Goal: Task Accomplishment & Management: Manage account settings

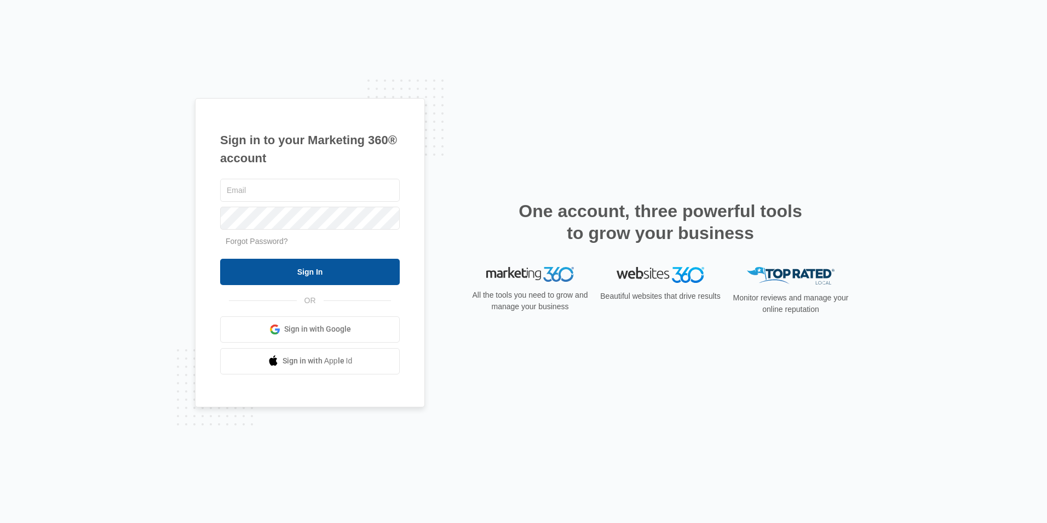
type input "[EMAIL_ADDRESS][DOMAIN_NAME]"
click at [313, 280] on input "Sign In" at bounding box center [310, 272] width 180 height 26
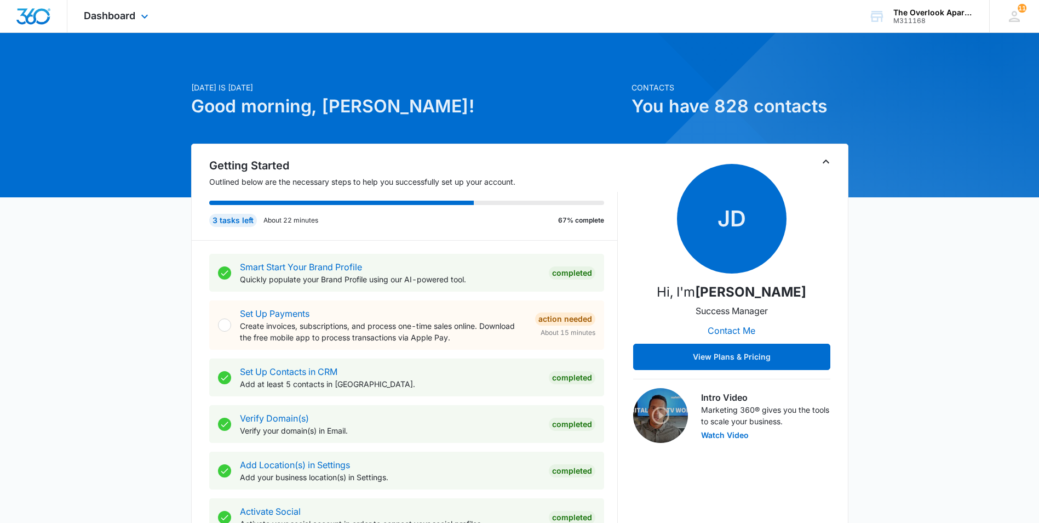
click at [146, 5] on div "Dashboard Apps Reputation Websites Forms CRM Email Social Shop Payments POS Con…" at bounding box center [117, 16] width 100 height 32
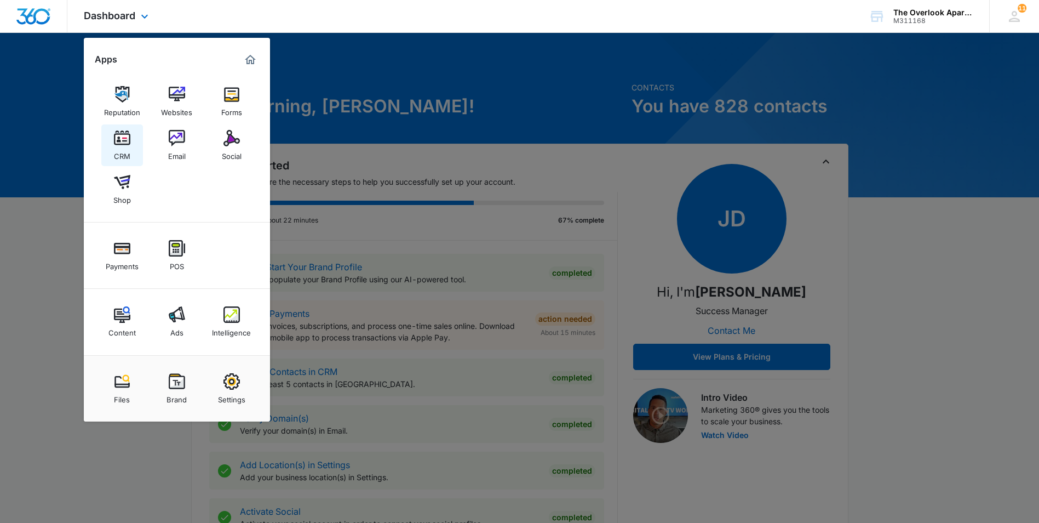
click at [125, 125] on link "CRM" at bounding box center [122, 145] width 42 height 42
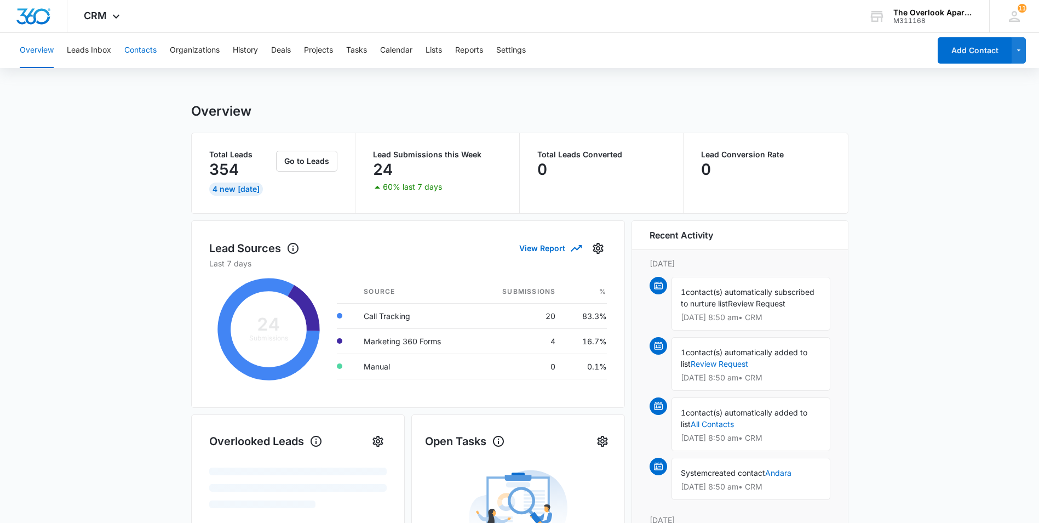
click at [137, 45] on button "Contacts" at bounding box center [140, 50] width 32 height 35
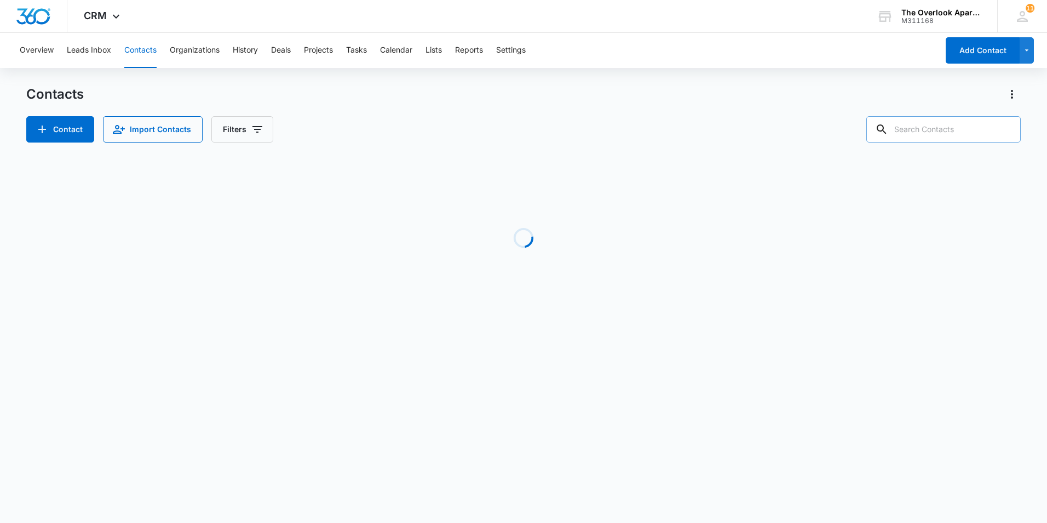
click at [957, 119] on input "text" at bounding box center [944, 129] width 154 height 26
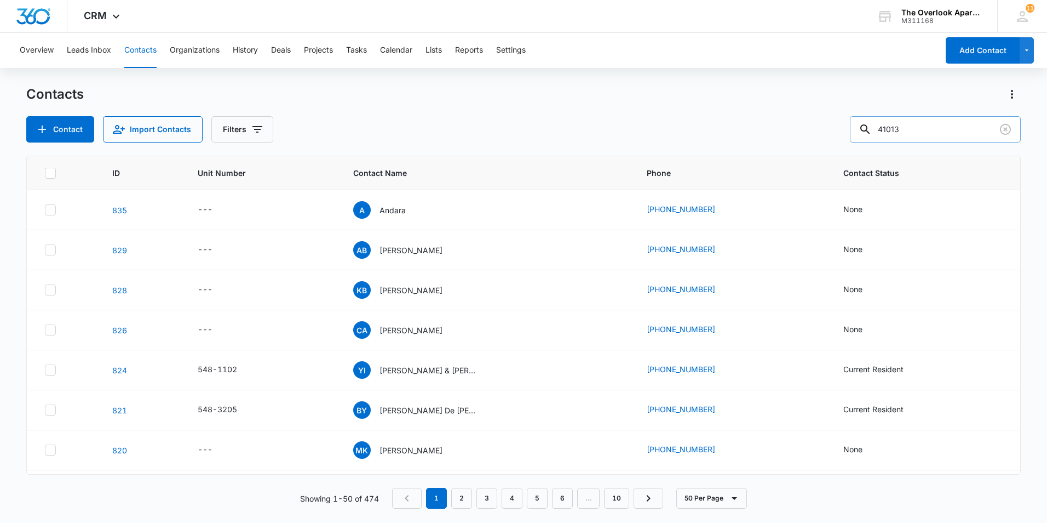
type input "41013"
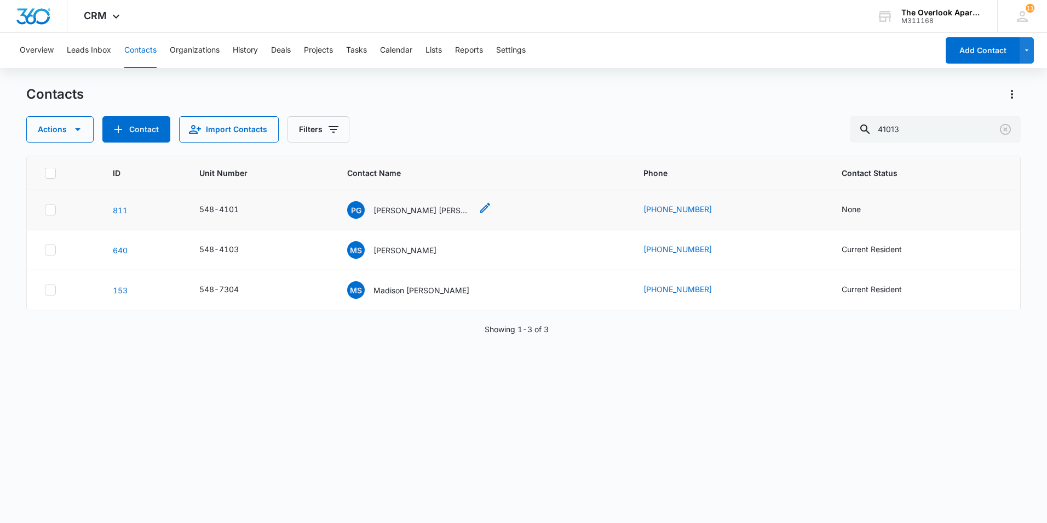
click at [434, 208] on p "Perla Garcia Soto, JoseJuan Zuniga Cruz, Vanessa Padilla" at bounding box center [423, 210] width 99 height 12
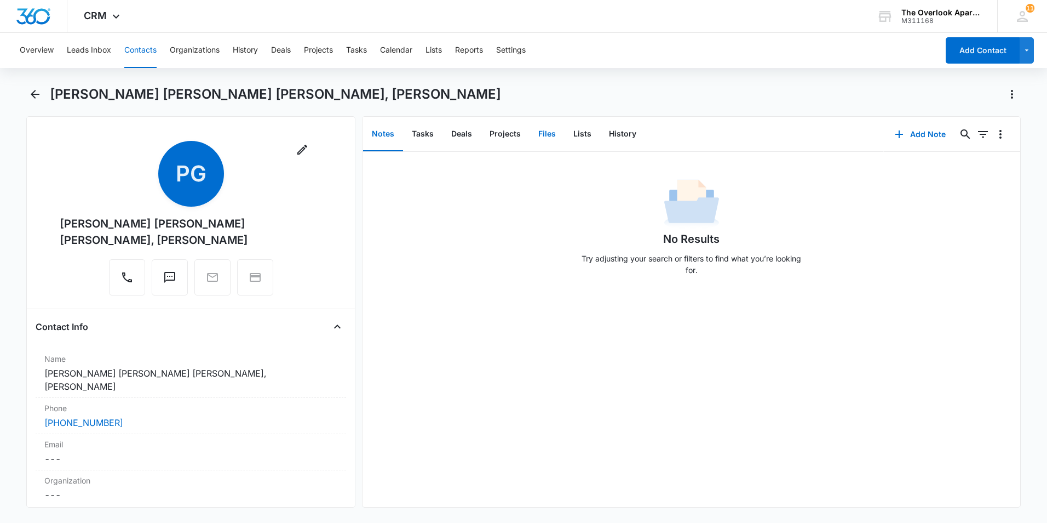
click at [550, 133] on button "Files" at bounding box center [547, 134] width 35 height 34
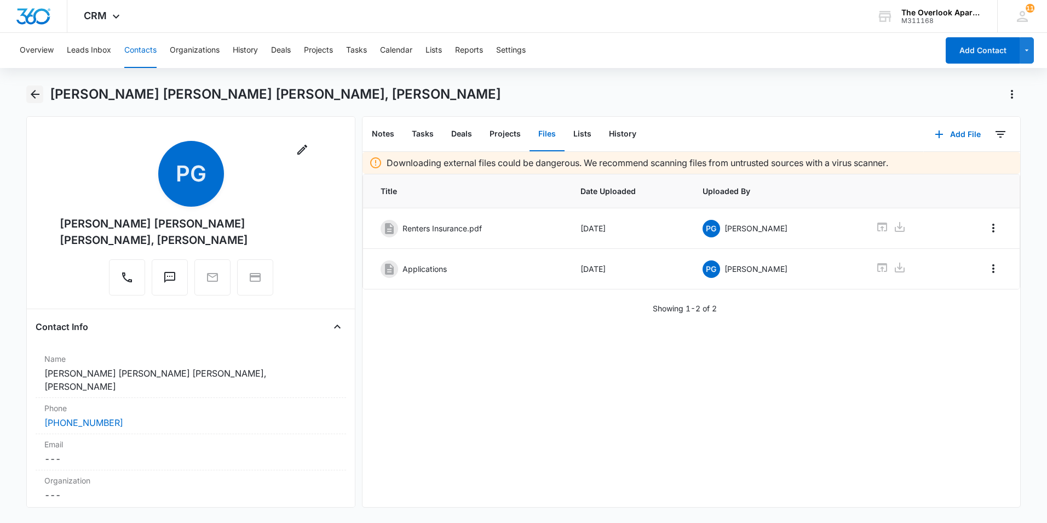
click at [38, 91] on icon "Back" at bounding box center [34, 94] width 13 height 13
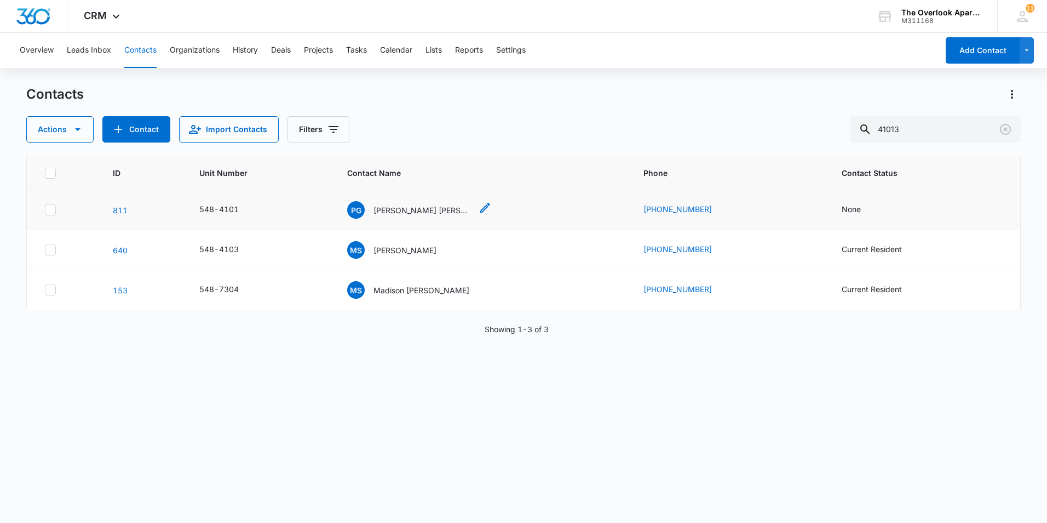
click at [429, 208] on p "Perla Garcia Soto, JoseJuan Zuniga Cruz, Vanessa Padilla" at bounding box center [423, 210] width 99 height 12
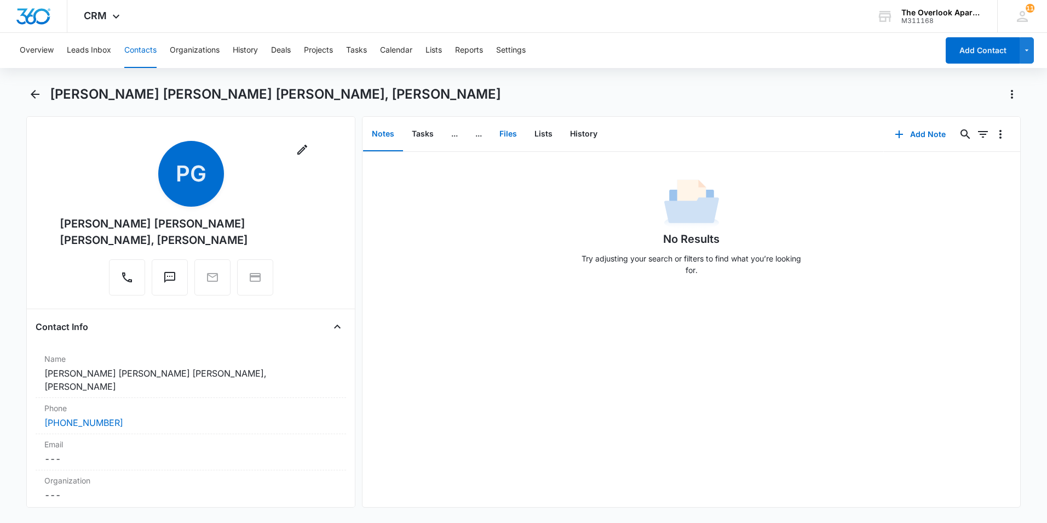
click at [506, 130] on button "Files" at bounding box center [508, 134] width 35 height 34
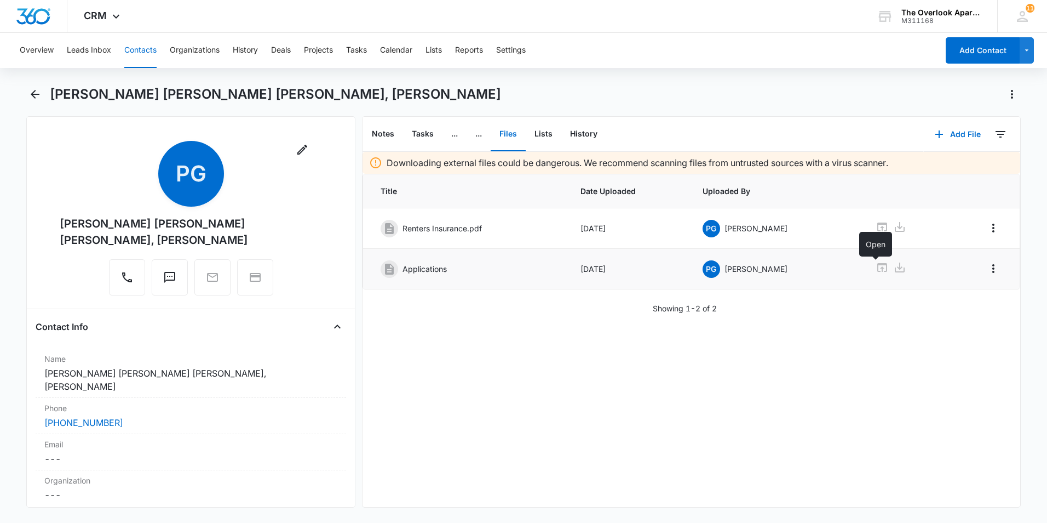
click at [876, 275] on link at bounding box center [882, 269] width 13 height 16
click at [130, 62] on button "Contacts" at bounding box center [140, 50] width 32 height 35
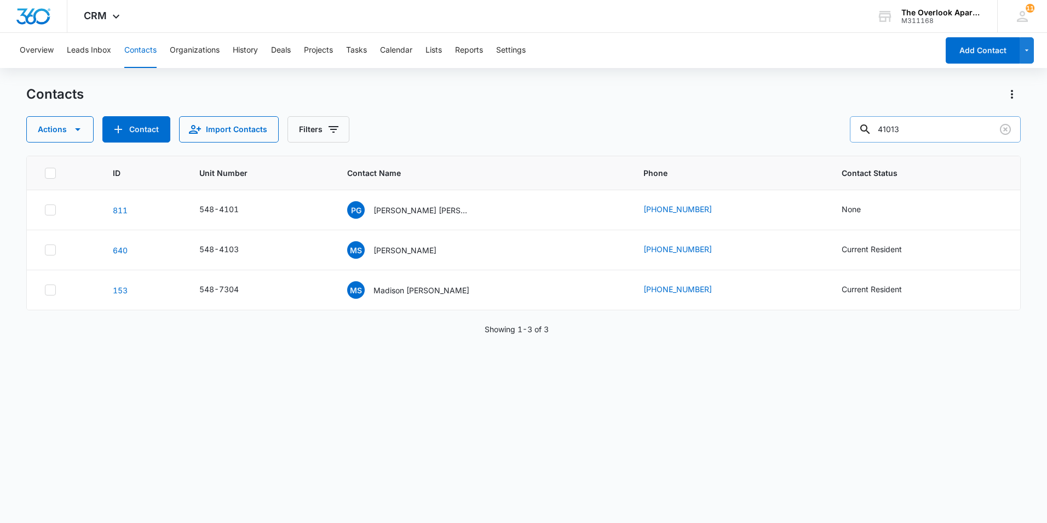
click at [936, 128] on input "41013" at bounding box center [935, 129] width 171 height 26
type input "4102"
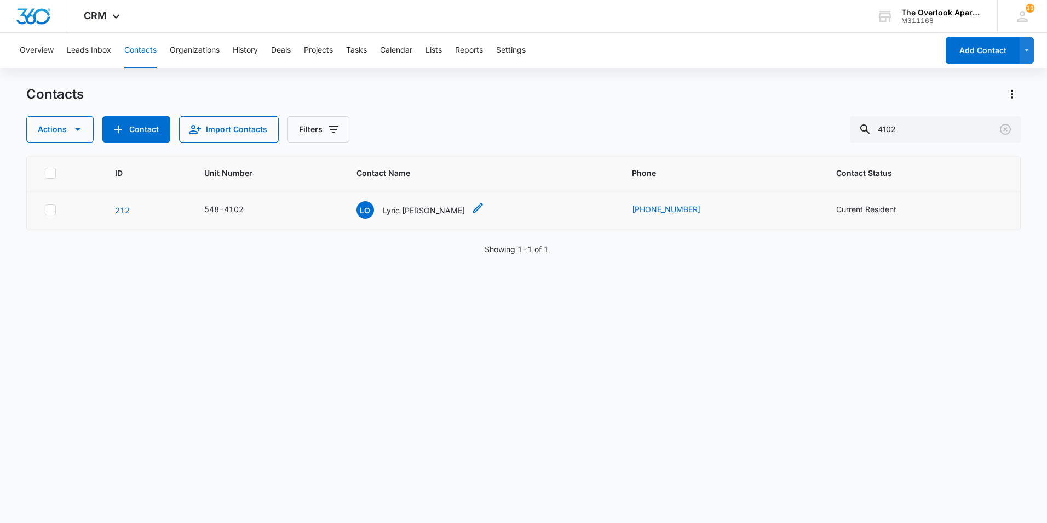
click at [426, 208] on p "Lyric Olmos" at bounding box center [424, 210] width 82 height 12
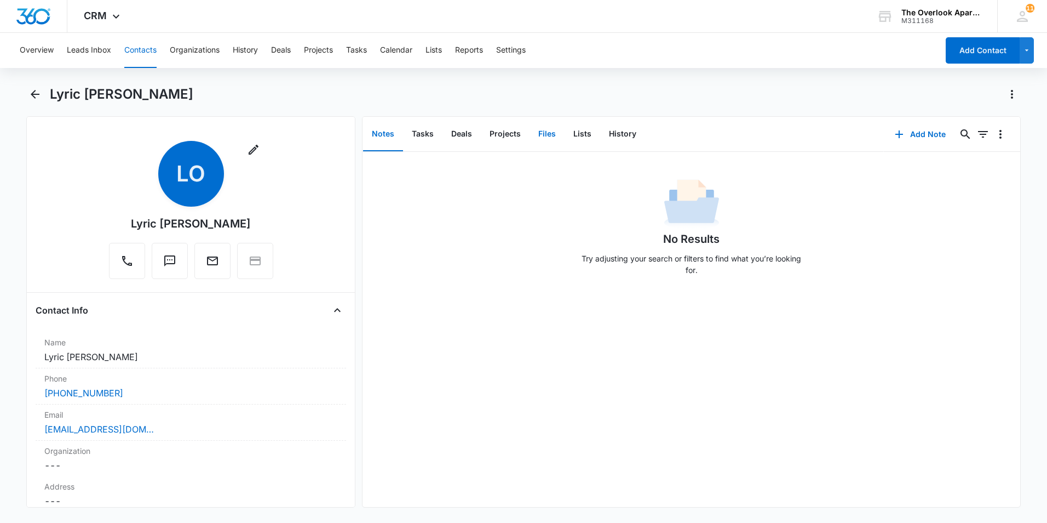
click at [557, 134] on button "Files" at bounding box center [547, 134] width 35 height 34
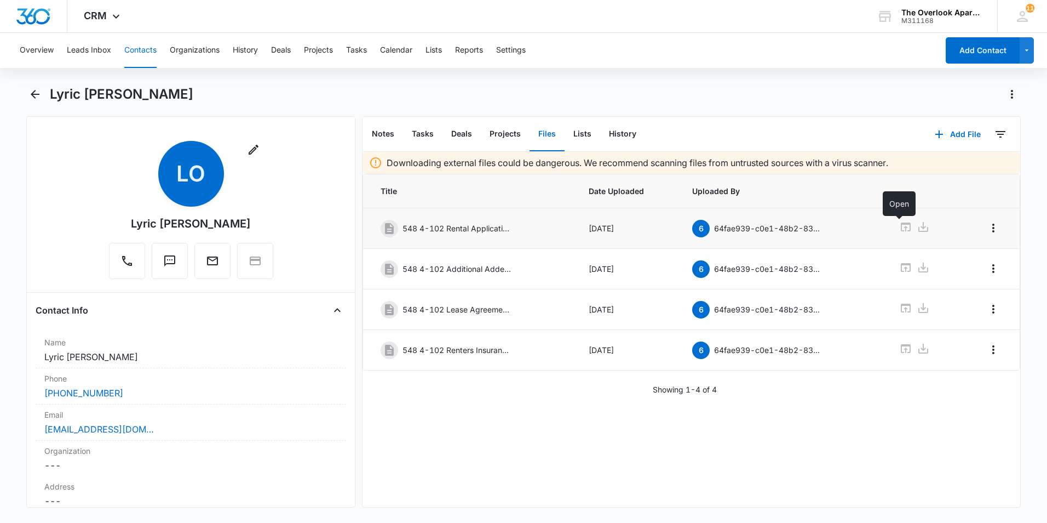
click at [901, 228] on icon at bounding box center [906, 226] width 10 height 9
click at [899, 273] on icon at bounding box center [905, 267] width 13 height 13
click at [138, 43] on button "Contacts" at bounding box center [140, 50] width 32 height 35
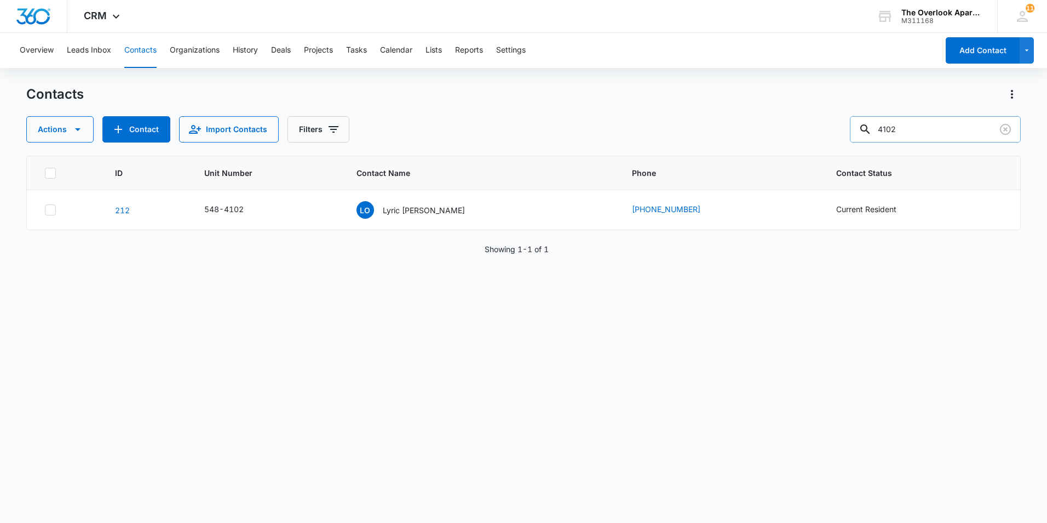
click at [914, 116] on input "4102" at bounding box center [935, 129] width 171 height 26
type input "4103"
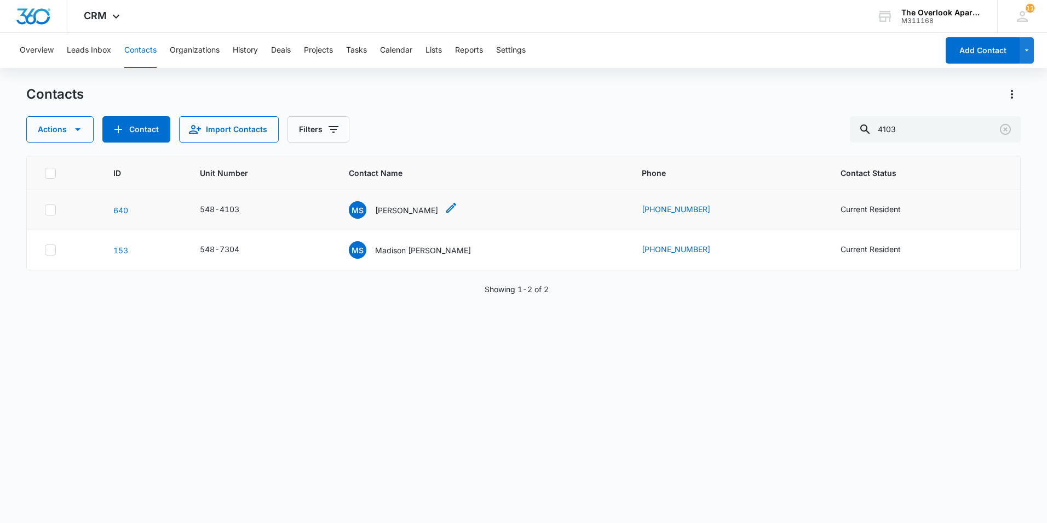
click at [405, 211] on p "[PERSON_NAME]" at bounding box center [406, 210] width 63 height 12
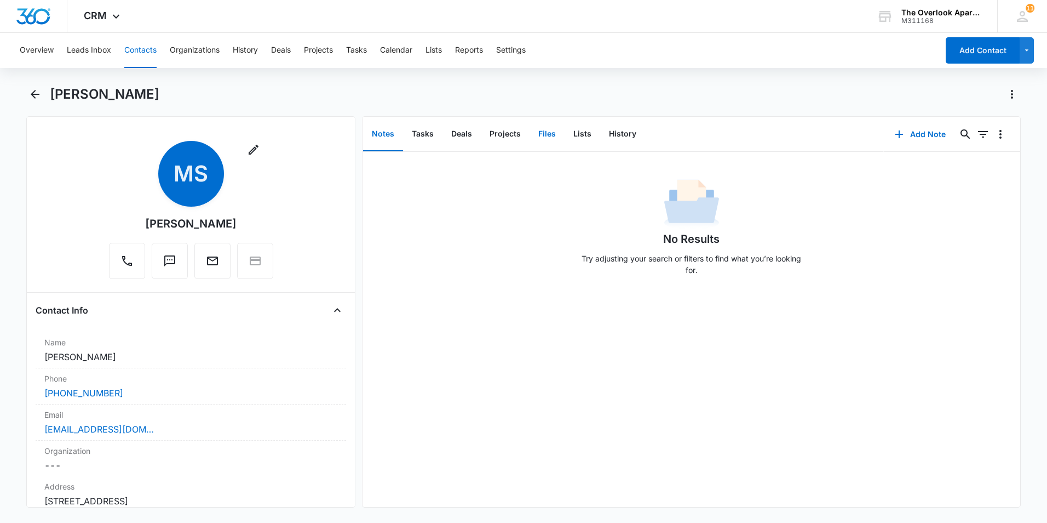
click at [549, 137] on button "Files" at bounding box center [547, 134] width 35 height 34
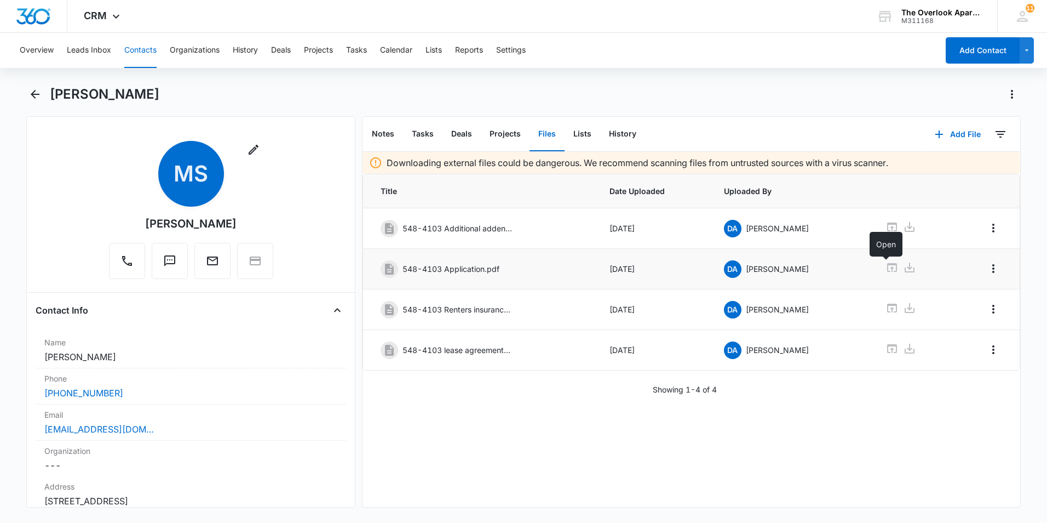
click at [886, 269] on icon at bounding box center [892, 267] width 13 height 13
click at [890, 224] on icon at bounding box center [892, 226] width 10 height 9
click at [144, 55] on button "Contacts" at bounding box center [140, 50] width 32 height 35
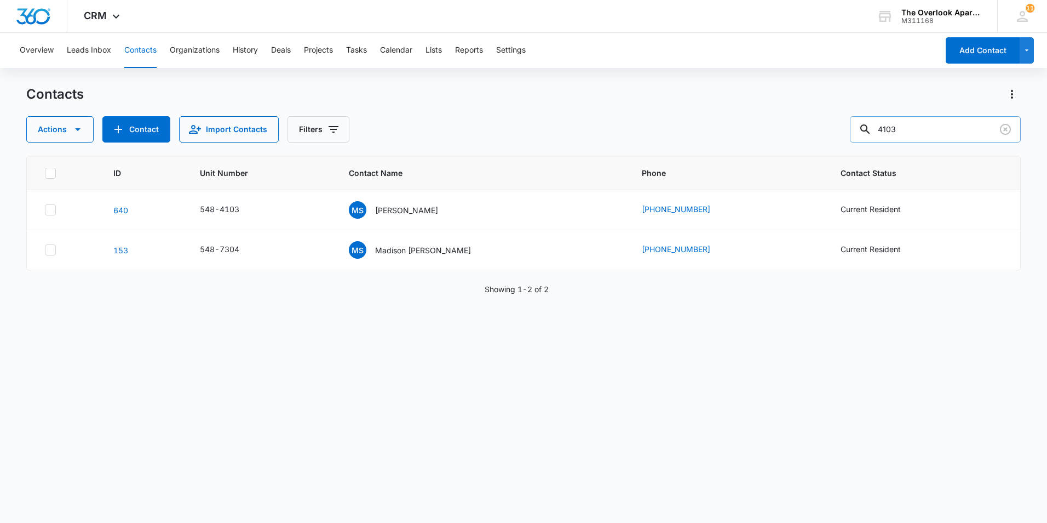
click at [955, 125] on input "4103" at bounding box center [935, 129] width 171 height 26
type input "4104"
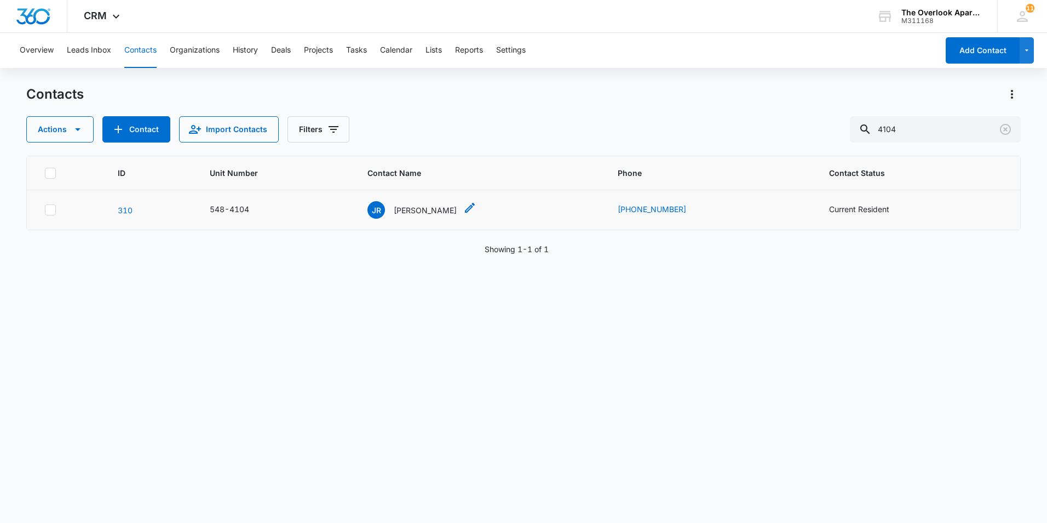
click at [423, 208] on p "Jason Reed" at bounding box center [425, 210] width 63 height 12
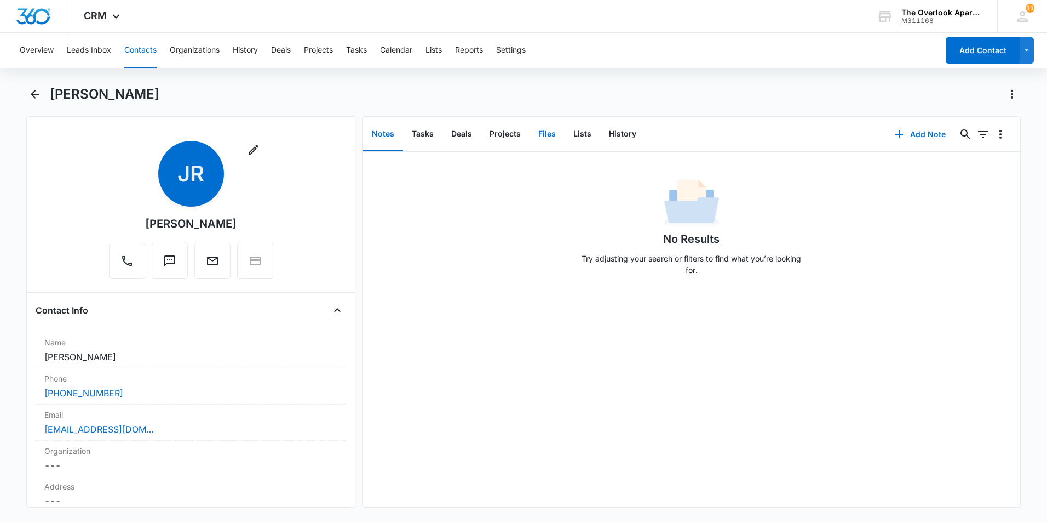
click at [553, 140] on button "Files" at bounding box center [547, 134] width 35 height 34
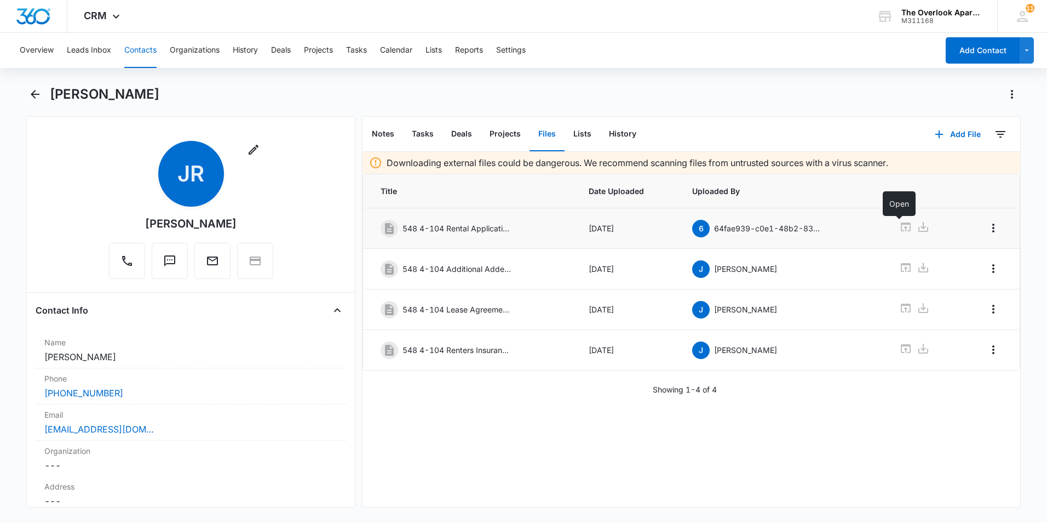
click at [899, 228] on icon at bounding box center [905, 226] width 13 height 13
click at [900, 272] on icon at bounding box center [905, 267] width 13 height 13
click at [131, 49] on button "Contacts" at bounding box center [140, 50] width 32 height 35
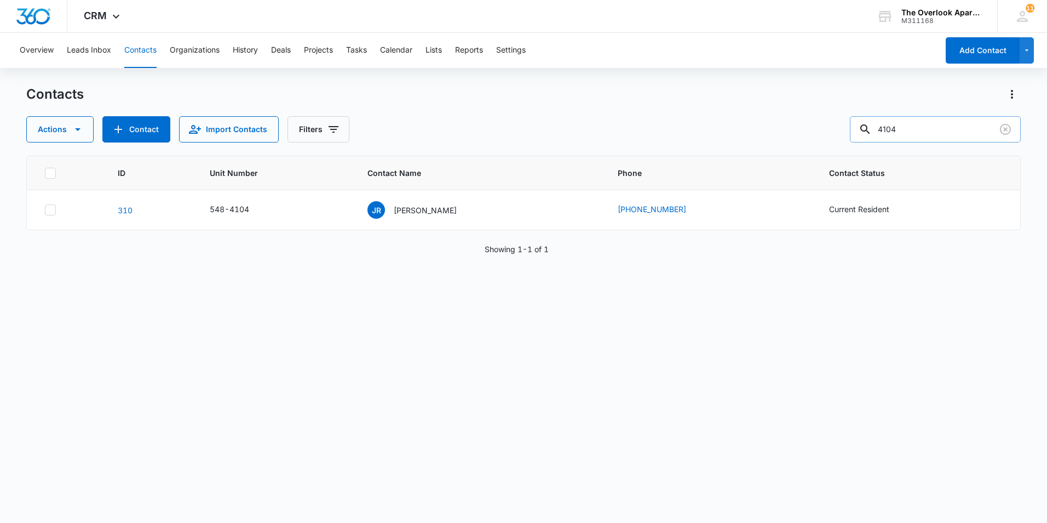
click at [941, 128] on input "4104" at bounding box center [935, 129] width 171 height 26
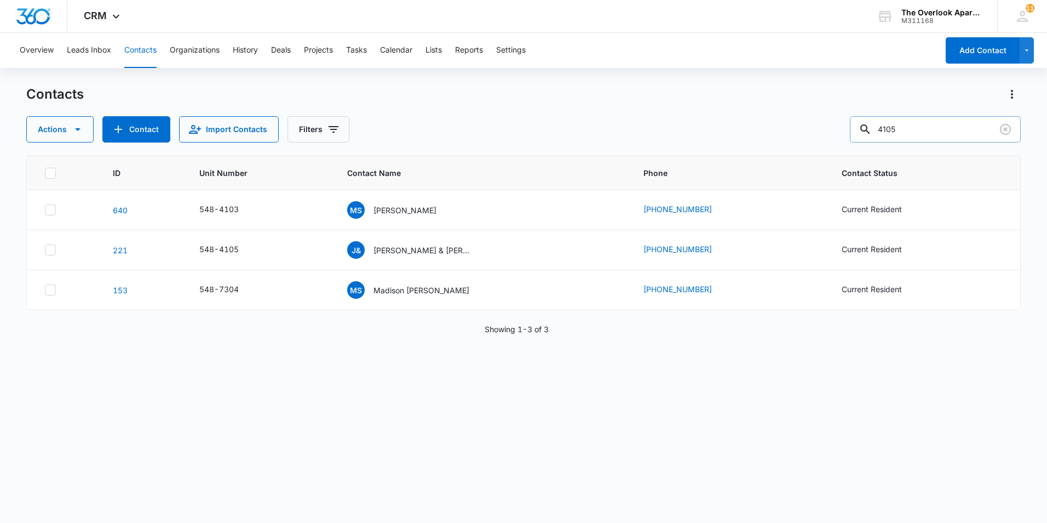
type input "4105"
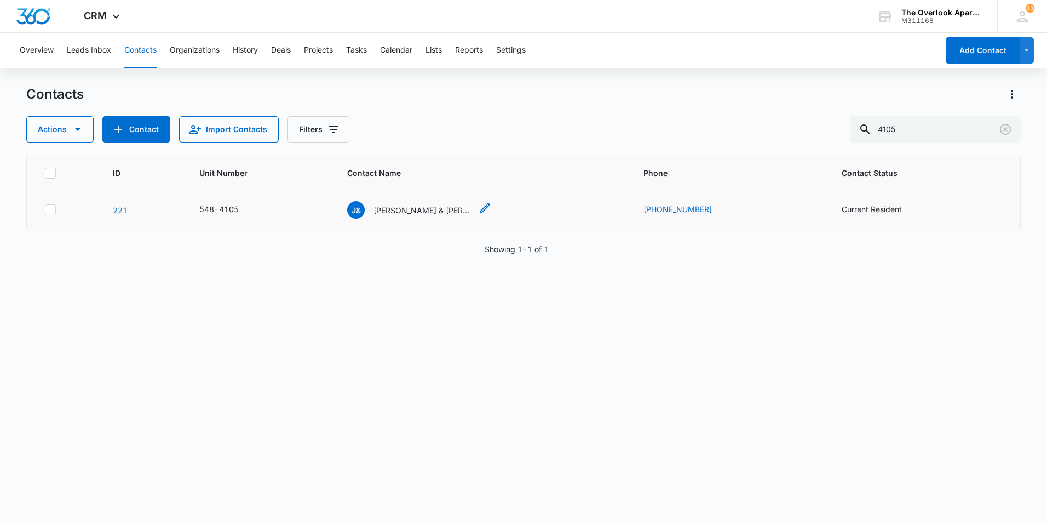
click at [380, 213] on p "John & Kathleen Rasmussen" at bounding box center [423, 210] width 99 height 12
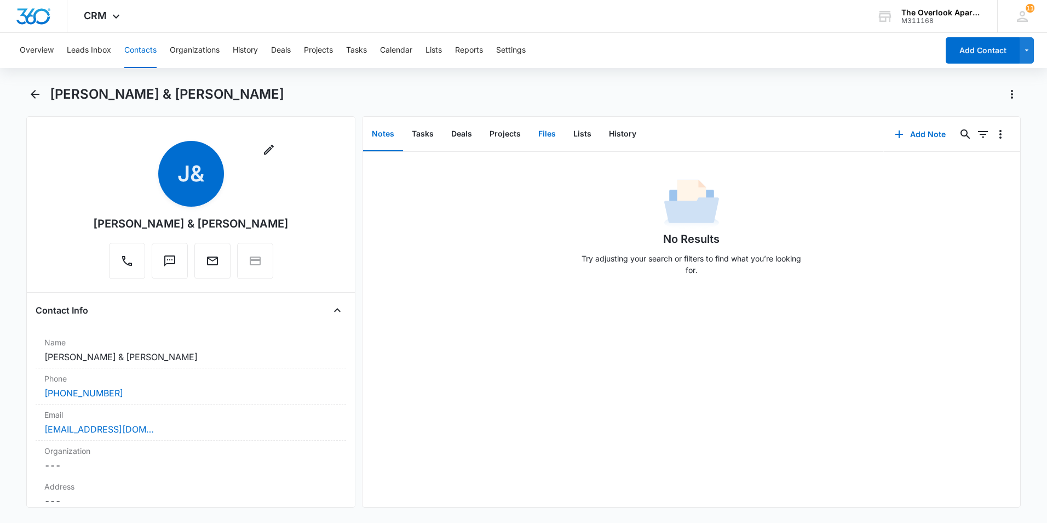
click at [537, 132] on button "Files" at bounding box center [547, 134] width 35 height 34
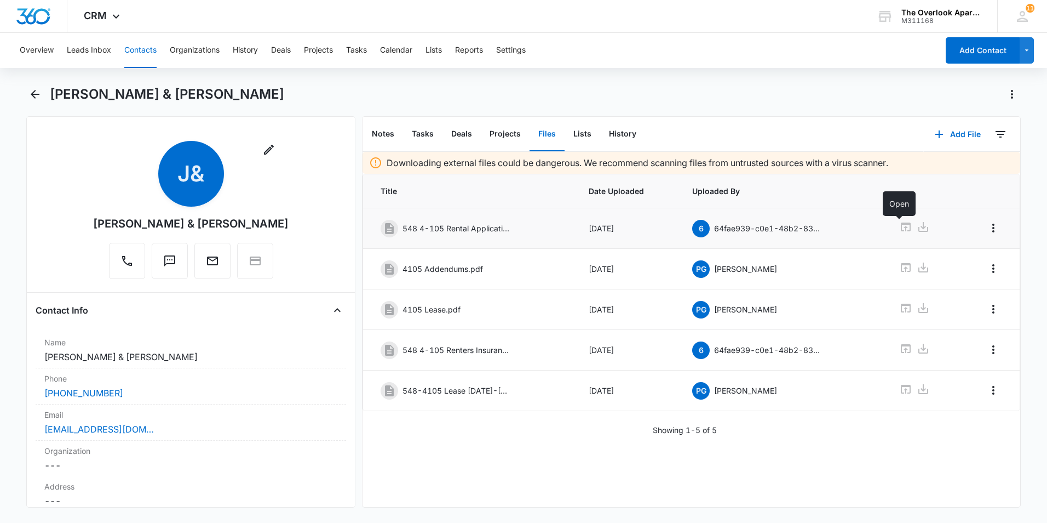
click at [901, 228] on icon at bounding box center [906, 226] width 10 height 9
click at [899, 264] on icon at bounding box center [905, 267] width 13 height 13
click at [149, 46] on button "Contacts" at bounding box center [140, 50] width 32 height 35
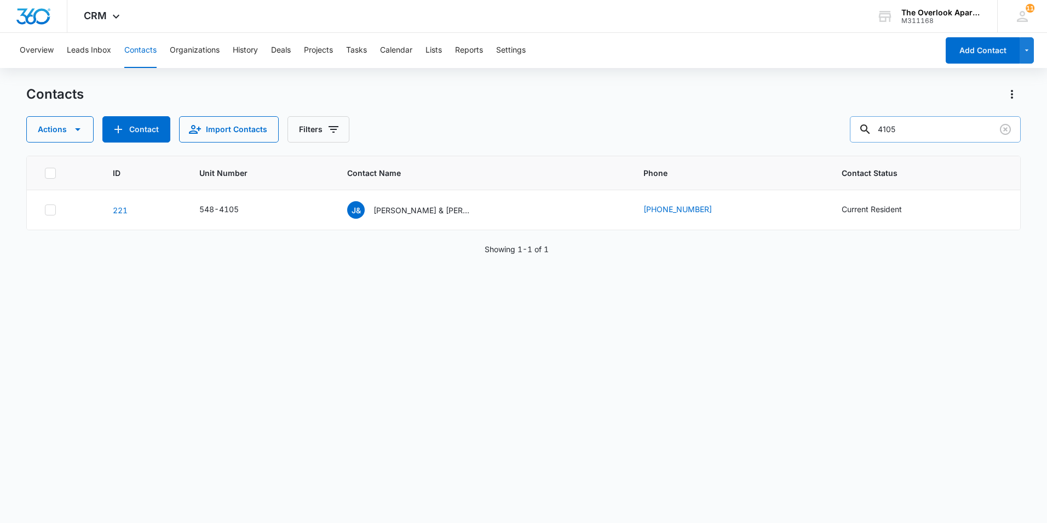
click at [938, 125] on input "4105" at bounding box center [935, 129] width 171 height 26
type input "4201"
click at [435, 203] on div "HB Hollee Burton & Austin Storm" at bounding box center [409, 210] width 125 height 18
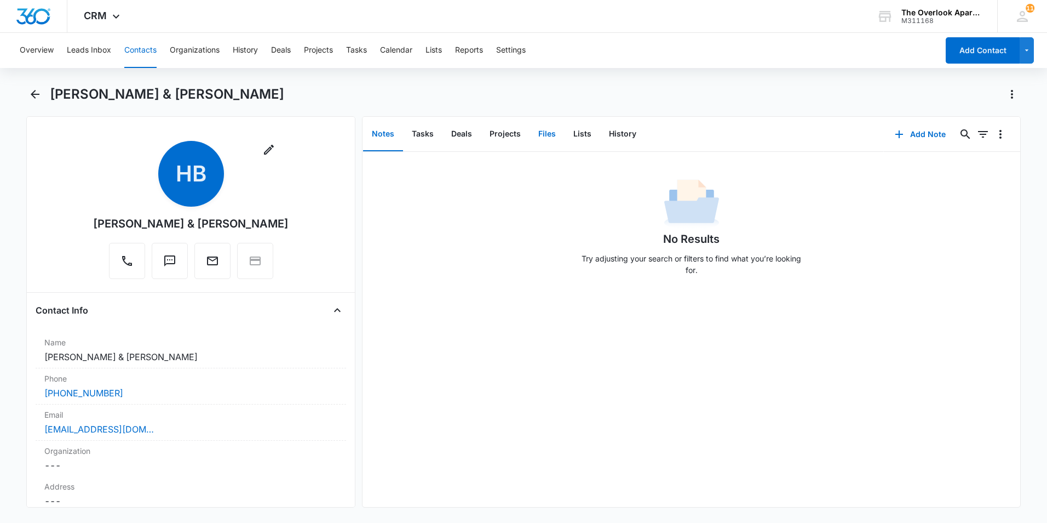
click at [537, 129] on button "Files" at bounding box center [547, 134] width 35 height 34
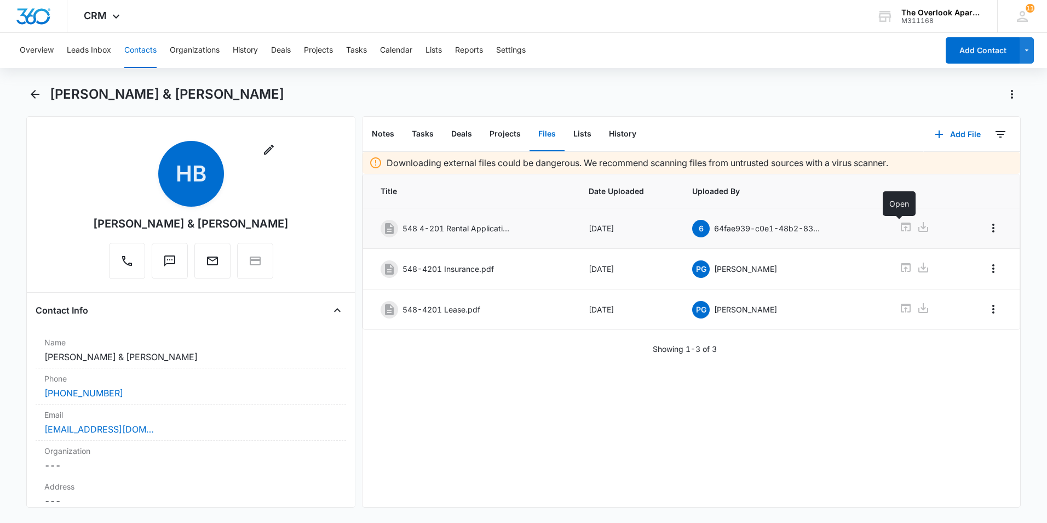
click at [899, 226] on icon at bounding box center [905, 226] width 13 height 13
click at [145, 47] on button "Contacts" at bounding box center [140, 50] width 32 height 35
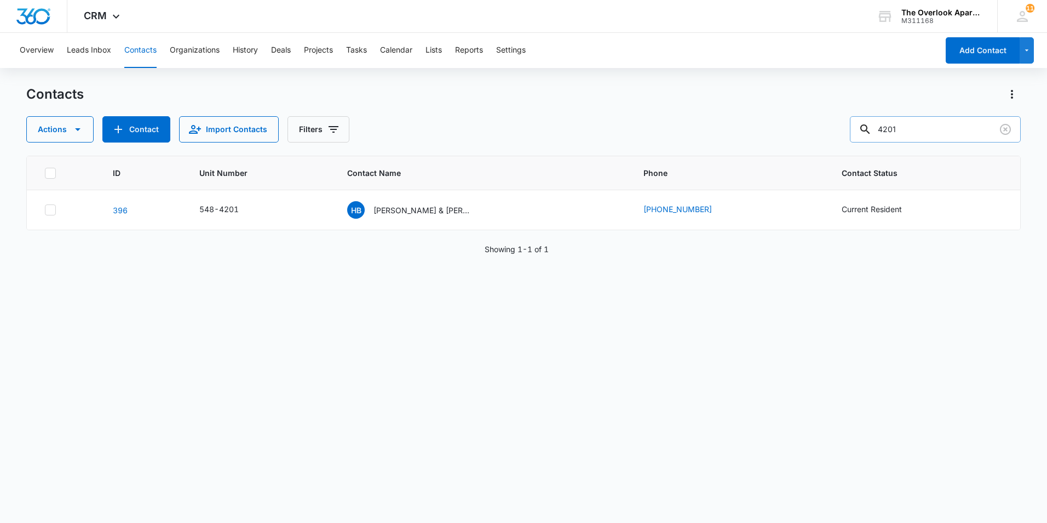
click at [910, 127] on input "4201" at bounding box center [935, 129] width 171 height 26
type input "4202"
click at [445, 214] on p "Michael Brauer & Adiline Loyoza Rangel" at bounding box center [423, 210] width 99 height 12
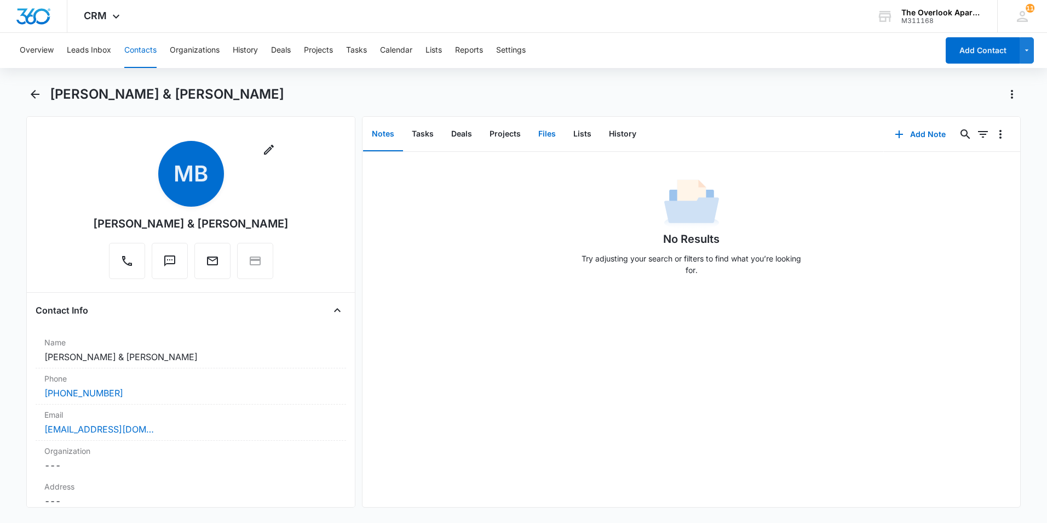
click at [543, 129] on button "Files" at bounding box center [547, 134] width 35 height 34
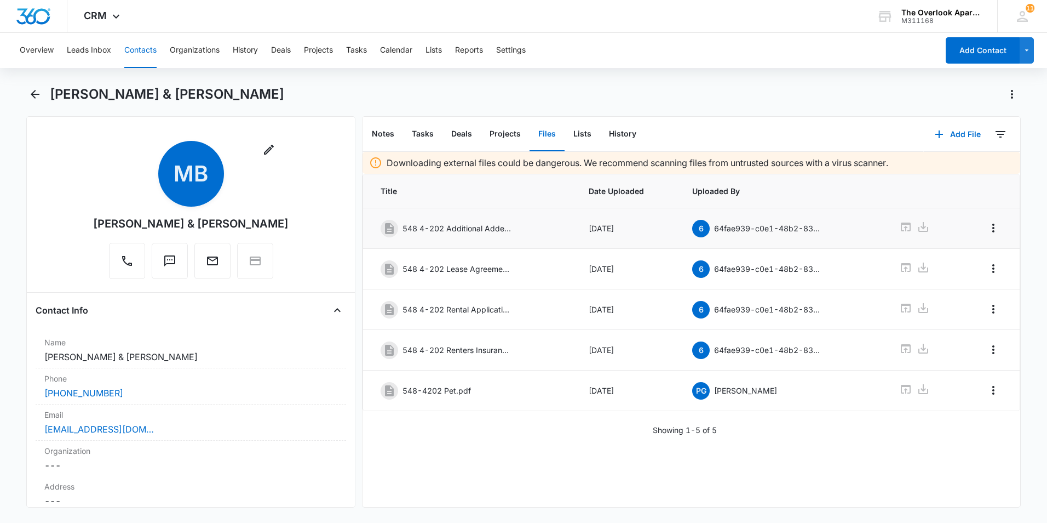
click at [892, 226] on td at bounding box center [922, 228] width 73 height 41
click at [899, 227] on icon at bounding box center [905, 226] width 13 height 13
click at [901, 310] on icon at bounding box center [906, 307] width 10 height 9
click at [899, 308] on icon at bounding box center [905, 307] width 13 height 13
drag, startPoint x: 147, startPoint y: 52, endPoint x: 193, endPoint y: 77, distance: 52.2
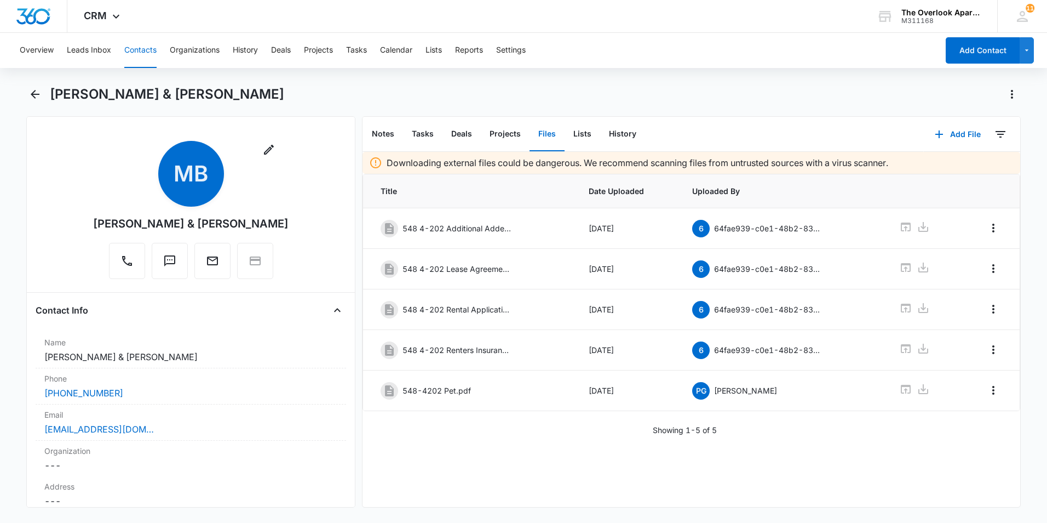
click at [147, 54] on button "Contacts" at bounding box center [140, 50] width 32 height 35
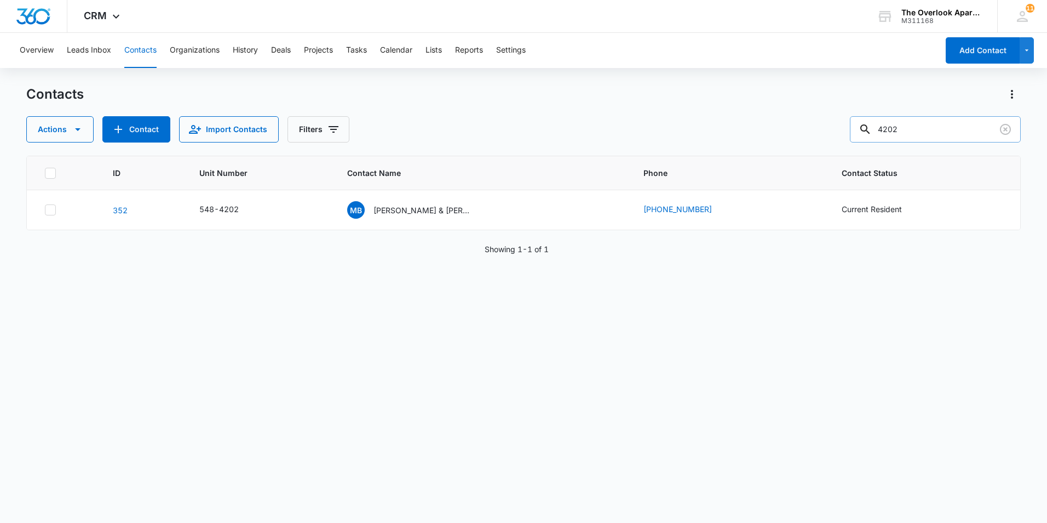
click at [919, 129] on input "4202" at bounding box center [935, 129] width 171 height 26
type input "4203"
click at [422, 206] on p "Ty Grelle & Reagan Simmons" at bounding box center [419, 210] width 99 height 12
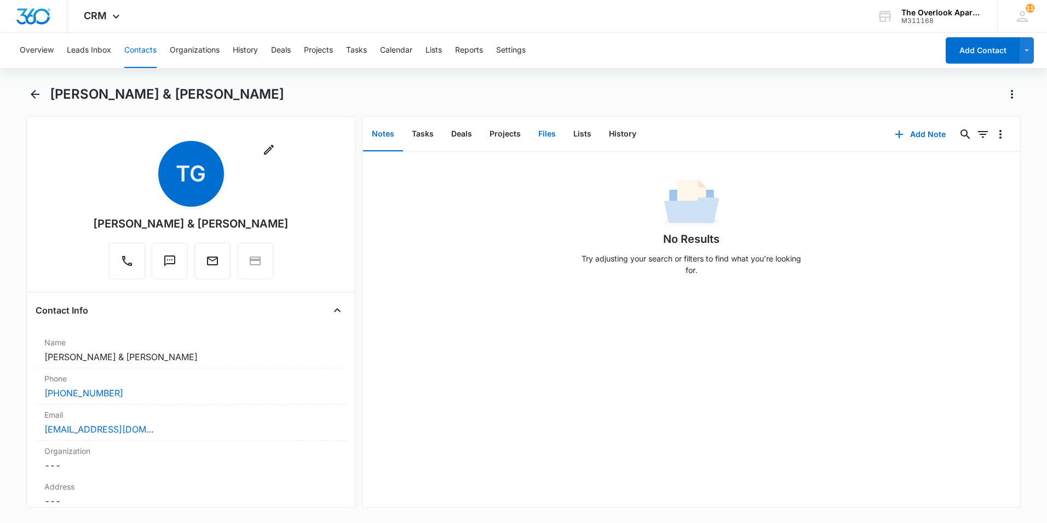
click at [536, 130] on button "Files" at bounding box center [547, 134] width 35 height 34
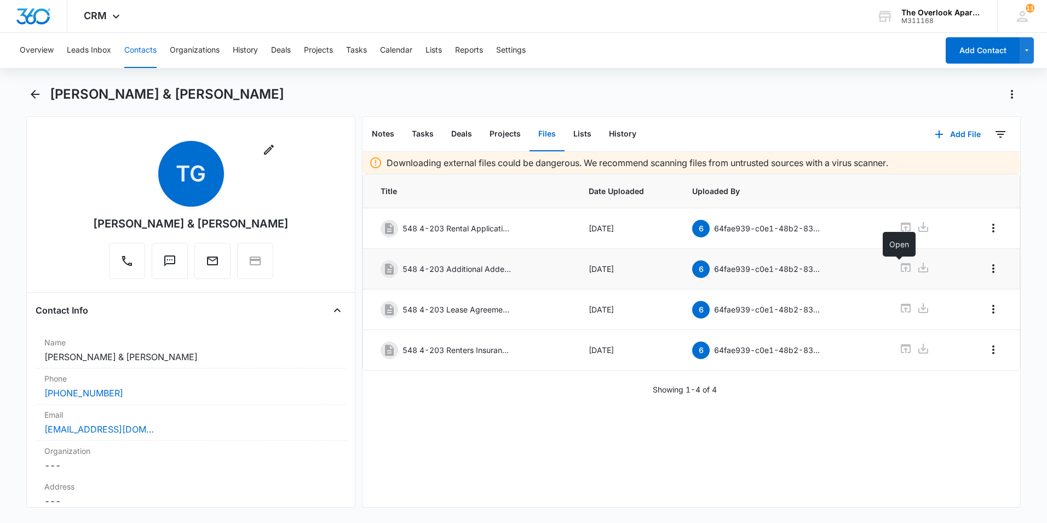
click at [899, 267] on icon at bounding box center [905, 267] width 13 height 13
click at [899, 226] on icon at bounding box center [905, 226] width 13 height 13
click at [130, 53] on button "Contacts" at bounding box center [140, 50] width 32 height 35
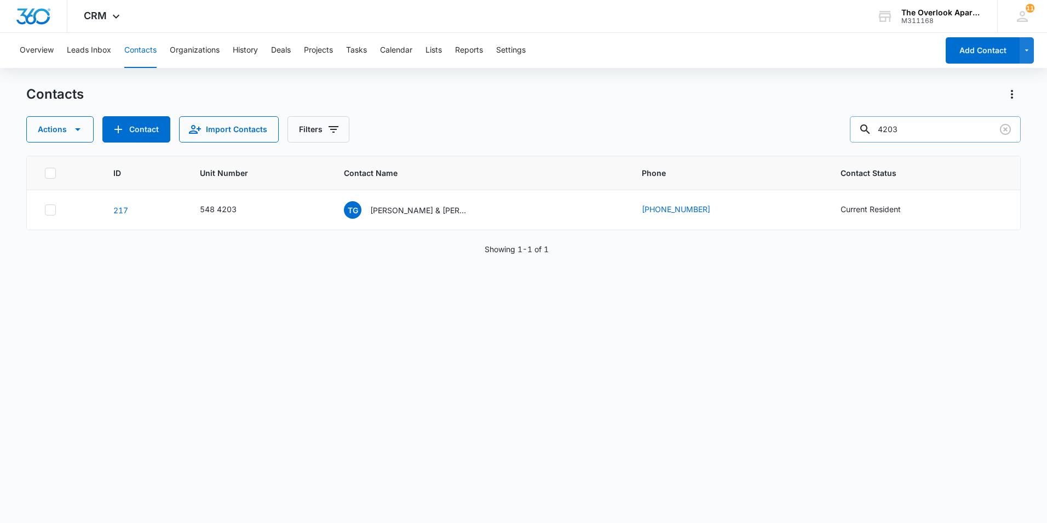
click at [917, 130] on input "4203" at bounding box center [935, 129] width 171 height 26
type input "4204"
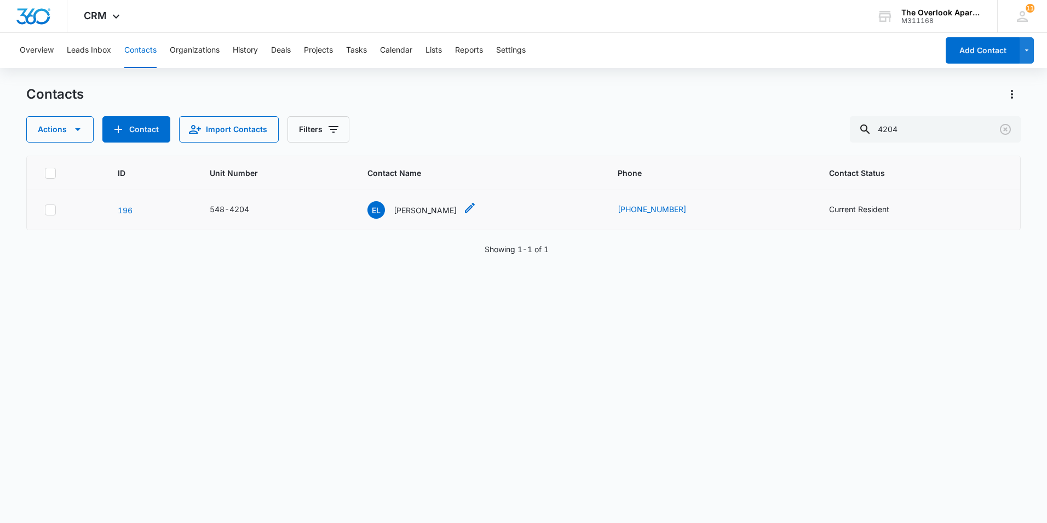
click at [416, 206] on p "Edgar Lopez Mayoral" at bounding box center [425, 210] width 63 height 12
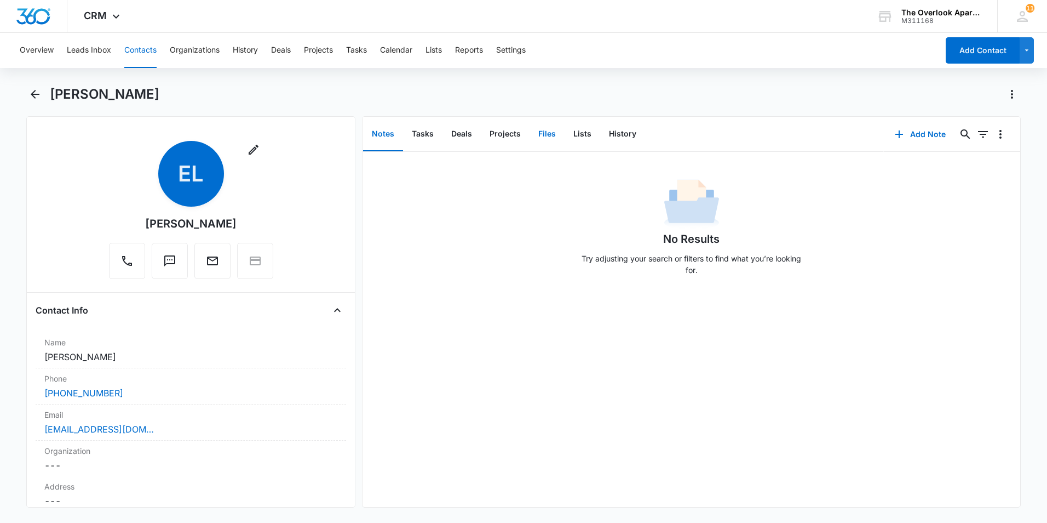
click at [543, 122] on button "Files" at bounding box center [547, 134] width 35 height 34
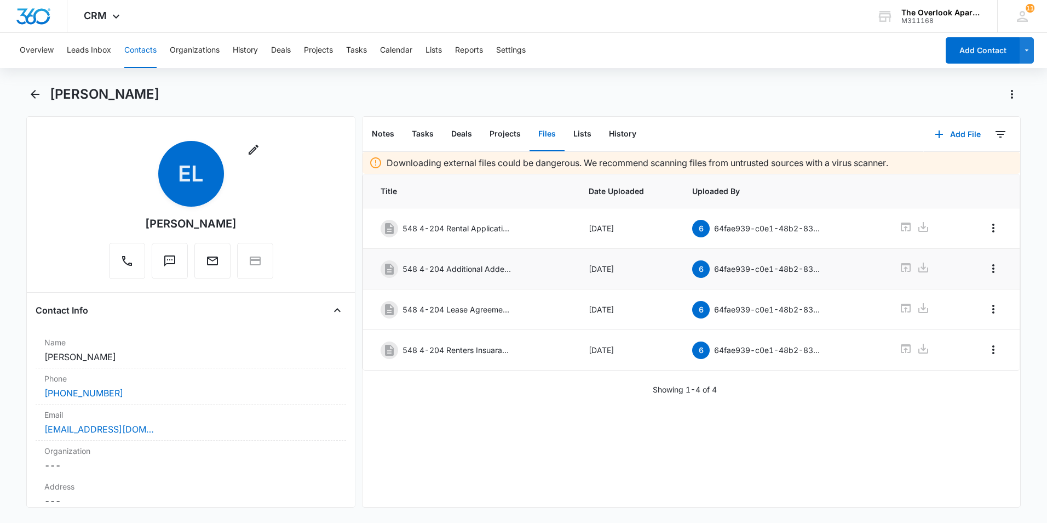
click at [893, 260] on td at bounding box center [922, 269] width 73 height 41
click at [899, 266] on icon at bounding box center [905, 267] width 13 height 13
click at [899, 225] on icon at bounding box center [905, 226] width 13 height 13
click at [153, 59] on button "Contacts" at bounding box center [140, 50] width 32 height 35
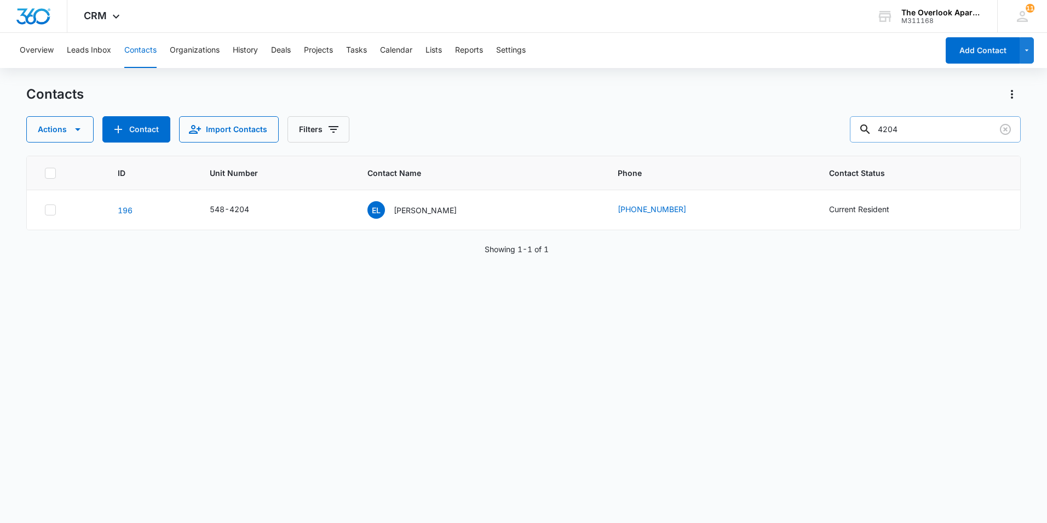
click at [942, 129] on input "4204" at bounding box center [935, 129] width 171 height 26
click at [941, 123] on input "4204" at bounding box center [935, 129] width 171 height 26
type input "4205"
click at [438, 213] on p "Myles Nero" at bounding box center [425, 210] width 63 height 12
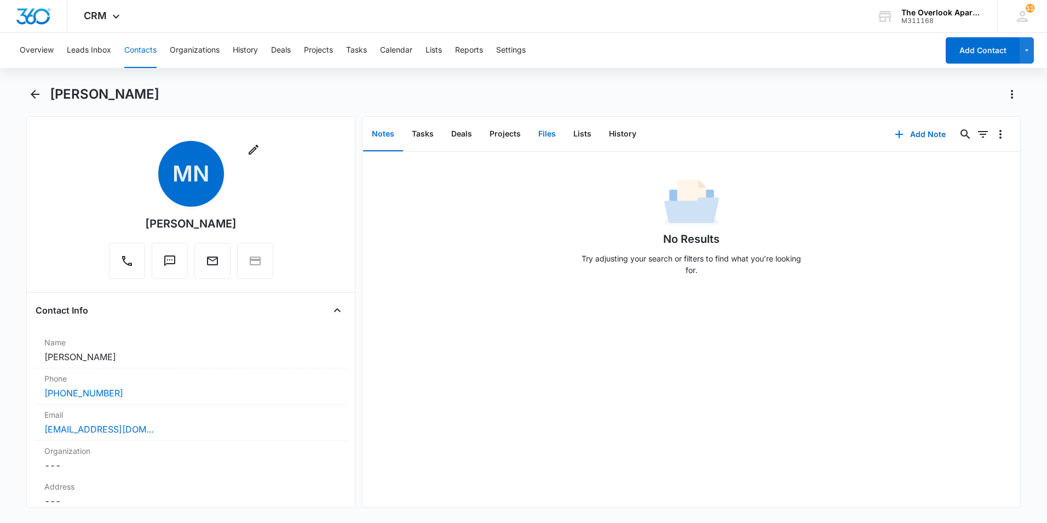
click at [548, 138] on button "Files" at bounding box center [547, 134] width 35 height 34
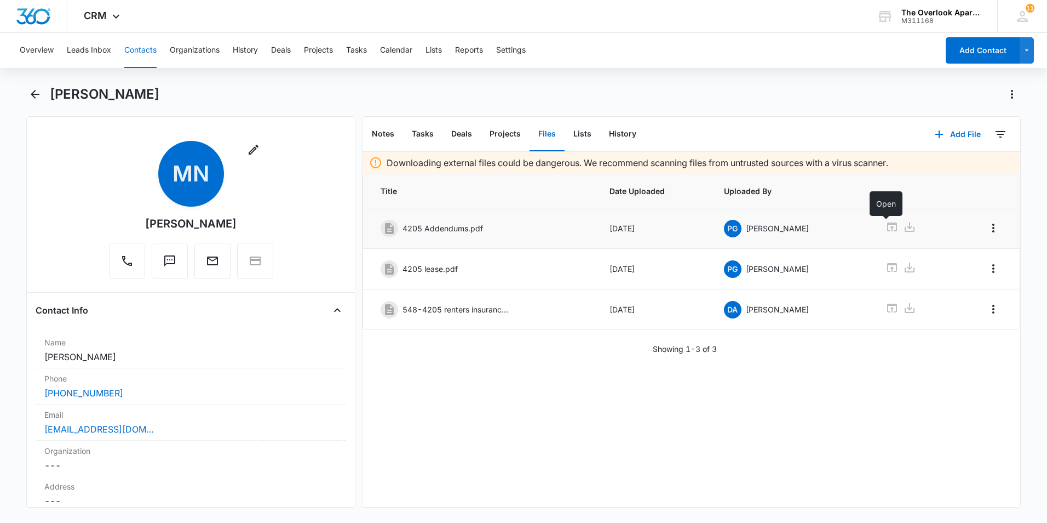
click at [893, 225] on icon at bounding box center [892, 226] width 13 height 13
click at [158, 48] on div "Overview Leads Inbox Contacts Organizations History Deals Projects Tasks Calend…" at bounding box center [475, 50] width 925 height 35
click at [150, 46] on button "Contacts" at bounding box center [140, 50] width 32 height 35
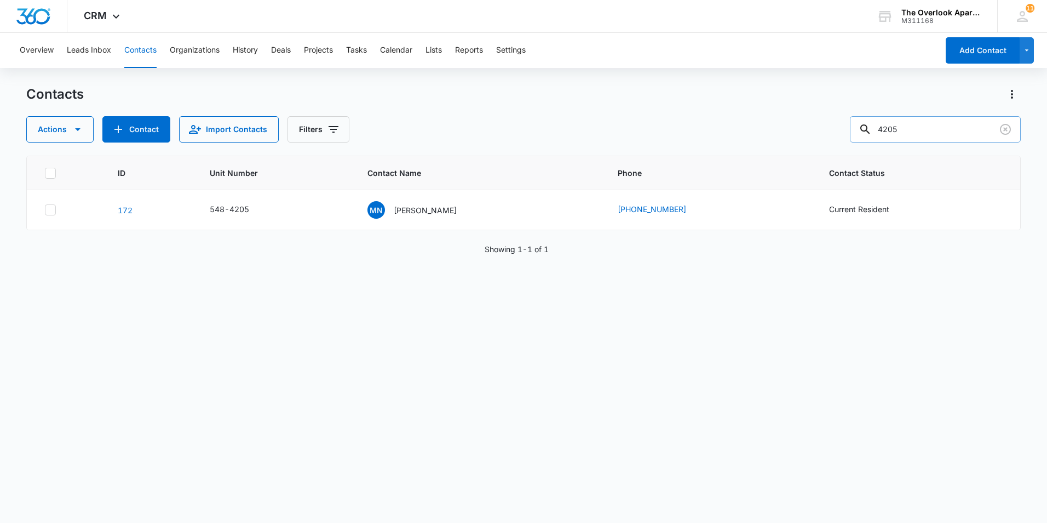
click at [942, 135] on input "4205" at bounding box center [935, 129] width 171 height 26
type input "4206"
click at [435, 211] on p "Kyle Lock" at bounding box center [425, 210] width 63 height 12
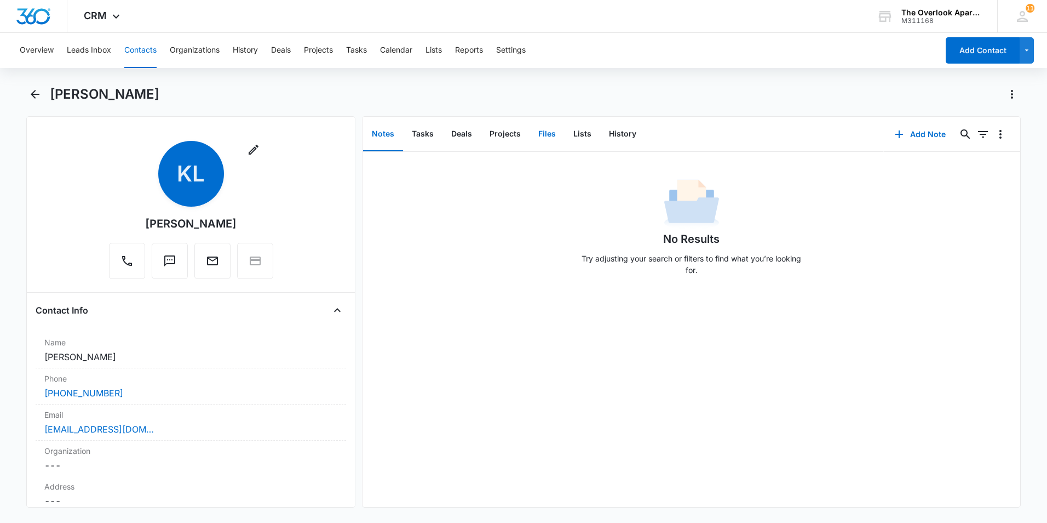
click at [553, 127] on button "Files" at bounding box center [547, 134] width 35 height 34
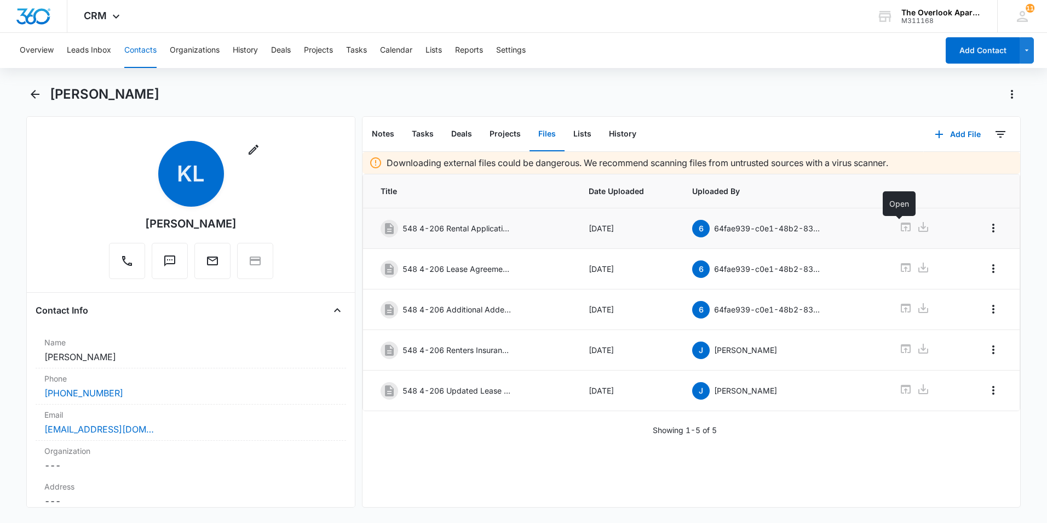
click at [901, 224] on icon at bounding box center [906, 226] width 10 height 9
click at [901, 304] on icon at bounding box center [906, 307] width 10 height 9
click at [134, 51] on button "Contacts" at bounding box center [140, 50] width 32 height 35
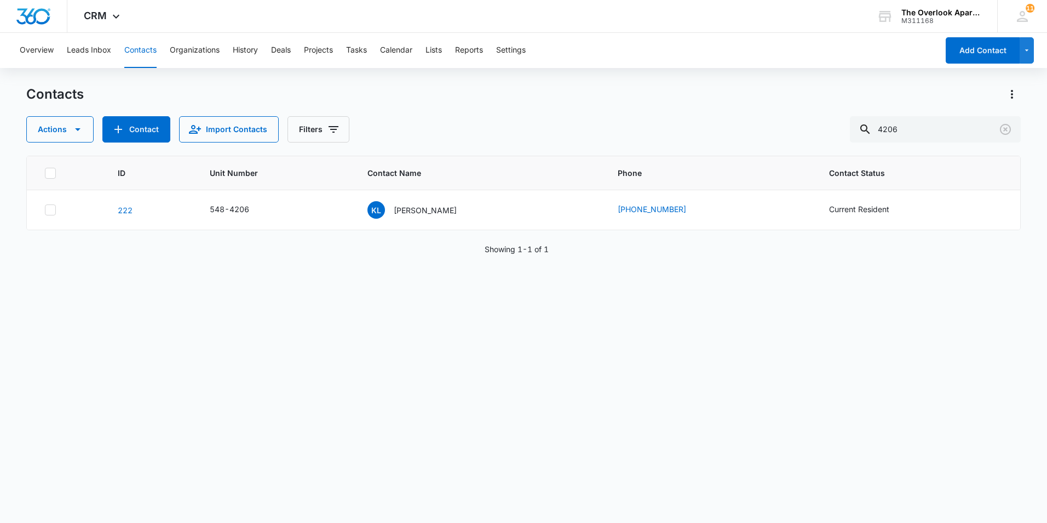
click at [943, 114] on div "Contacts Actions Contact Import Contacts Filters 4206" at bounding box center [523, 113] width 995 height 57
click at [932, 129] on input "4206" at bounding box center [935, 129] width 171 height 26
type input "4207"
click at [396, 215] on p "Kenya Trent & Eddie Gonzalez" at bounding box center [423, 210] width 99 height 12
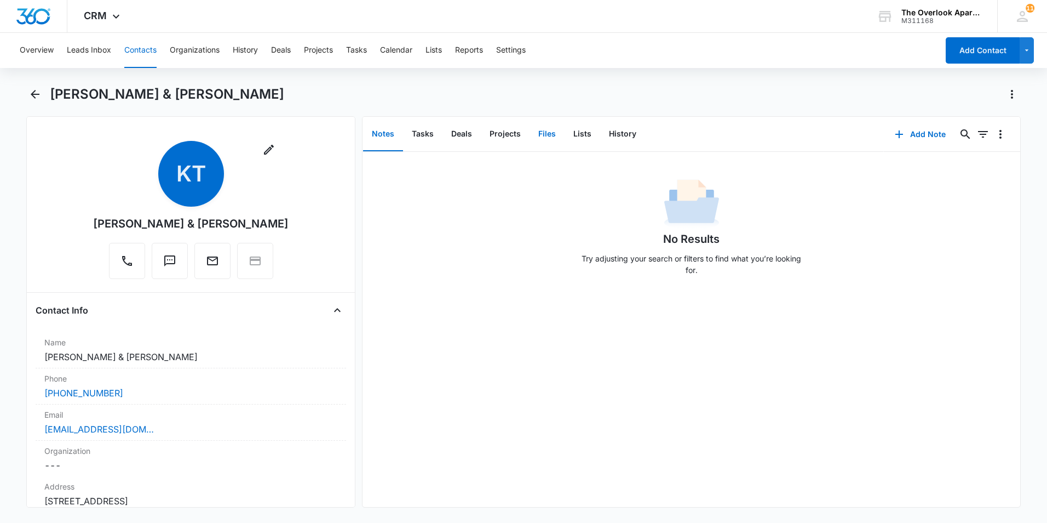
click at [546, 137] on button "Files" at bounding box center [547, 134] width 35 height 34
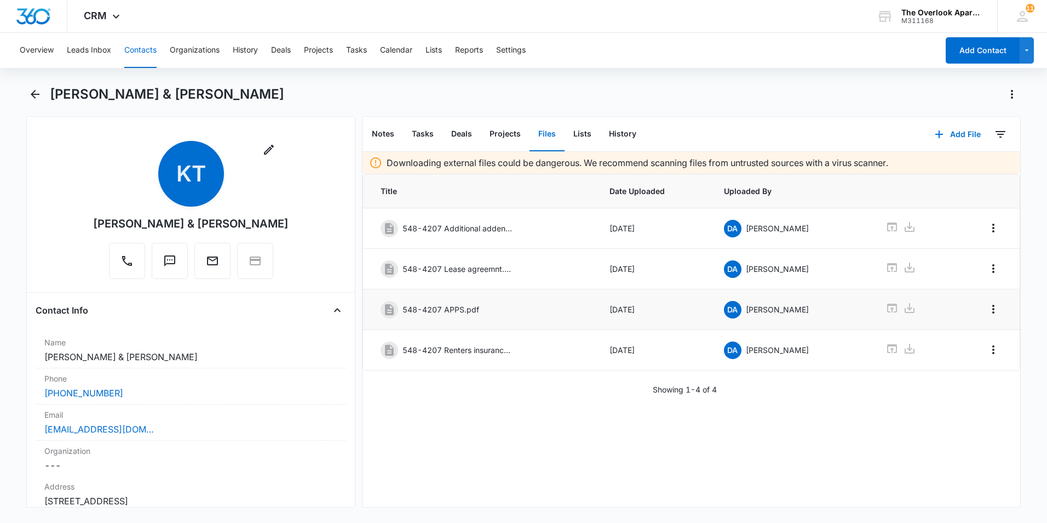
click at [878, 308] on td at bounding box center [913, 309] width 80 height 41
click at [886, 306] on icon at bounding box center [892, 307] width 13 height 13
click at [891, 223] on icon at bounding box center [892, 226] width 13 height 13
click at [135, 51] on button "Contacts" at bounding box center [140, 50] width 32 height 35
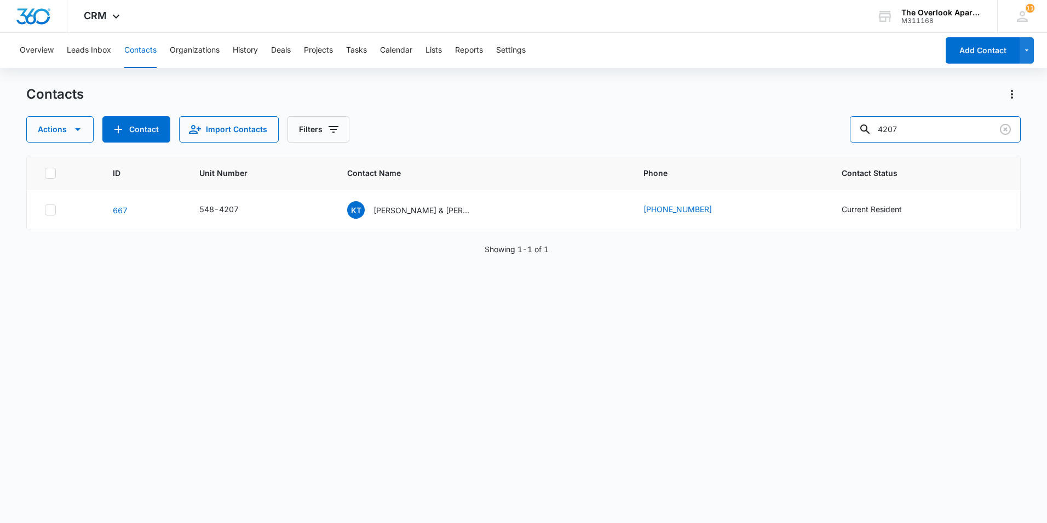
drag, startPoint x: 925, startPoint y: 124, endPoint x: 816, endPoint y: 132, distance: 109.3
click at [816, 132] on div "Actions Contact Import Contacts Filters 4207" at bounding box center [523, 129] width 995 height 26
click at [934, 130] on input "4207" at bounding box center [935, 129] width 171 height 26
type input "4208"
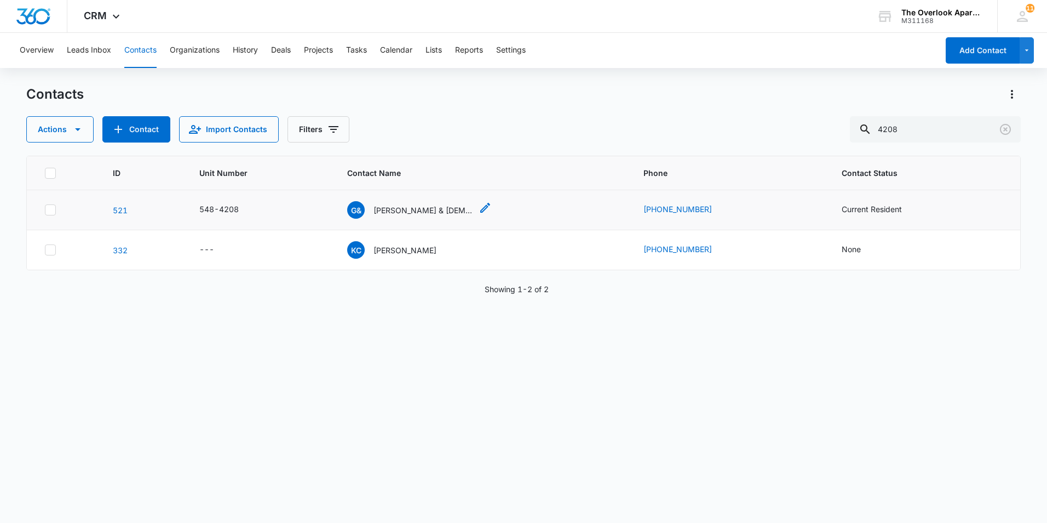
click at [433, 207] on p "Gretchen & Christian Lamfers" at bounding box center [423, 210] width 99 height 12
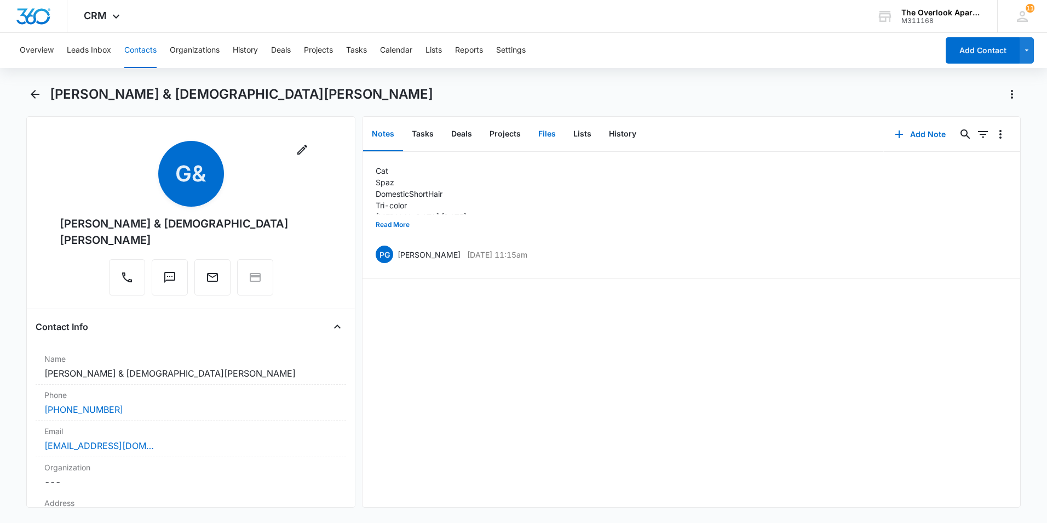
click at [552, 137] on button "Files" at bounding box center [547, 134] width 35 height 34
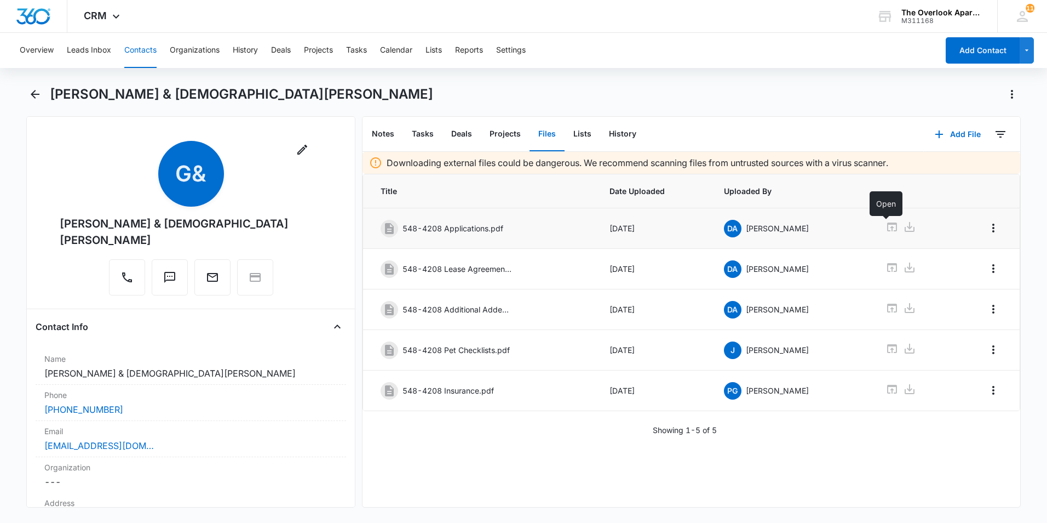
click at [887, 226] on icon at bounding box center [892, 226] width 10 height 9
click at [887, 305] on icon at bounding box center [892, 307] width 10 height 9
click at [141, 54] on button "Contacts" at bounding box center [140, 50] width 32 height 35
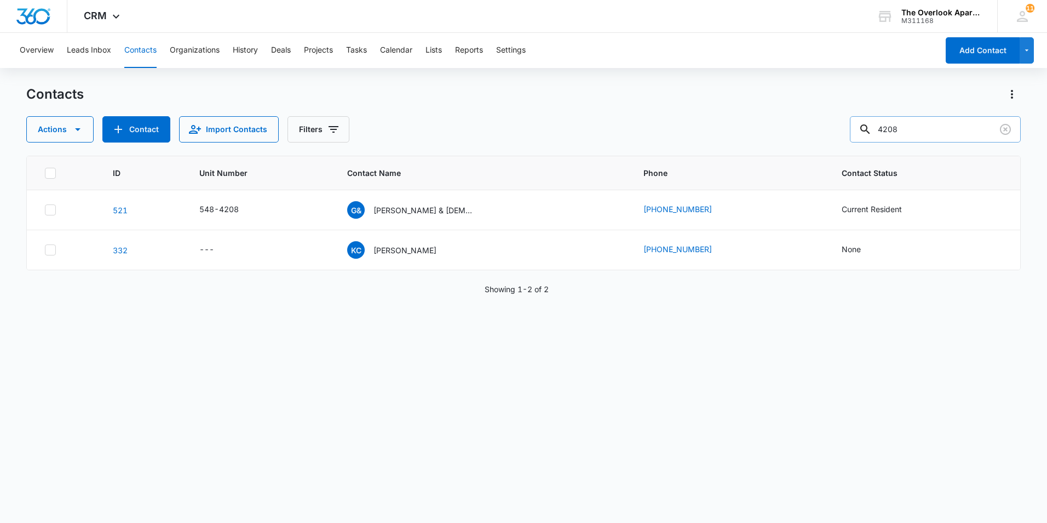
click at [922, 132] on input "4208" at bounding box center [935, 129] width 171 height 26
type input "4301"
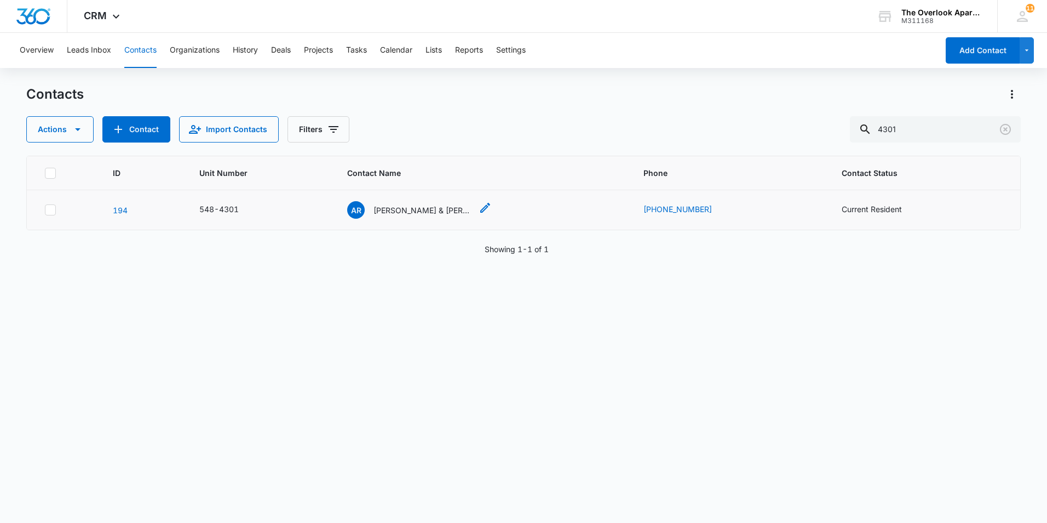
click at [434, 206] on p "Angelica Ruano & Nicolas Artayet" at bounding box center [423, 210] width 99 height 12
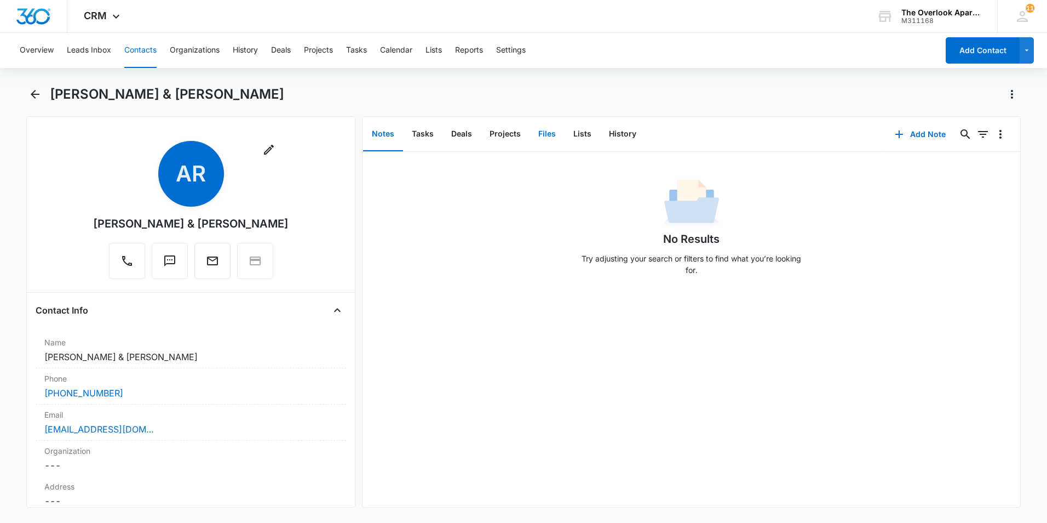
click at [537, 137] on button "Files" at bounding box center [547, 134] width 35 height 34
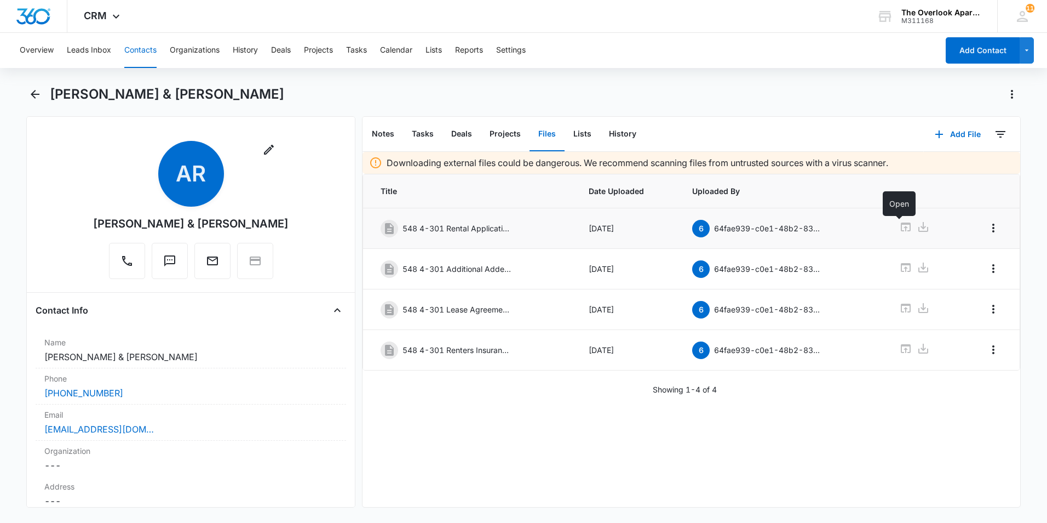
click at [901, 228] on icon at bounding box center [905, 226] width 13 height 13
click at [902, 264] on icon at bounding box center [906, 267] width 10 height 9
click at [137, 45] on button "Contacts" at bounding box center [140, 50] width 32 height 35
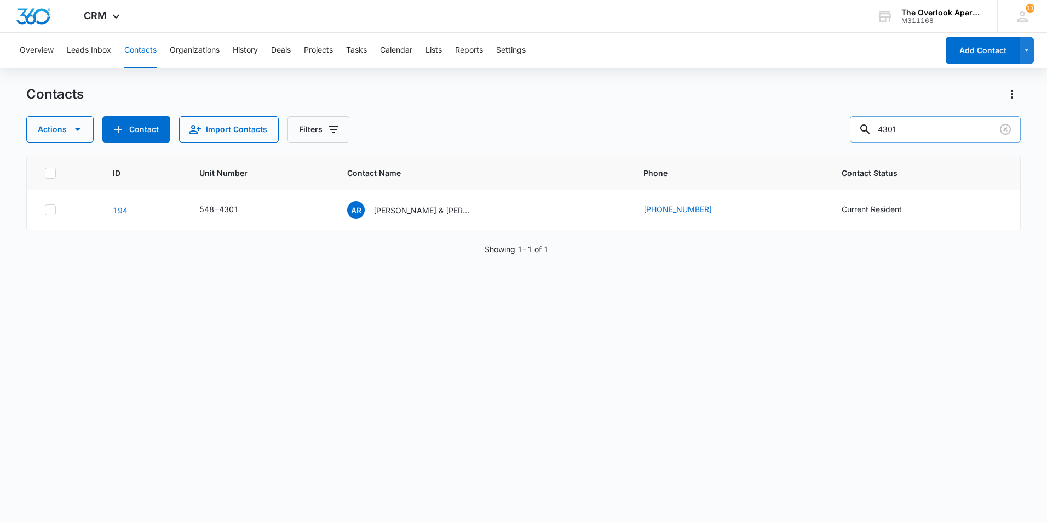
click at [916, 139] on input "4301" at bounding box center [935, 129] width 171 height 26
type input "4302"
click at [392, 206] on p "Katie Gutowski & Walter Risdon Biebelle" at bounding box center [419, 210] width 99 height 12
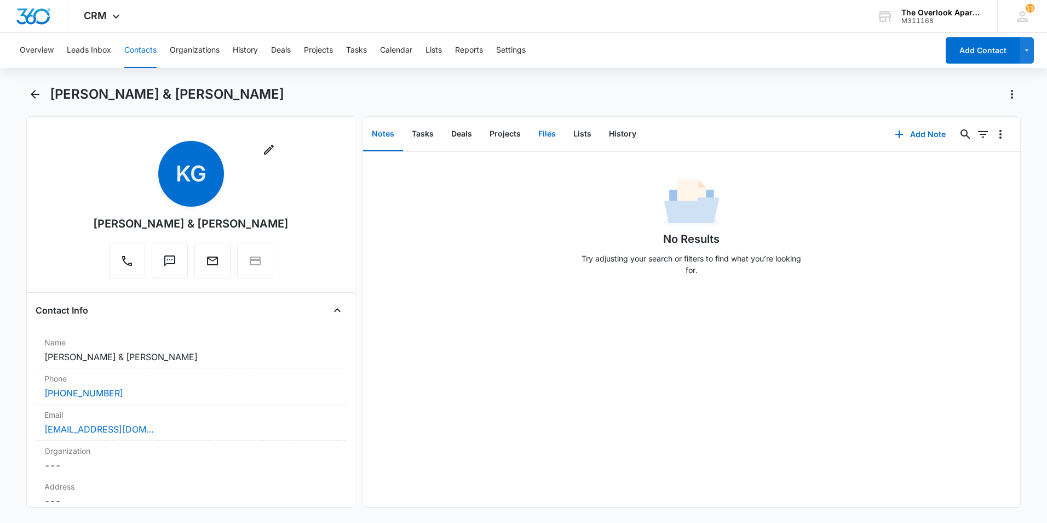
click at [542, 135] on button "Files" at bounding box center [547, 134] width 35 height 34
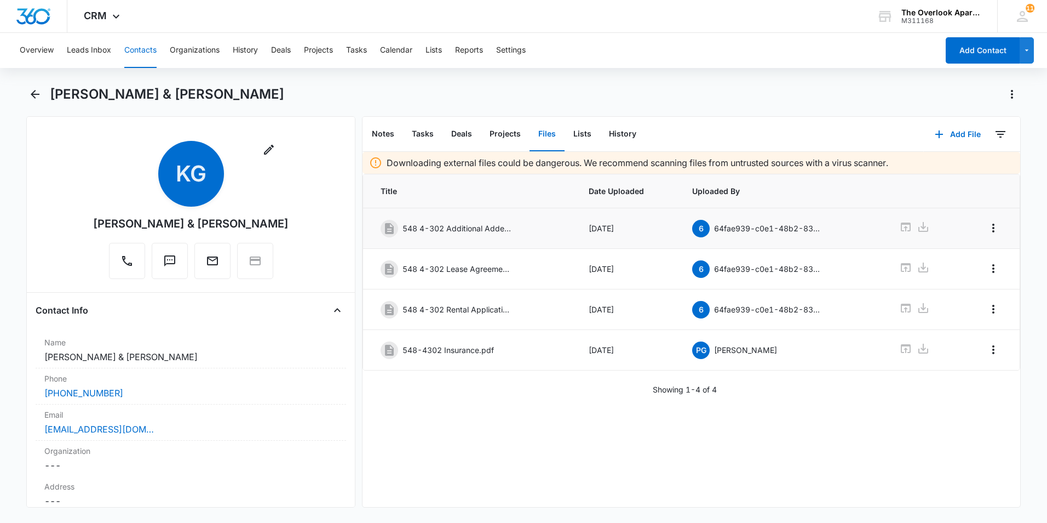
click at [893, 219] on td at bounding box center [922, 228] width 73 height 41
click at [899, 221] on icon at bounding box center [905, 226] width 13 height 13
click at [899, 306] on icon at bounding box center [905, 307] width 13 height 13
click at [149, 50] on button "Contacts" at bounding box center [140, 50] width 32 height 35
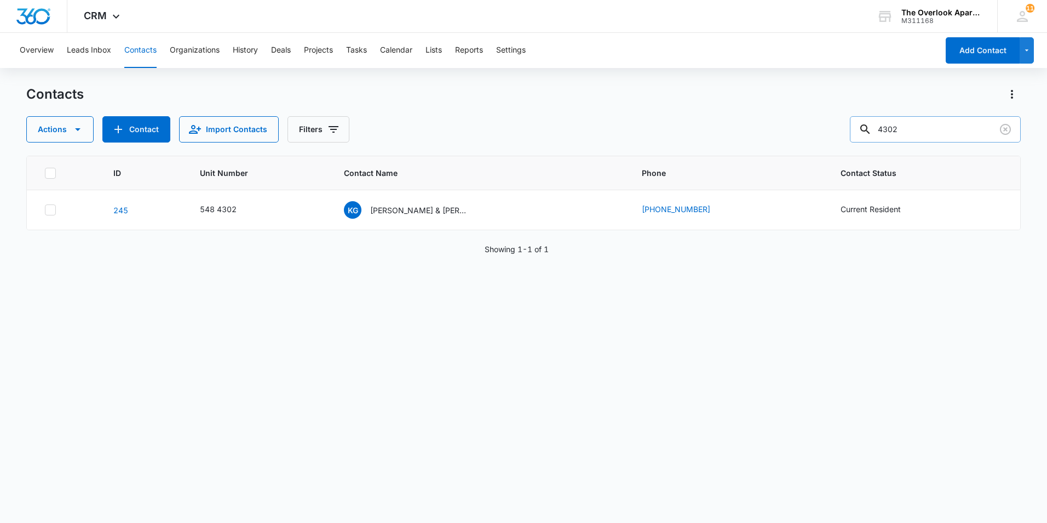
click at [955, 125] on input "4302" at bounding box center [935, 129] width 171 height 26
type input "4303"
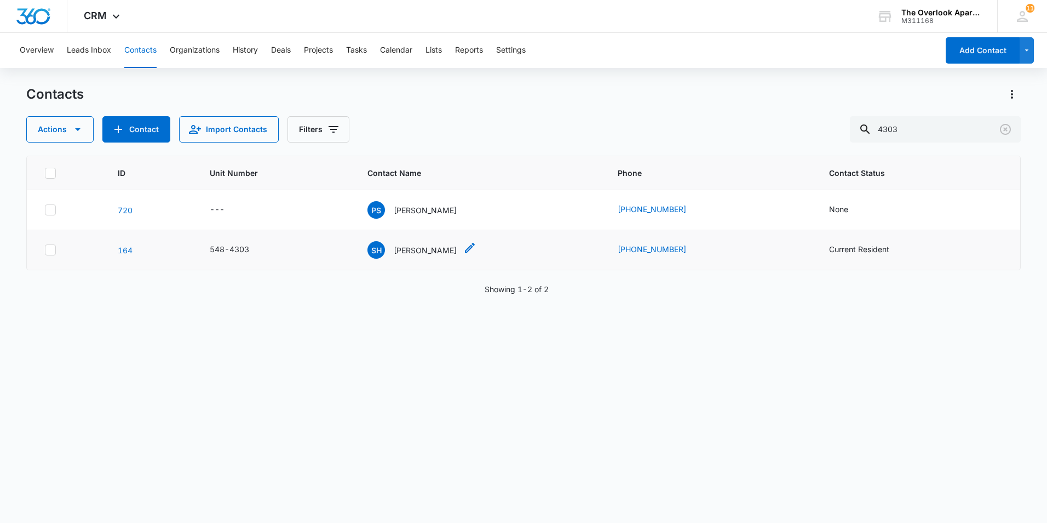
click at [434, 250] on p "Susannah Honebein" at bounding box center [425, 250] width 63 height 12
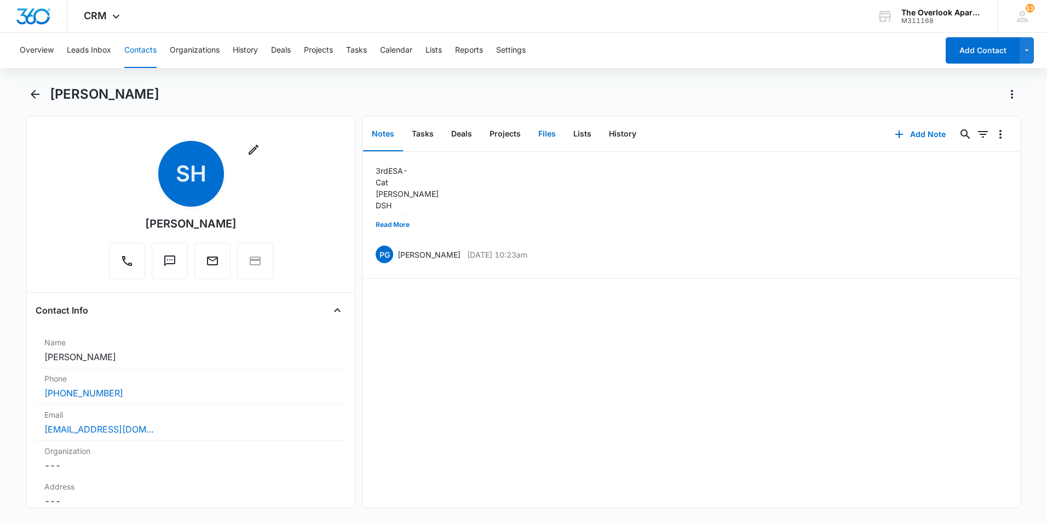
click at [543, 135] on button "Files" at bounding box center [547, 134] width 35 height 34
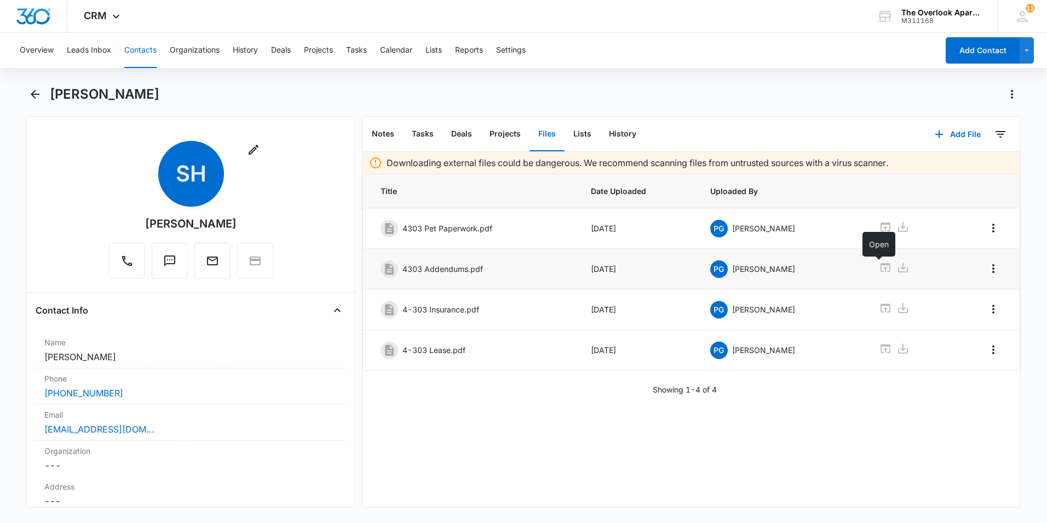
click at [879, 268] on icon at bounding box center [885, 267] width 13 height 13
click at [140, 51] on button "Contacts" at bounding box center [140, 50] width 32 height 35
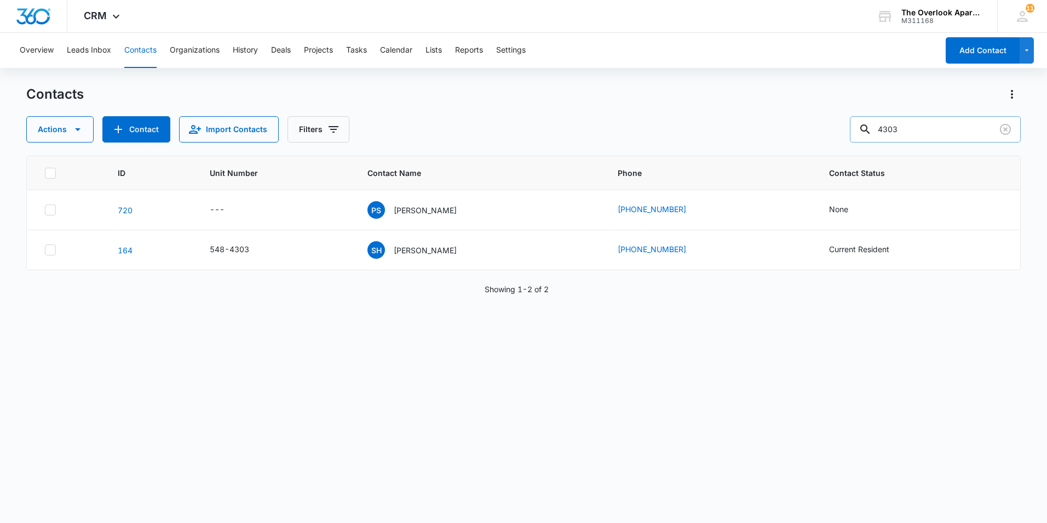
click at [949, 134] on input "4303" at bounding box center [935, 129] width 171 height 26
type input "4304"
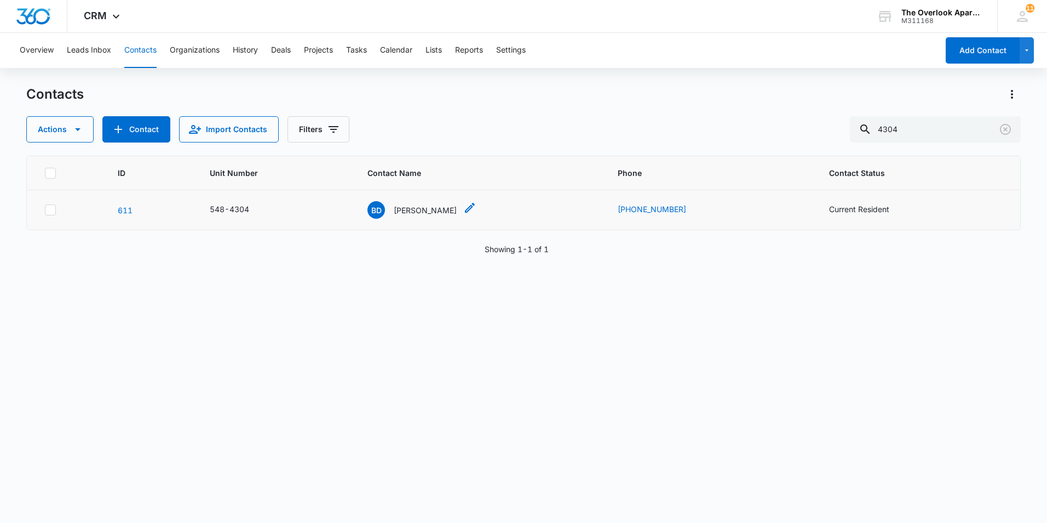
click at [425, 207] on p "Brandon Doak" at bounding box center [425, 210] width 63 height 12
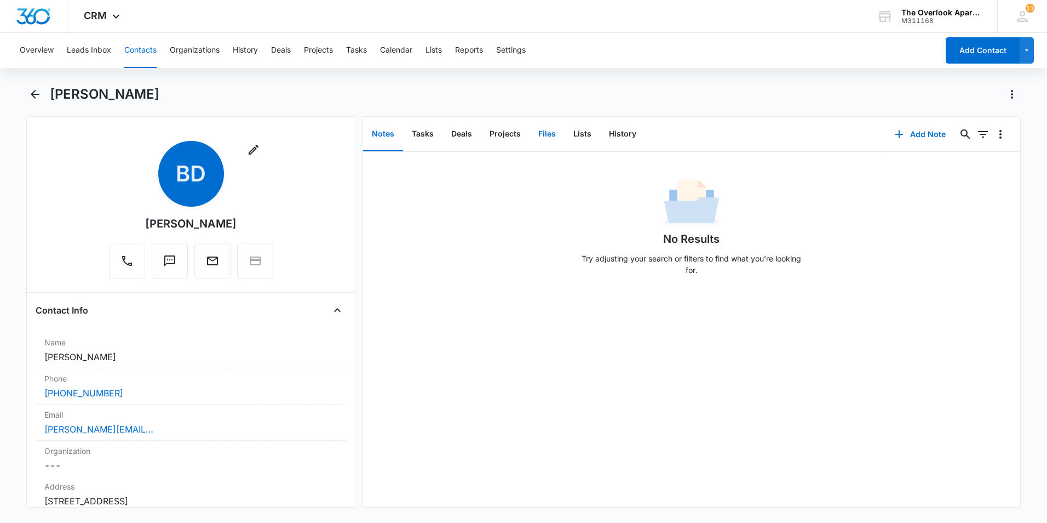
click at [547, 126] on button "Files" at bounding box center [547, 134] width 35 height 34
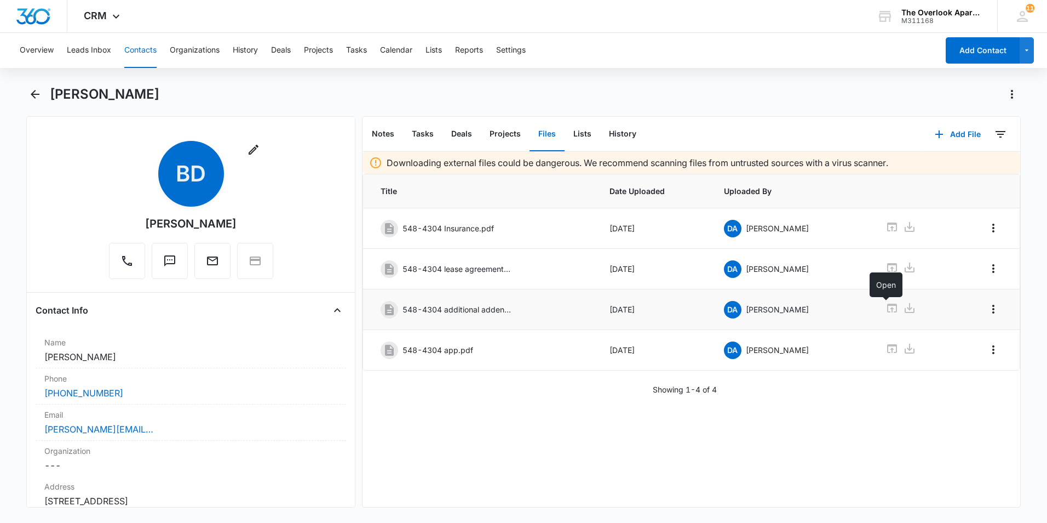
click at [888, 309] on icon at bounding box center [892, 307] width 10 height 9
click at [886, 347] on icon at bounding box center [892, 348] width 13 height 13
drag, startPoint x: 128, startPoint y: 48, endPoint x: 129, endPoint y: 55, distance: 6.7
click at [127, 48] on button "Contacts" at bounding box center [140, 50] width 32 height 35
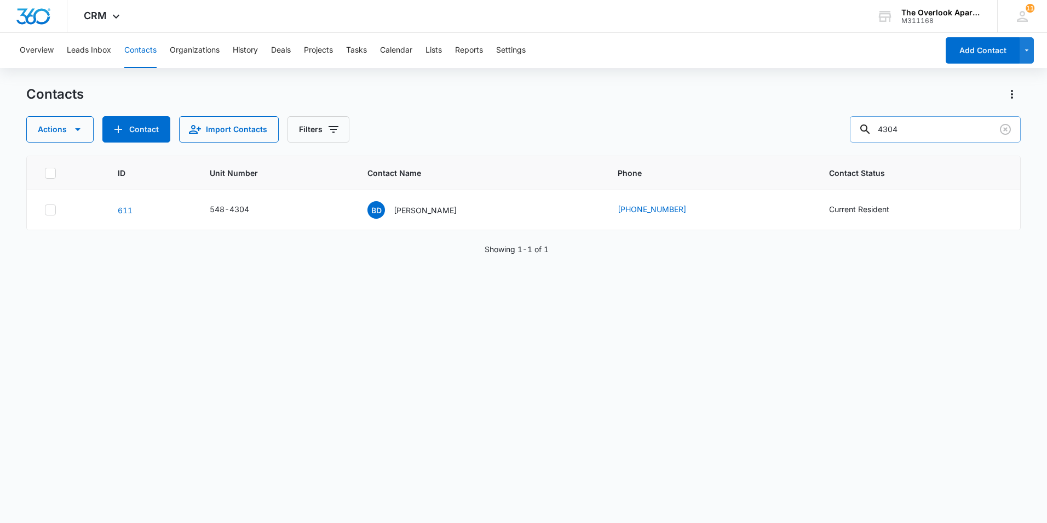
click at [928, 130] on input "4304" at bounding box center [935, 129] width 171 height 26
type input "4305"
click at [409, 209] on p "Joseph Pastina" at bounding box center [425, 210] width 63 height 12
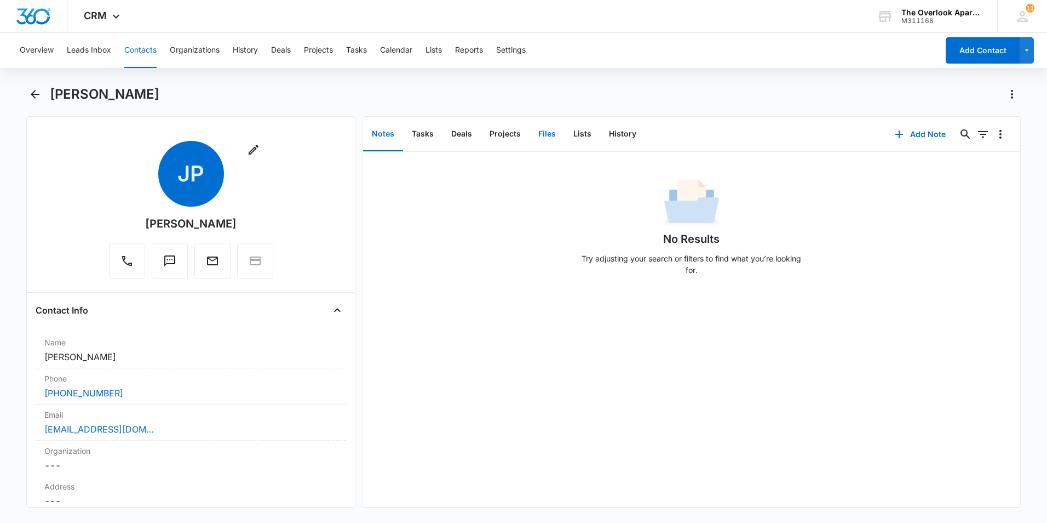
click at [550, 126] on button "Files" at bounding box center [547, 134] width 35 height 34
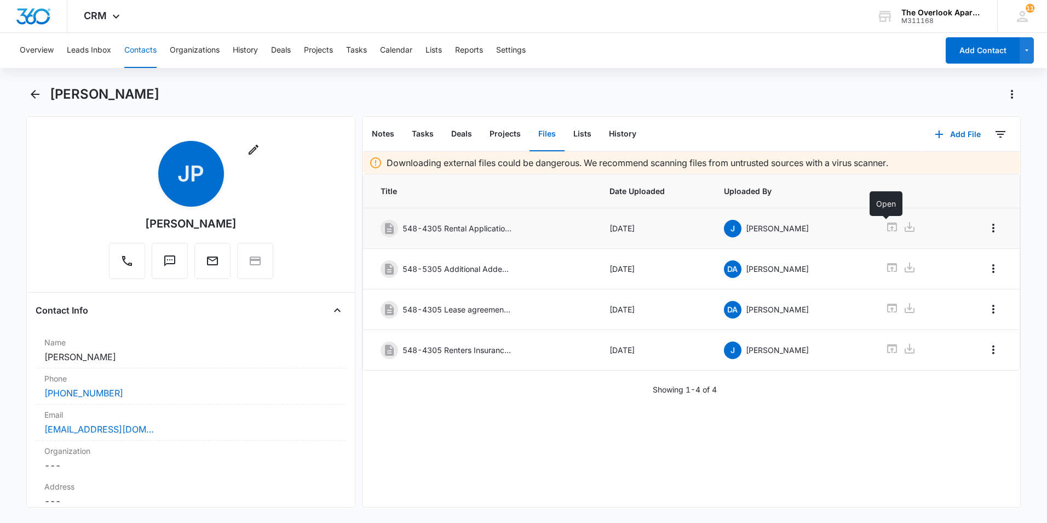
click at [887, 223] on icon at bounding box center [892, 226] width 10 height 9
click at [888, 263] on icon at bounding box center [892, 267] width 10 height 9
click at [148, 50] on button "Contacts" at bounding box center [140, 50] width 32 height 35
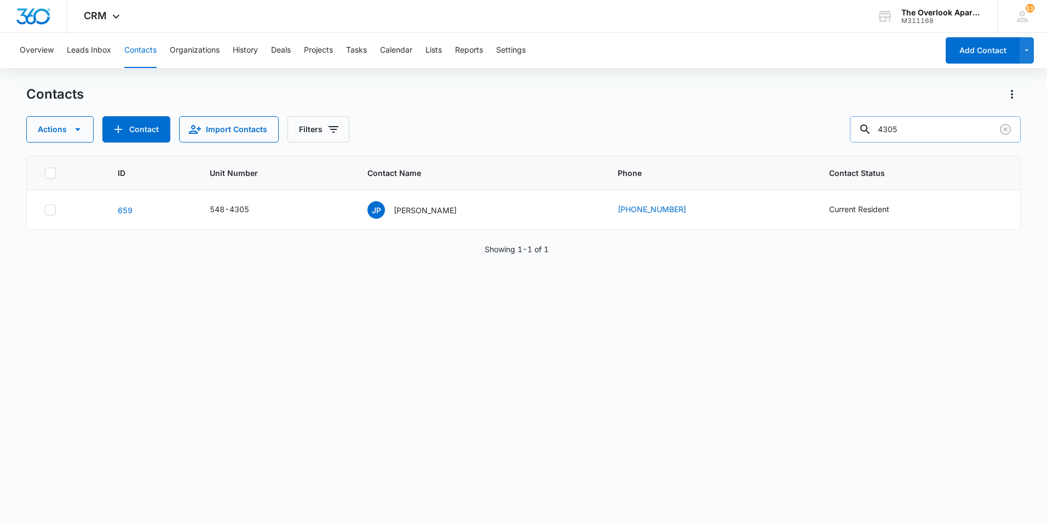
click at [927, 129] on input "4305" at bounding box center [935, 129] width 171 height 26
type input "4306"
click at [433, 205] on p "Stephen C. Foster" at bounding box center [425, 210] width 63 height 12
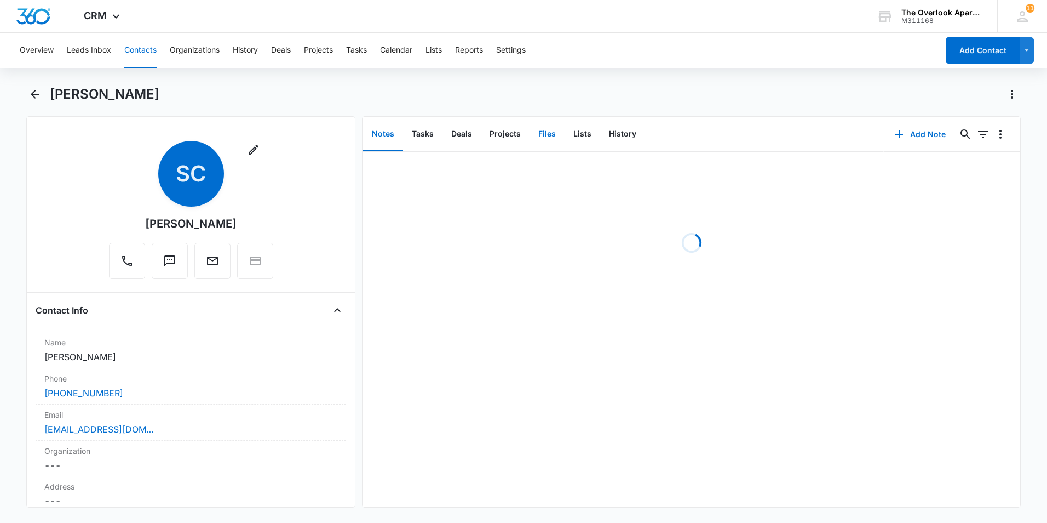
click at [547, 134] on button "Files" at bounding box center [547, 134] width 35 height 34
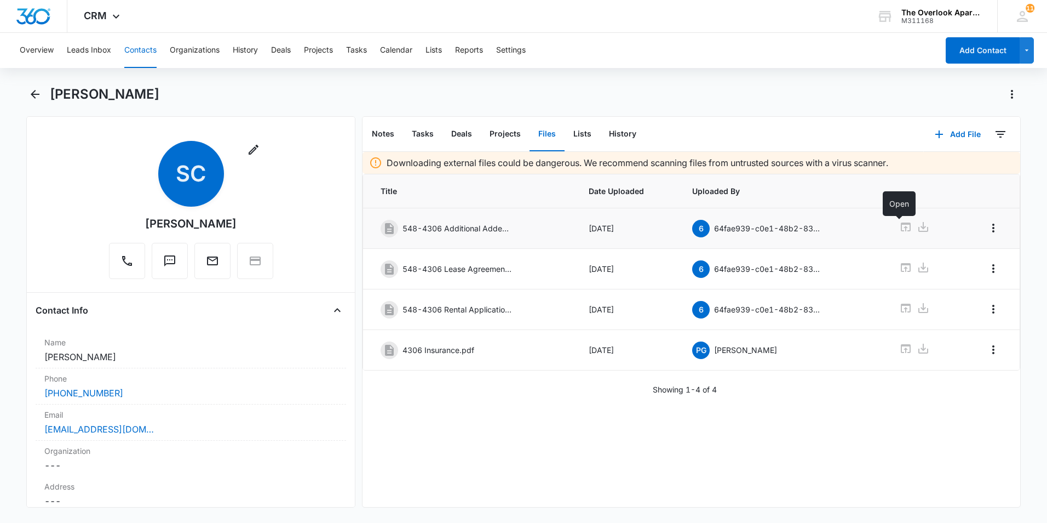
click at [899, 224] on icon at bounding box center [905, 226] width 13 height 13
click at [901, 307] on icon at bounding box center [906, 307] width 10 height 9
click at [142, 51] on button "Contacts" at bounding box center [140, 50] width 32 height 35
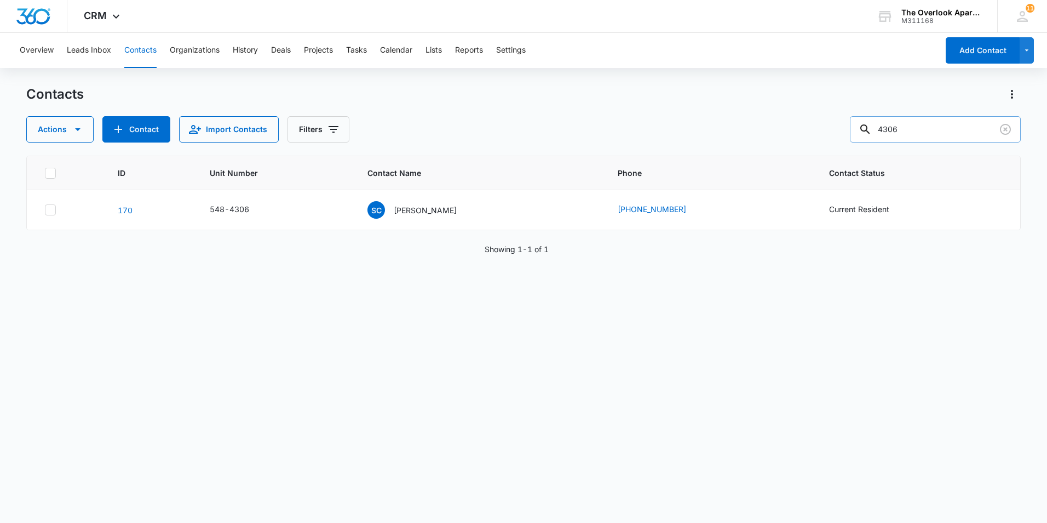
click at [926, 125] on input "4306" at bounding box center [935, 129] width 171 height 26
type input "4307"
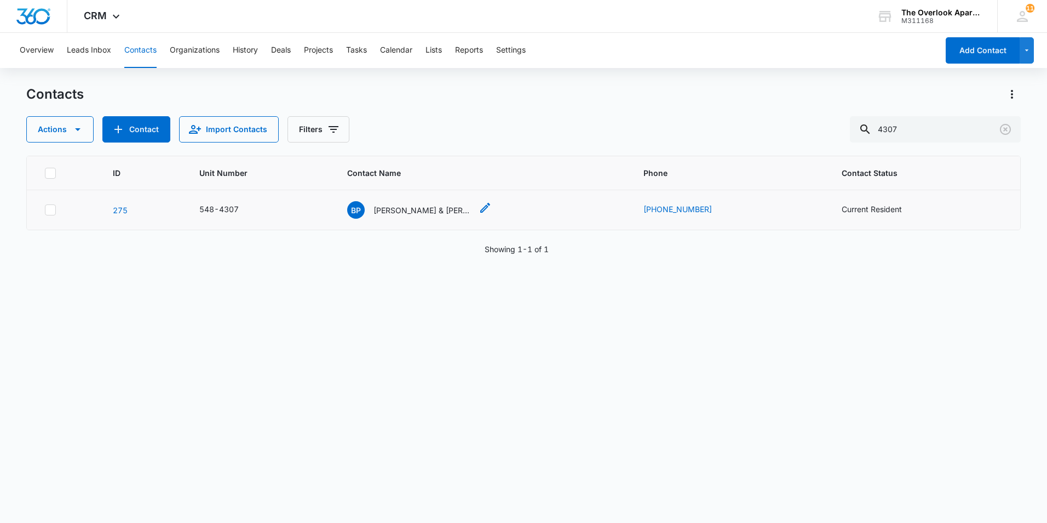
click at [383, 209] on p "Bridget Phillips & Joseph Mckenna" at bounding box center [423, 210] width 99 height 12
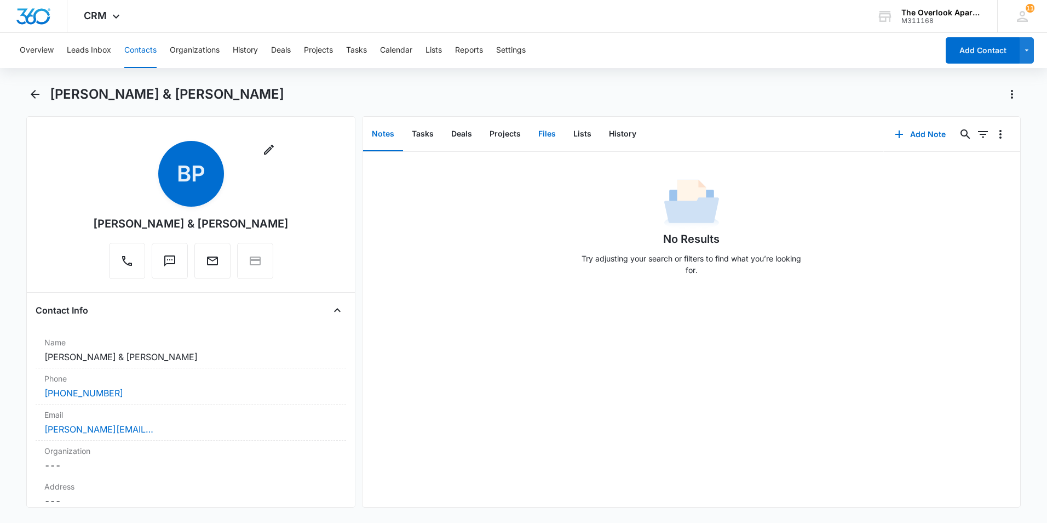
click at [549, 144] on button "Files" at bounding box center [547, 134] width 35 height 34
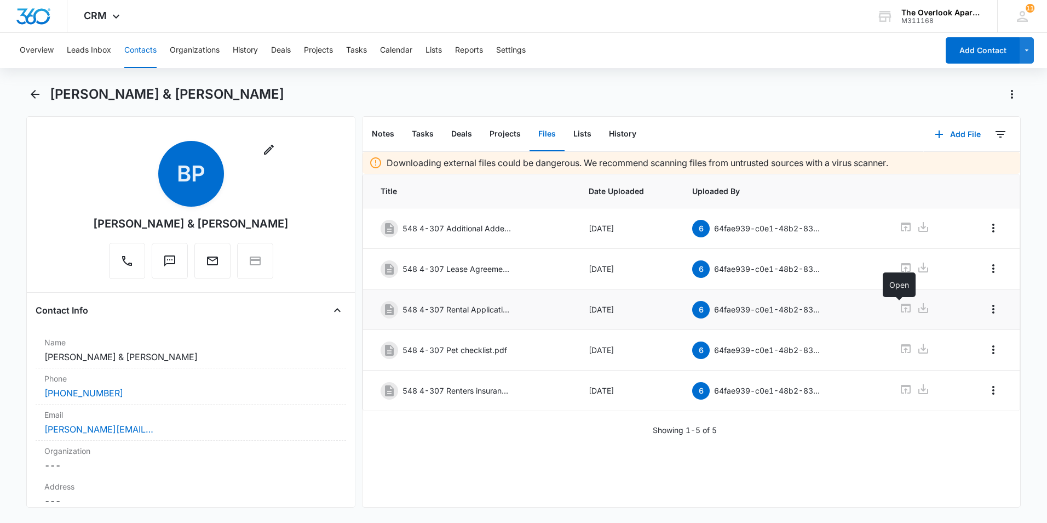
click at [901, 306] on icon at bounding box center [906, 307] width 10 height 9
click at [901, 227] on icon at bounding box center [905, 226] width 13 height 13
click at [145, 47] on button "Contacts" at bounding box center [140, 50] width 32 height 35
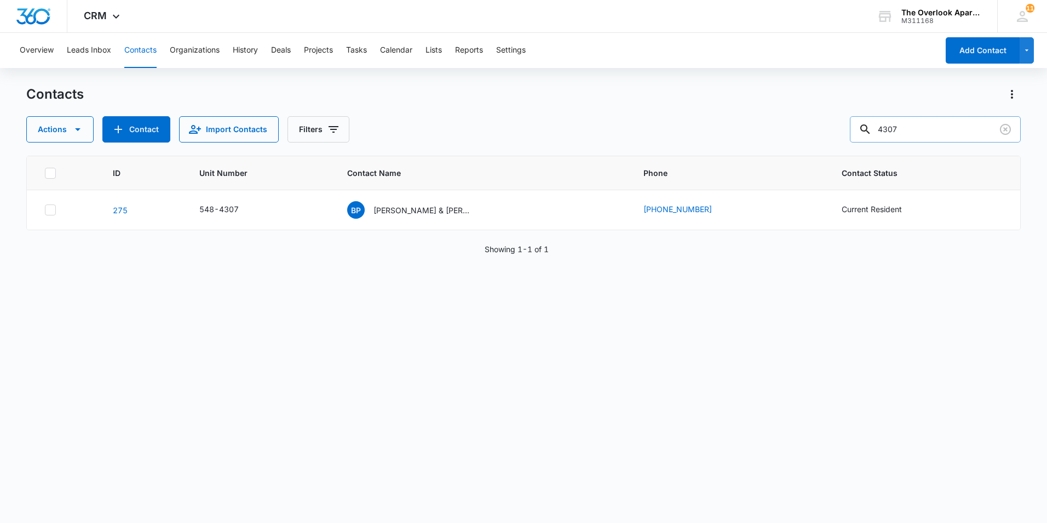
click at [942, 117] on input "4307" at bounding box center [935, 129] width 171 height 26
type input "4308"
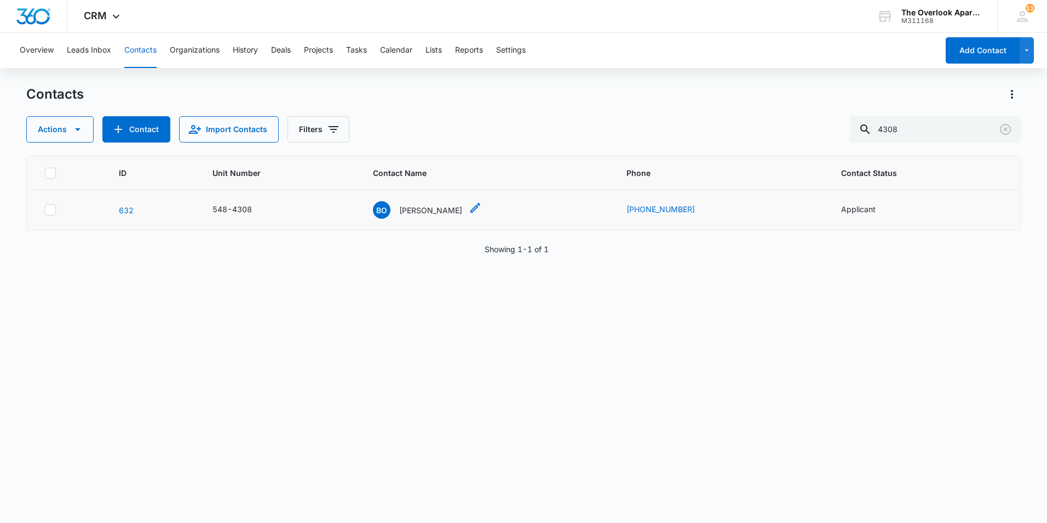
click at [432, 213] on p "Brittany OHara" at bounding box center [430, 210] width 63 height 12
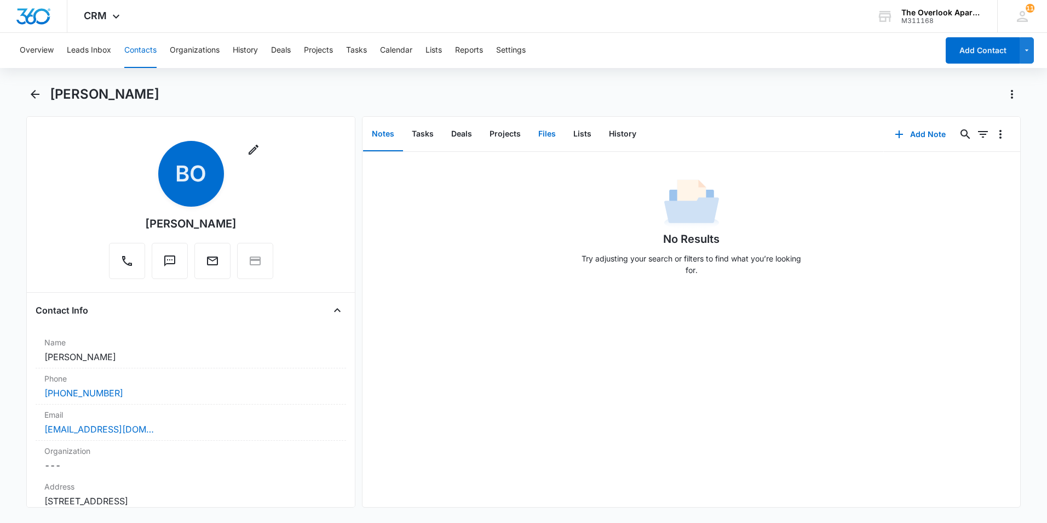
click at [556, 133] on button "Files" at bounding box center [547, 134] width 35 height 34
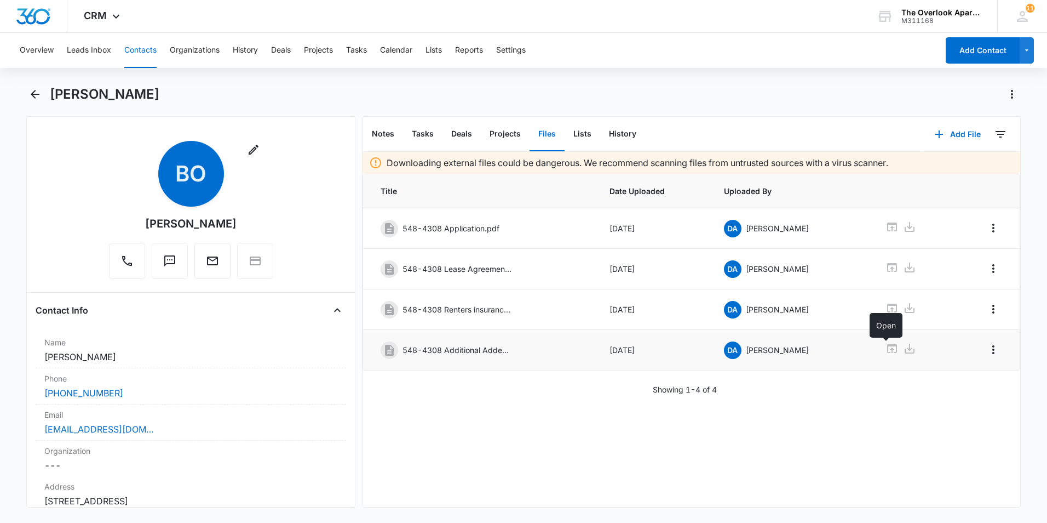
click at [887, 348] on icon at bounding box center [892, 348] width 10 height 9
click at [890, 226] on icon at bounding box center [892, 226] width 13 height 13
click at [151, 53] on button "Contacts" at bounding box center [140, 50] width 32 height 35
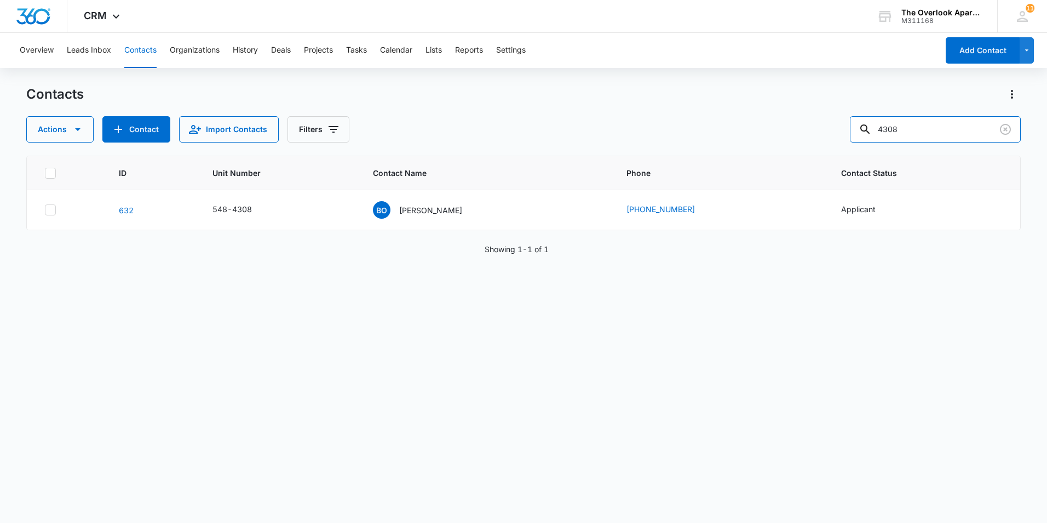
drag, startPoint x: 942, startPoint y: 133, endPoint x: 655, endPoint y: 121, distance: 286.7
click at [656, 122] on div "Actions Contact Import Contacts Filters 4308" at bounding box center [523, 129] width 995 height 26
type input "5101"
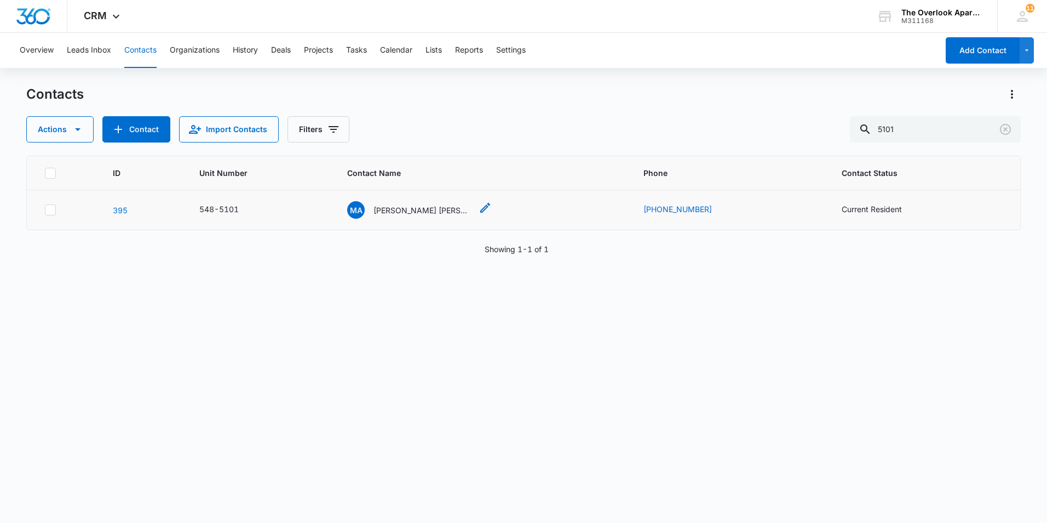
click at [425, 207] on p "Miguel Angel Castrejon Marban Jesus Garcia Gonzalez Javier Olvera Perez & Gilbe…" at bounding box center [423, 210] width 99 height 12
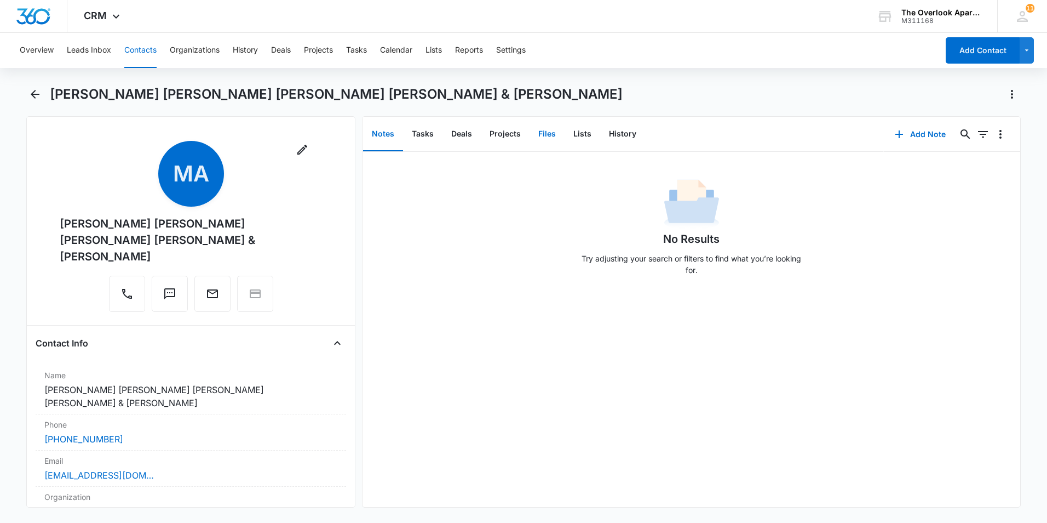
click at [551, 128] on button "Files" at bounding box center [547, 134] width 35 height 34
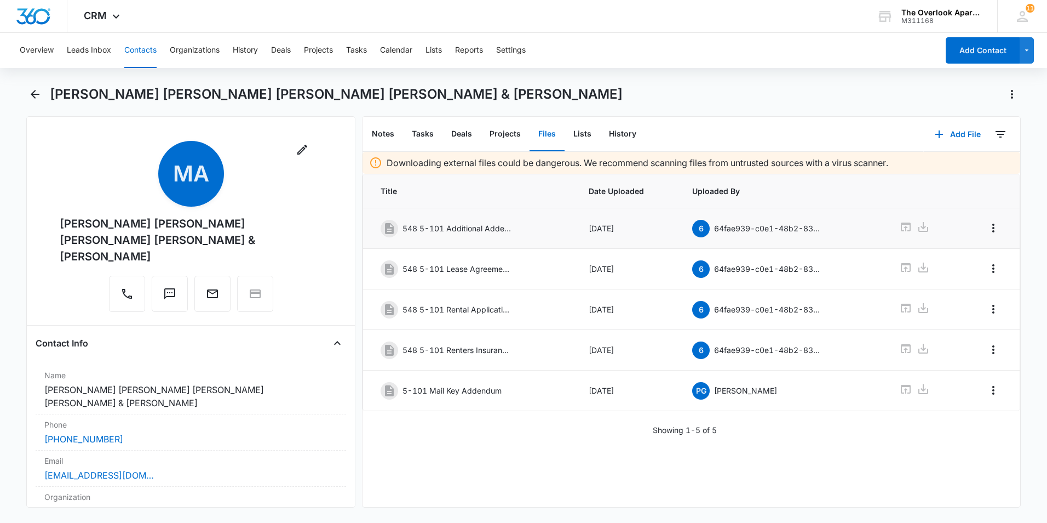
click at [892, 225] on td at bounding box center [922, 228] width 73 height 41
click at [899, 226] on icon at bounding box center [905, 226] width 13 height 13
click at [901, 306] on icon at bounding box center [906, 307] width 10 height 9
click at [150, 48] on button "Contacts" at bounding box center [140, 50] width 32 height 35
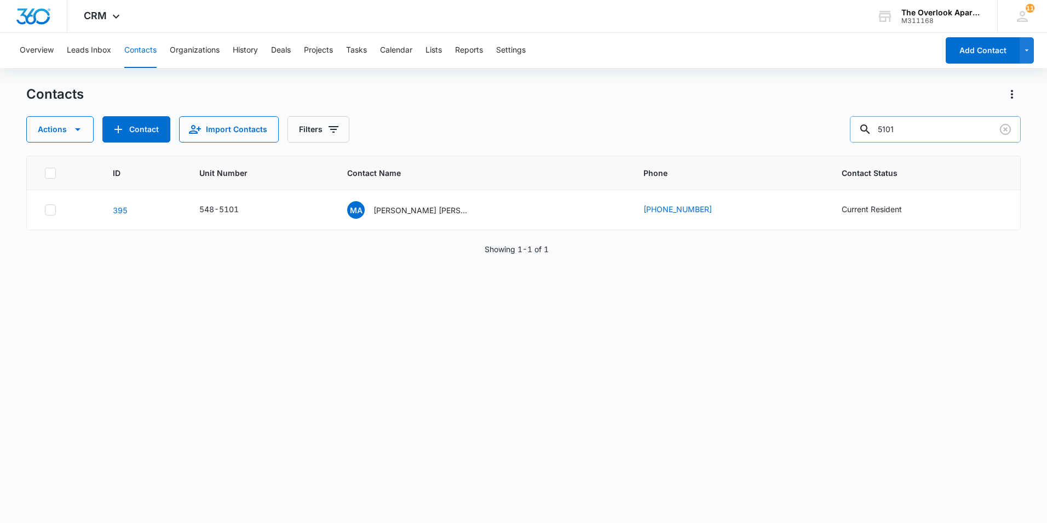
click at [946, 132] on input "5101" at bounding box center [935, 129] width 171 height 26
type input "5102"
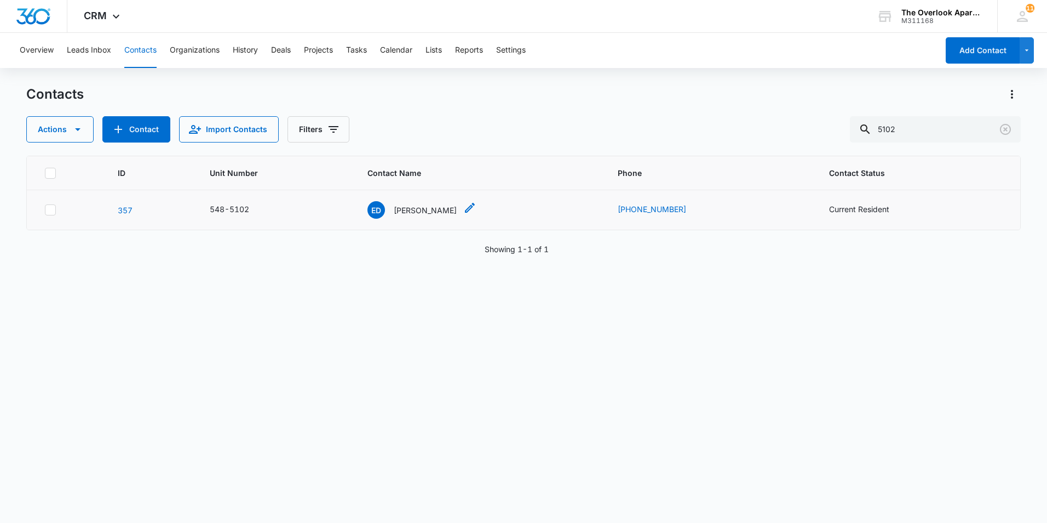
click at [435, 213] on p "Erin DellaPorta" at bounding box center [425, 210] width 63 height 12
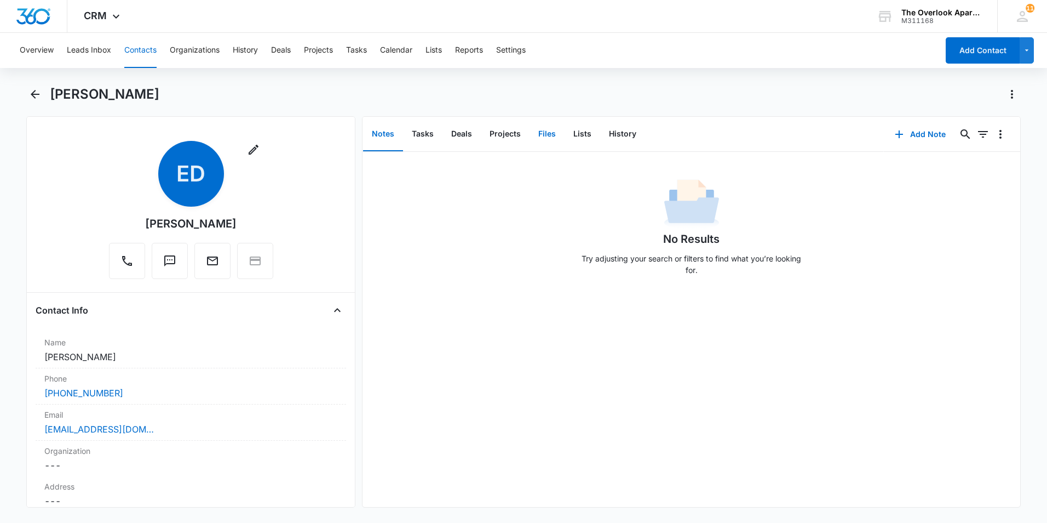
click at [548, 139] on button "Files" at bounding box center [547, 134] width 35 height 34
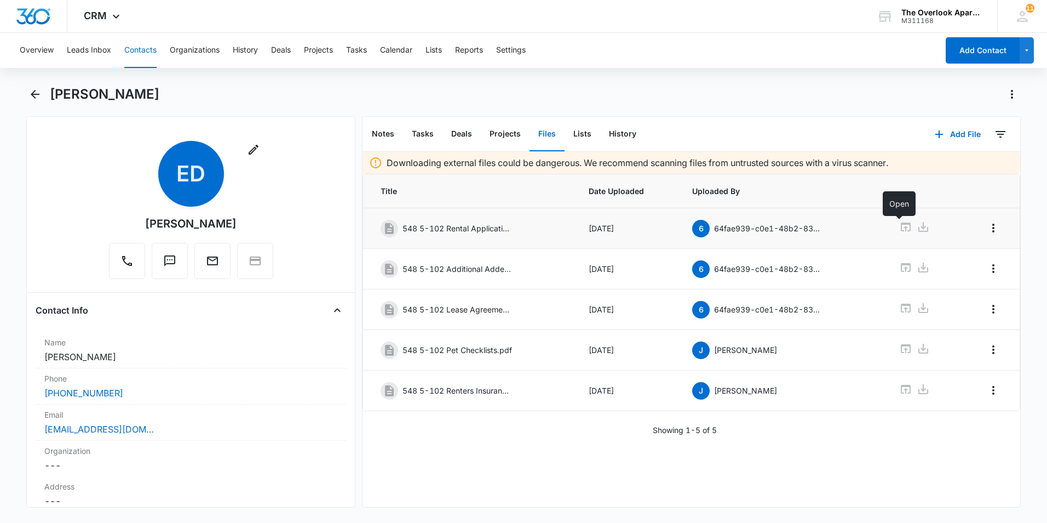
click at [901, 226] on icon at bounding box center [906, 226] width 10 height 9
click at [902, 271] on icon at bounding box center [906, 267] width 10 height 9
click at [133, 51] on button "Contacts" at bounding box center [140, 50] width 32 height 35
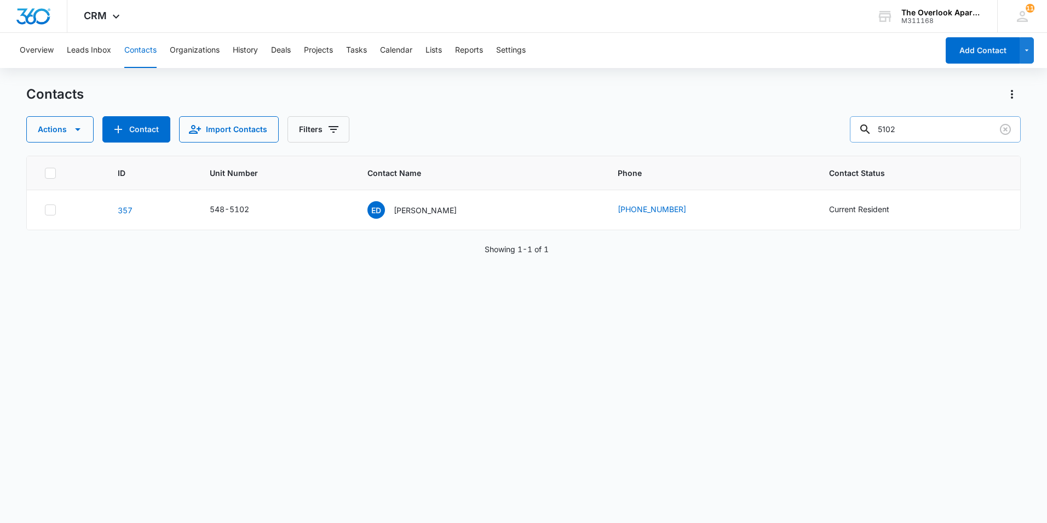
click at [933, 120] on input "5102" at bounding box center [935, 129] width 171 height 26
type input "5103"
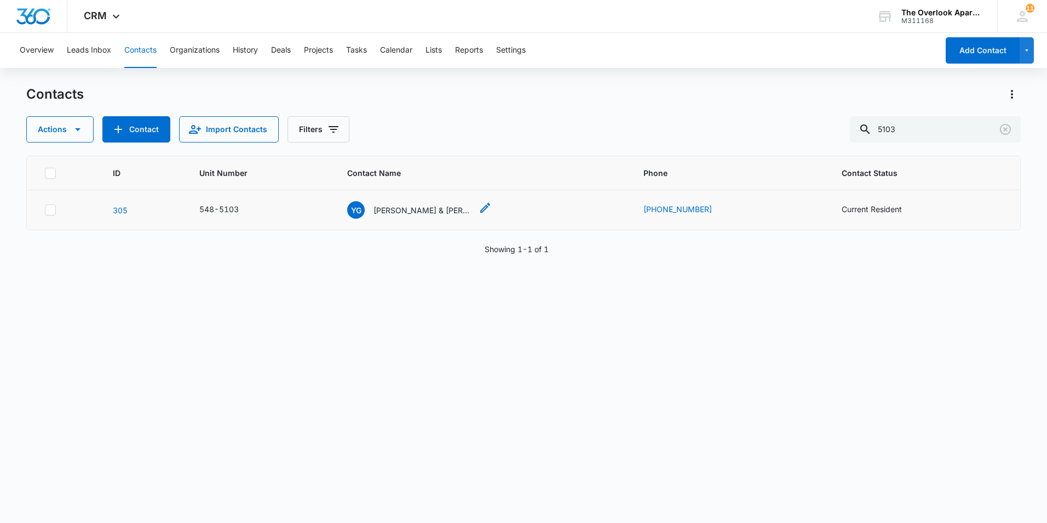
click at [424, 204] on p "Yesenia Giron Ruiz & Devon Islas" at bounding box center [423, 210] width 99 height 12
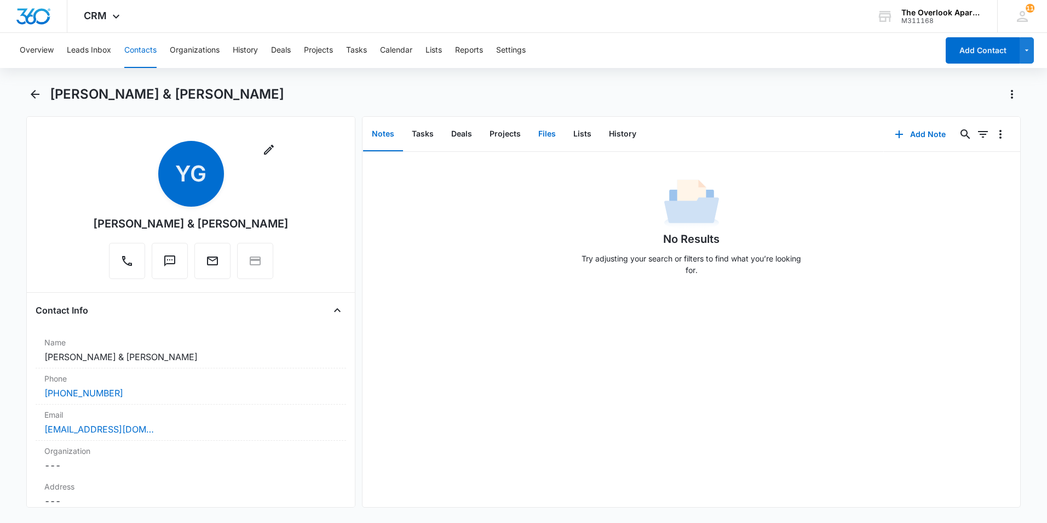
click at [551, 137] on button "Files" at bounding box center [547, 134] width 35 height 34
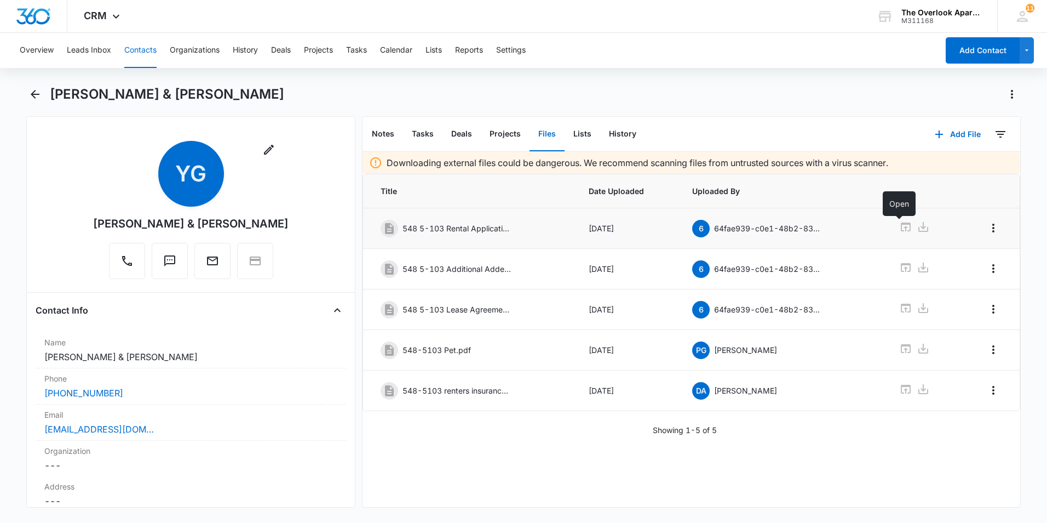
click at [904, 226] on icon at bounding box center [905, 226] width 13 height 13
click at [899, 266] on icon at bounding box center [905, 267] width 13 height 13
click at [141, 48] on button "Contacts" at bounding box center [140, 50] width 32 height 35
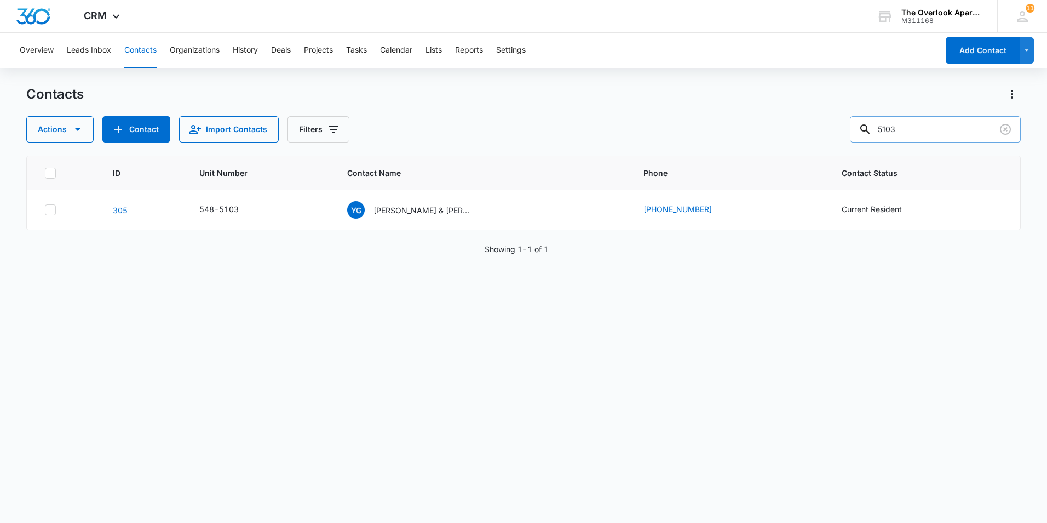
click at [960, 130] on input "5103" at bounding box center [935, 129] width 171 height 26
type input "5104"
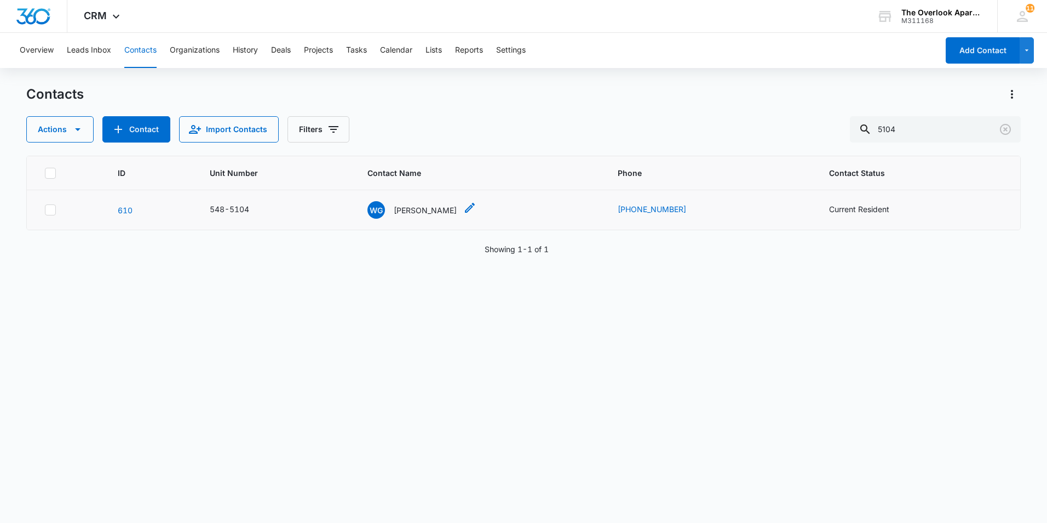
click at [421, 212] on p "Wendell Gus Murata" at bounding box center [425, 210] width 63 height 12
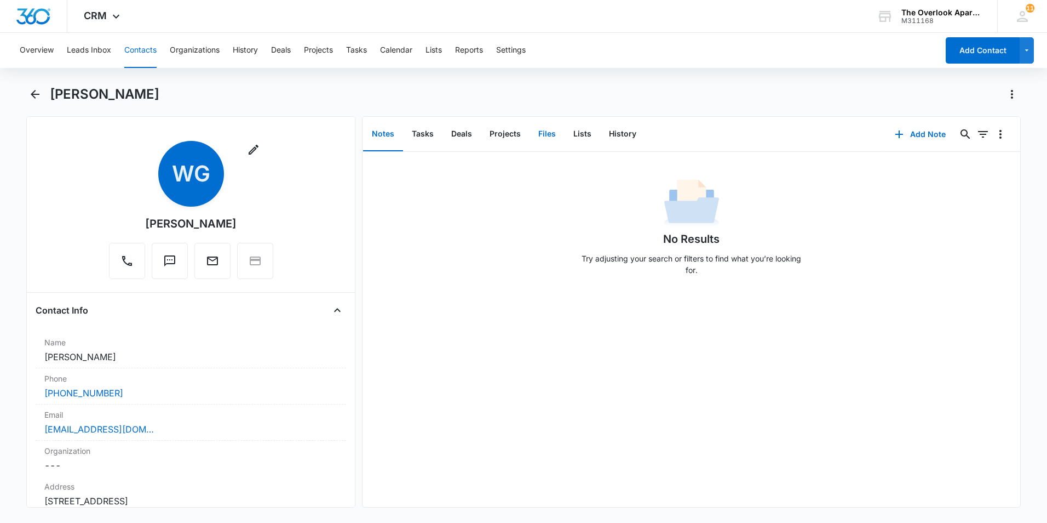
click at [542, 138] on button "Files" at bounding box center [547, 134] width 35 height 34
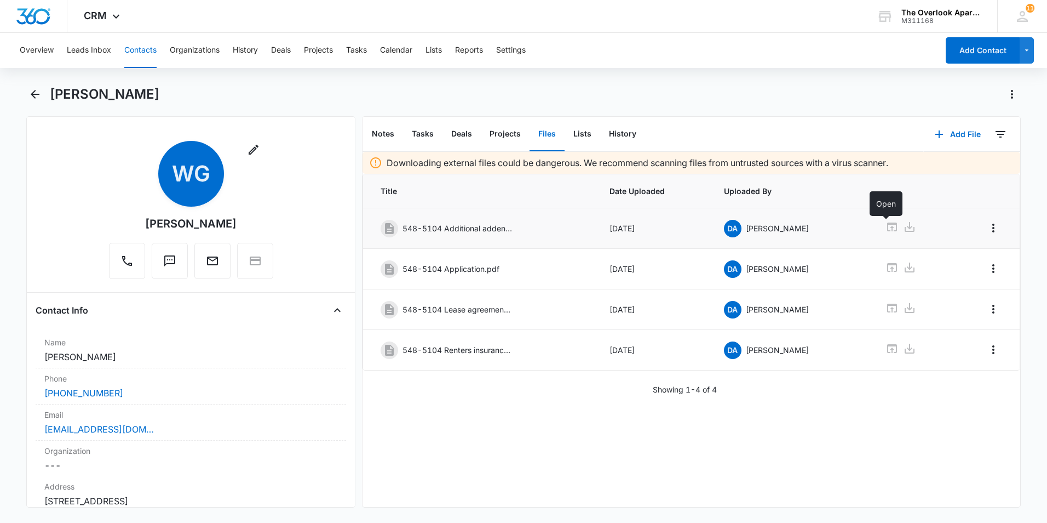
click at [886, 227] on icon at bounding box center [892, 226] width 13 height 13
click at [886, 267] on icon at bounding box center [892, 267] width 13 height 13
click at [131, 47] on button "Contacts" at bounding box center [140, 50] width 32 height 35
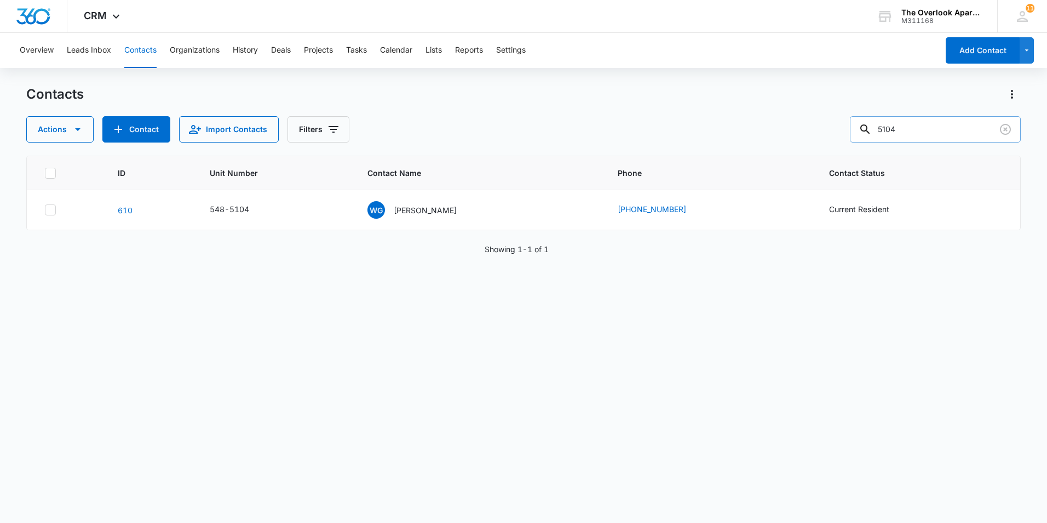
click at [922, 118] on input "5104" at bounding box center [935, 129] width 171 height 26
type input "5105"
click at [423, 201] on div "AM Alexis Medina" at bounding box center [412, 210] width 89 height 18
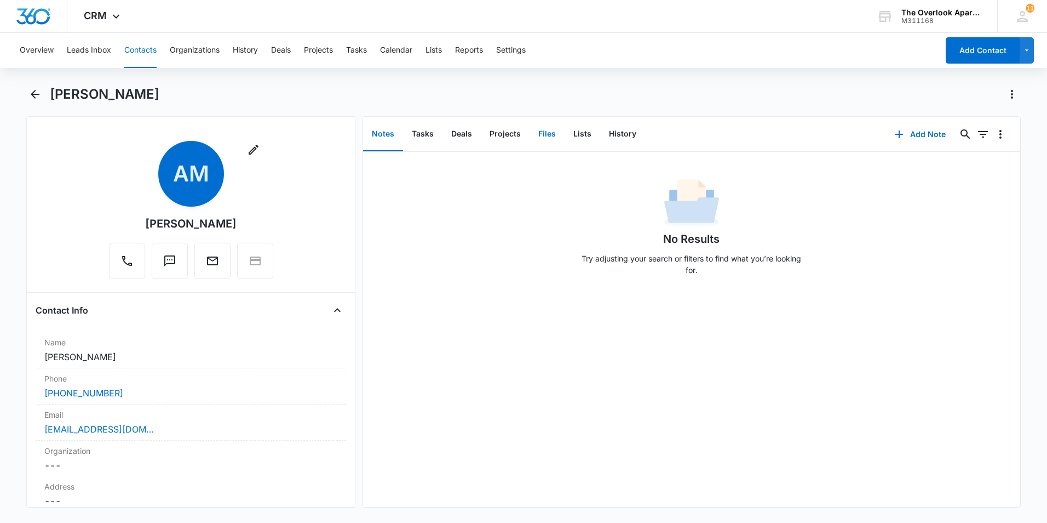
drag, startPoint x: 423, startPoint y: 201, endPoint x: 534, endPoint y: 139, distance: 126.3
click at [534, 139] on button "Files" at bounding box center [547, 134] width 35 height 34
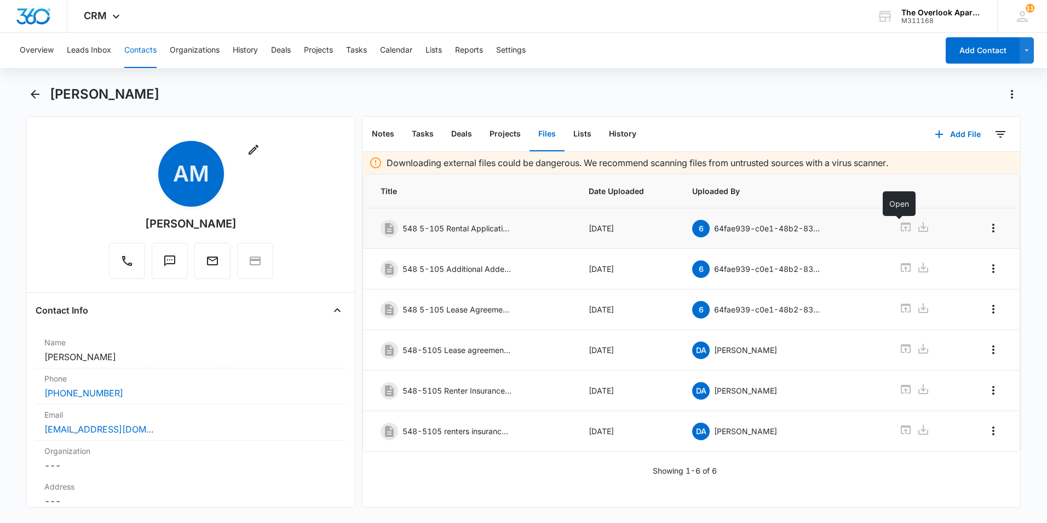
click at [901, 223] on icon at bounding box center [906, 226] width 10 height 9
click at [904, 264] on icon at bounding box center [905, 267] width 13 height 13
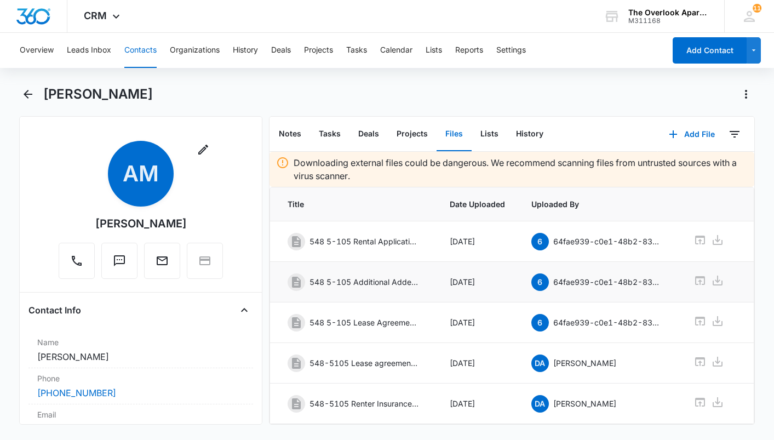
click at [128, 48] on button "Contacts" at bounding box center [140, 50] width 32 height 35
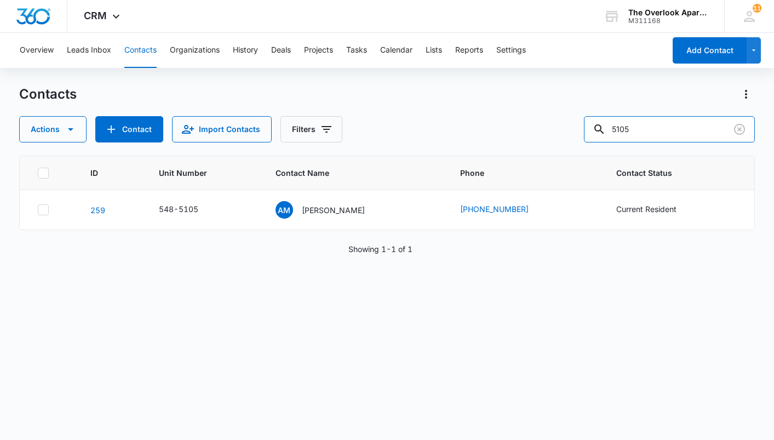
drag, startPoint x: 673, startPoint y: 136, endPoint x: 412, endPoint y: 158, distance: 261.7
click at [415, 165] on div "Contacts Actions Contact Import Contacts Filters 5105 ID Unit Number Contact Na…" at bounding box center [386, 261] width 735 height 353
type input "3204"
drag, startPoint x: 658, startPoint y: 126, endPoint x: 432, endPoint y: 149, distance: 227.4
click at [431, 151] on div "Contacts Actions Contact Import Contacts Filters 3204 ID Unit Number Contact Na…" at bounding box center [386, 261] width 735 height 353
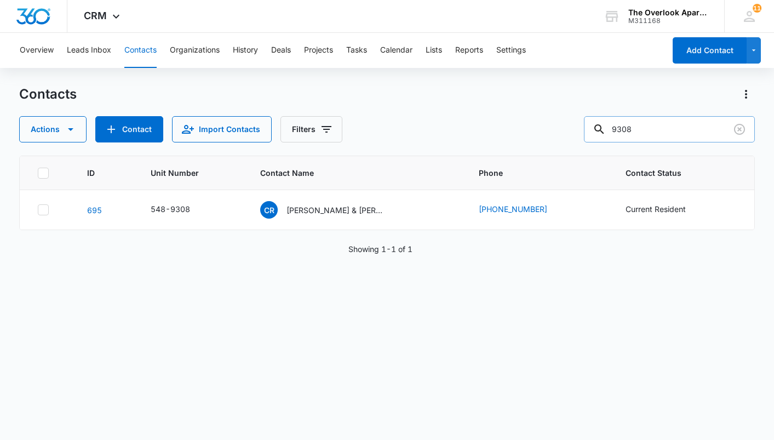
click at [631, 131] on input "9308" at bounding box center [669, 129] width 171 height 26
type input "9208"
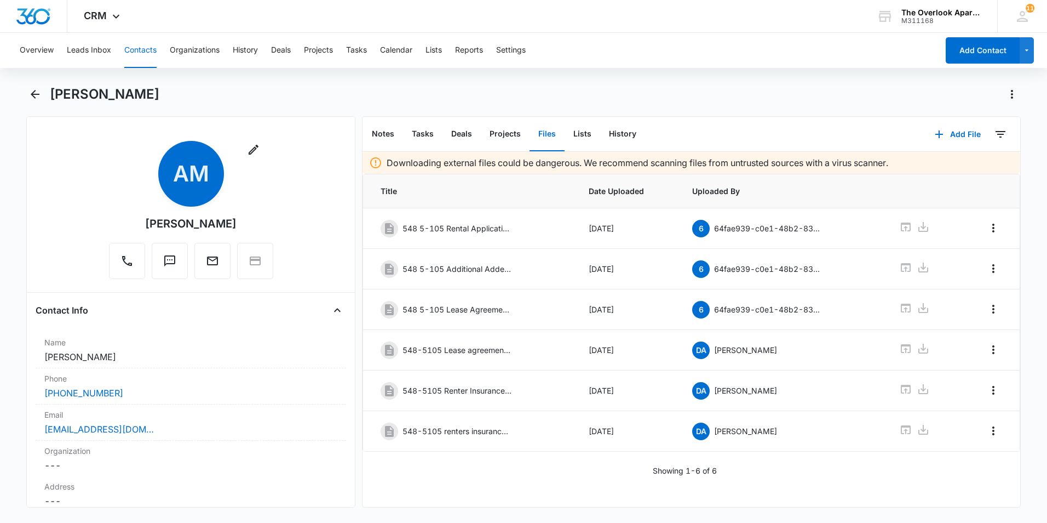
click at [140, 50] on button "Contacts" at bounding box center [140, 50] width 32 height 35
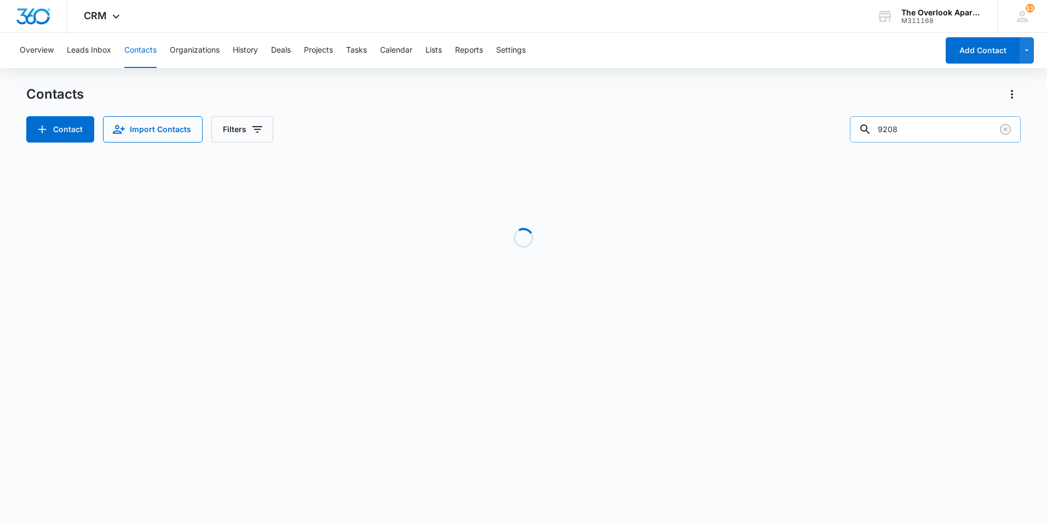
click at [773, 131] on input "9208" at bounding box center [935, 129] width 171 height 26
click at [773, 130] on input "9208" at bounding box center [935, 129] width 171 height 26
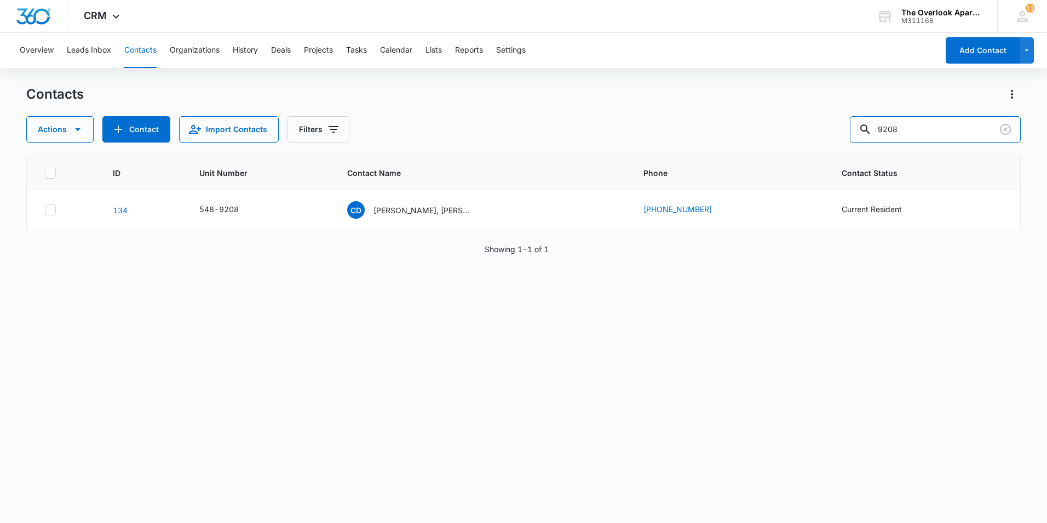
drag, startPoint x: 937, startPoint y: 129, endPoint x: 690, endPoint y: 144, distance: 248.0
click at [690, 144] on div "Contacts Actions Contact Import Contacts Filters 9208 ID Unit Number Contact Na…" at bounding box center [523, 303] width 995 height 436
type input "5201"
click at [436, 204] on p "[PERSON_NAME] [PERSON_NAME] & Aldihir [PERSON_NAME] [PERSON_NAME]" at bounding box center [423, 210] width 99 height 12
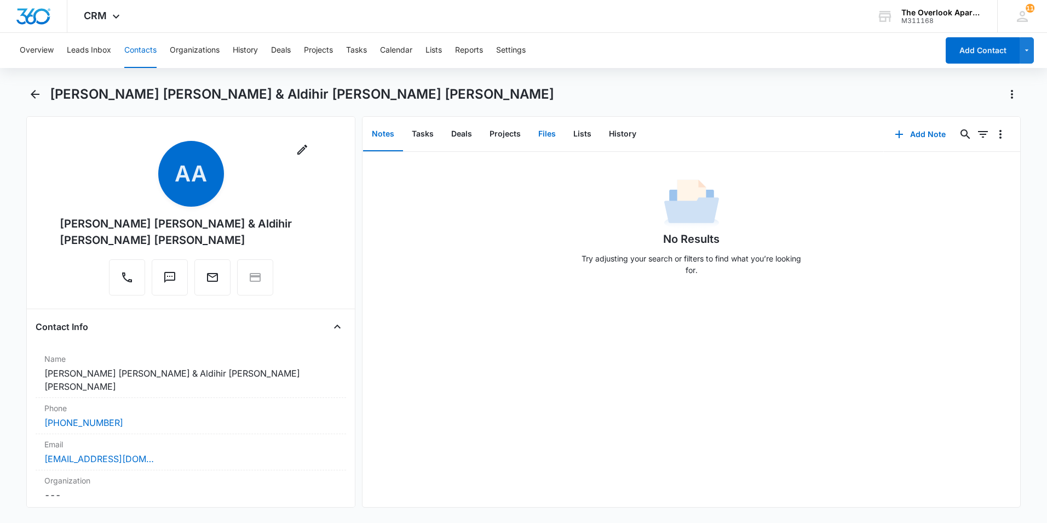
click at [544, 140] on button "Files" at bounding box center [547, 134] width 35 height 34
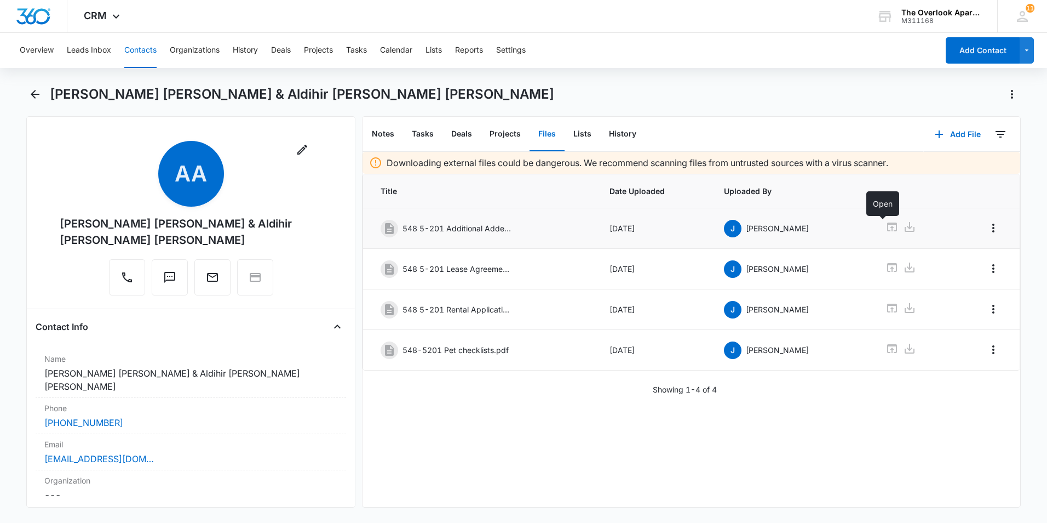
click at [773, 231] on icon at bounding box center [892, 226] width 10 height 9
click at [773, 303] on icon at bounding box center [892, 307] width 10 height 9
click at [138, 52] on button "Contacts" at bounding box center [140, 50] width 32 height 35
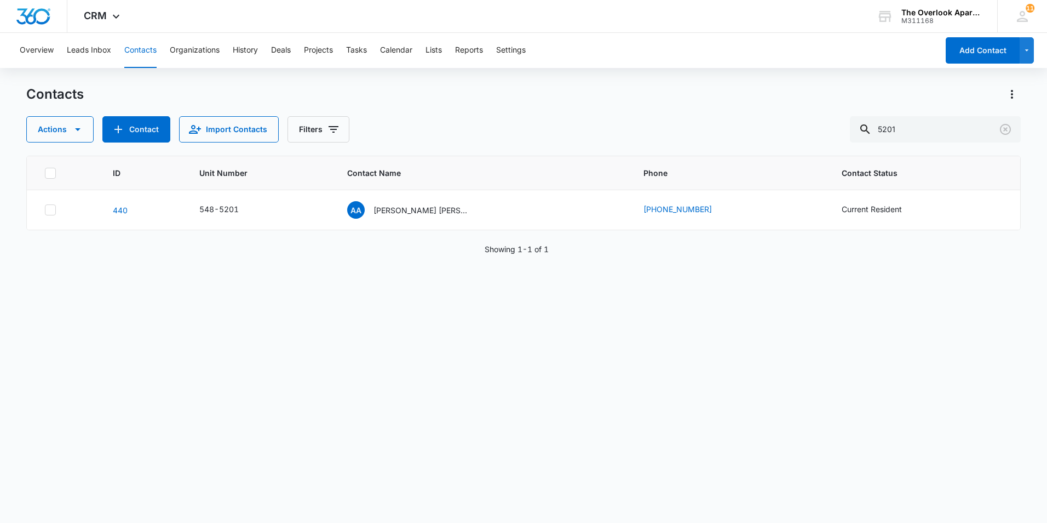
drag, startPoint x: 959, startPoint y: 114, endPoint x: 950, endPoint y: 114, distance: 8.8
click at [773, 116] on div "Contacts Actions Contact Import Contacts Filters 5201" at bounding box center [523, 113] width 995 height 57
click at [773, 149] on div "Contacts Actions Contact Import Contacts Filters 5201 ID Unit Number Contact Na…" at bounding box center [523, 303] width 995 height 436
click at [773, 123] on input "5201" at bounding box center [935, 129] width 171 height 26
type input "5202"
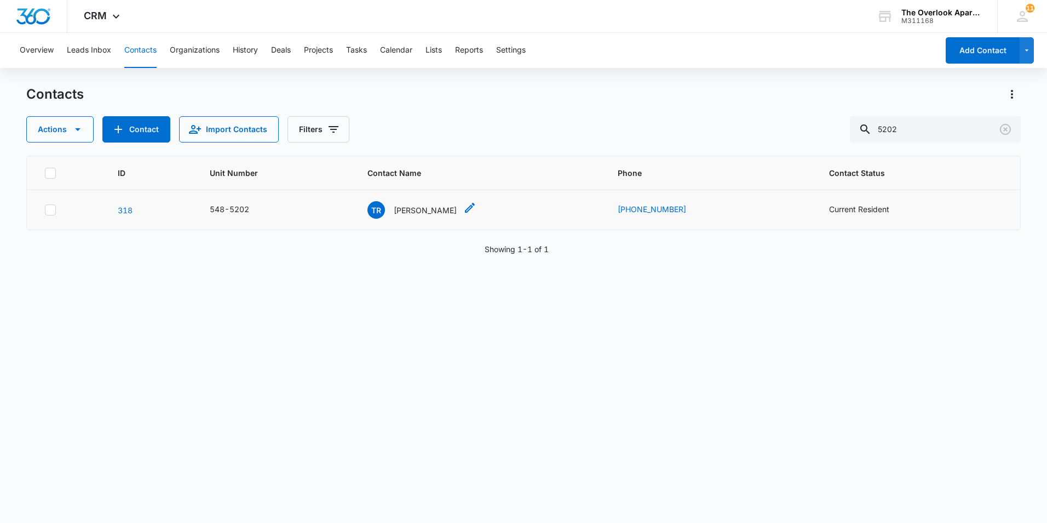
click at [431, 208] on p "[PERSON_NAME]" at bounding box center [425, 210] width 63 height 12
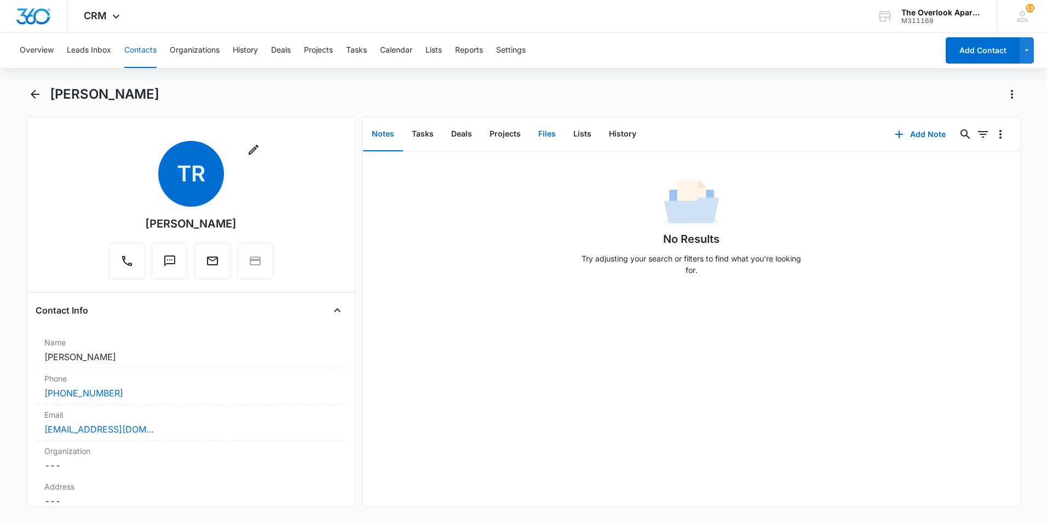
click at [552, 142] on button "Files" at bounding box center [547, 134] width 35 height 34
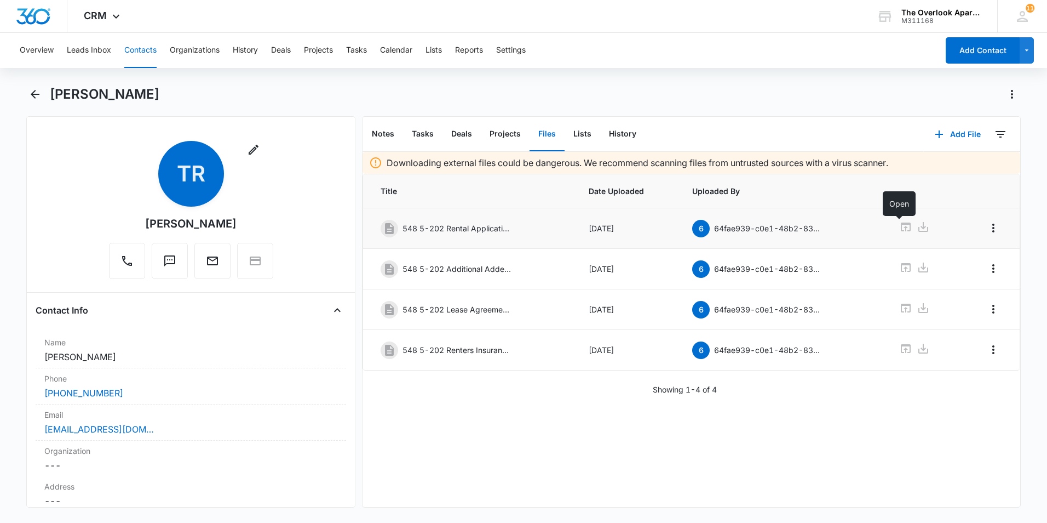
click at [773, 226] on icon at bounding box center [905, 226] width 13 height 13
click at [773, 269] on icon at bounding box center [905, 267] width 13 height 13
click at [146, 45] on button "Contacts" at bounding box center [140, 50] width 32 height 35
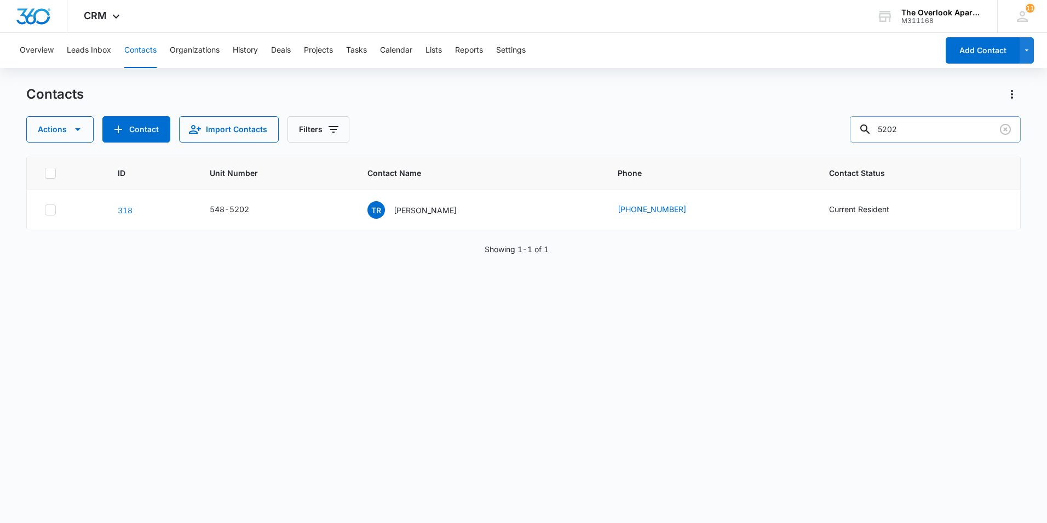
click at [773, 128] on input "5202" at bounding box center [935, 129] width 171 height 26
type input "5203"
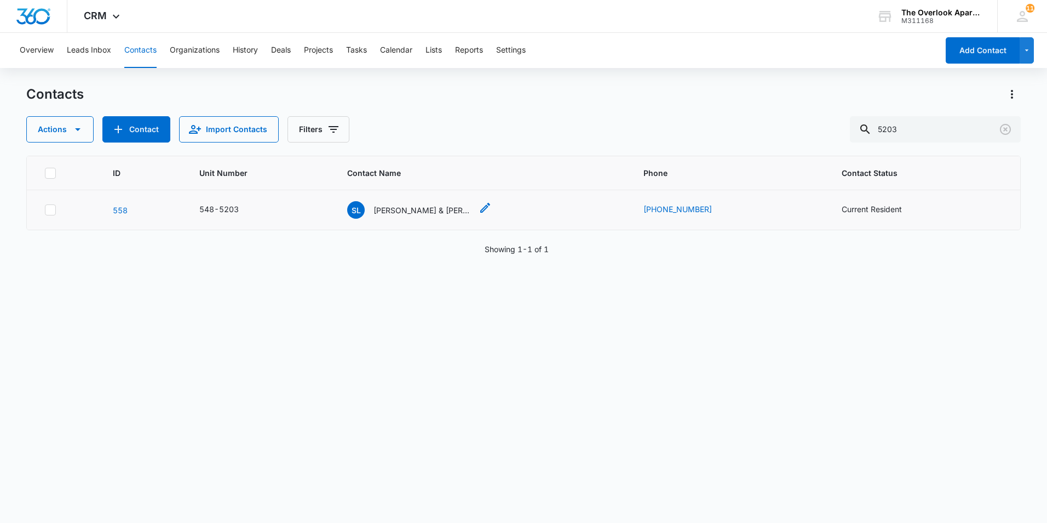
click at [420, 202] on div "SL [PERSON_NAME] & [PERSON_NAME]" at bounding box center [409, 210] width 125 height 18
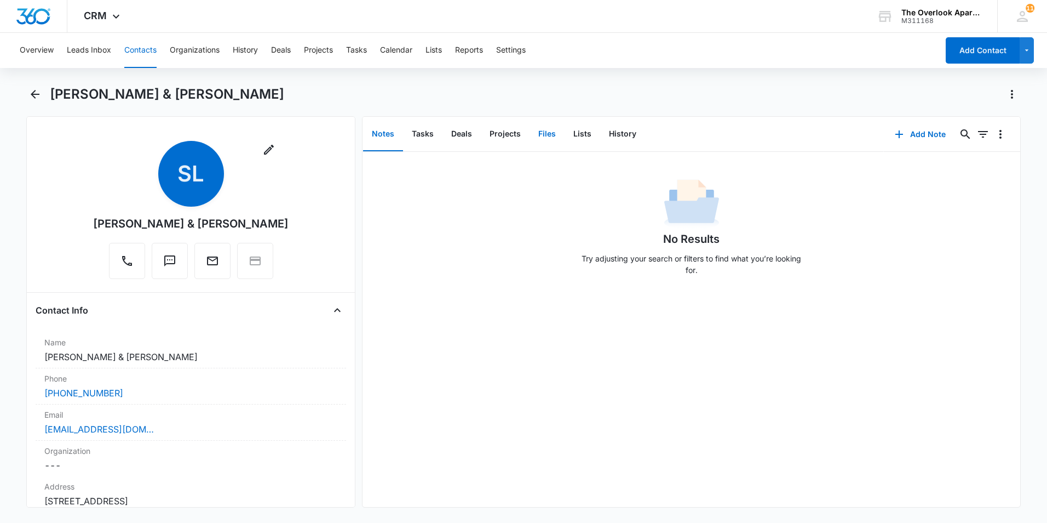
click at [562, 142] on button "Files" at bounding box center [547, 134] width 35 height 34
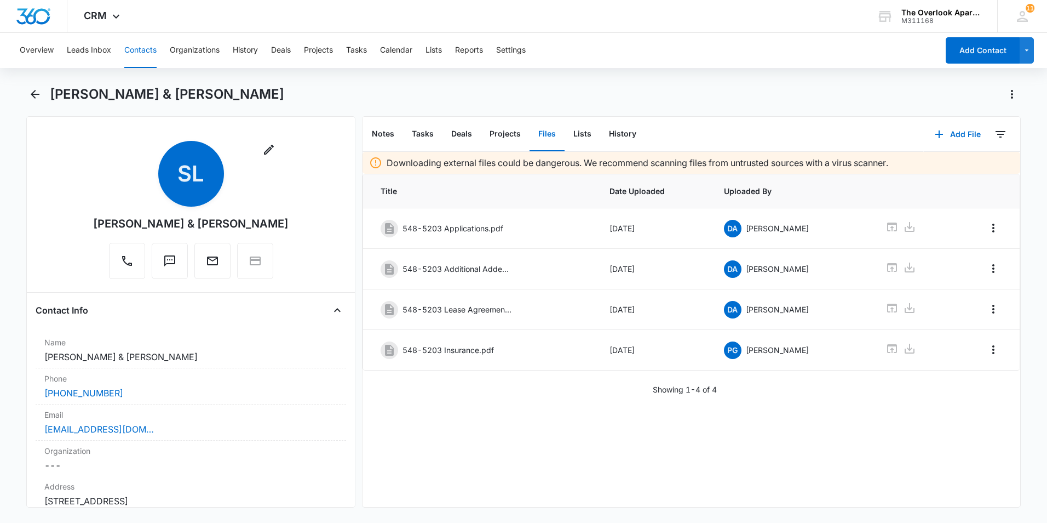
drag, startPoint x: 561, startPoint y: 142, endPoint x: 489, endPoint y: 415, distance: 281.7
click at [489, 415] on div "Downloading external files could be dangerous. We recommend scanning files from…" at bounding box center [692, 329] width 658 height 355
click at [773, 226] on td at bounding box center [913, 228] width 80 height 41
click at [773, 225] on icon at bounding box center [892, 226] width 13 height 13
click at [773, 268] on icon at bounding box center [892, 267] width 10 height 9
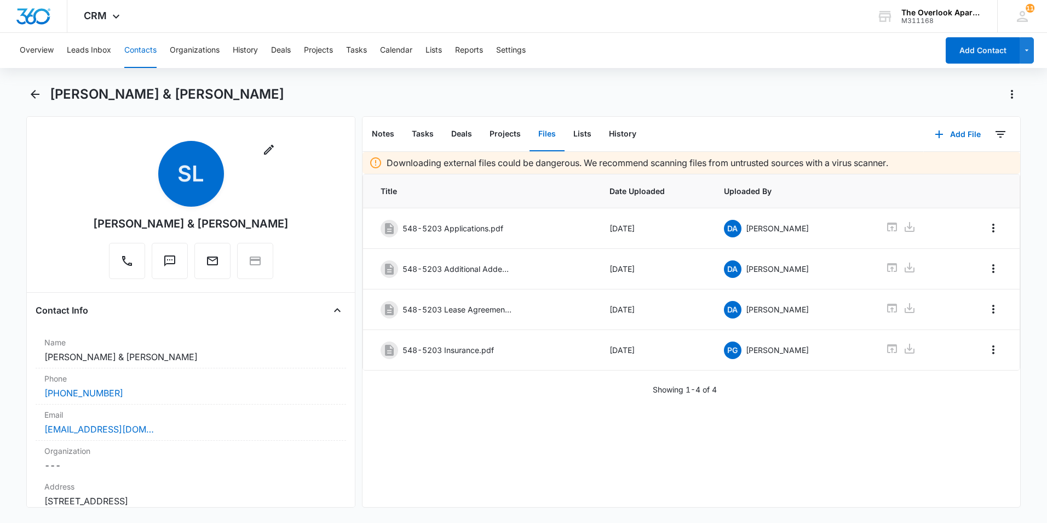
click at [141, 58] on button "Contacts" at bounding box center [140, 50] width 32 height 35
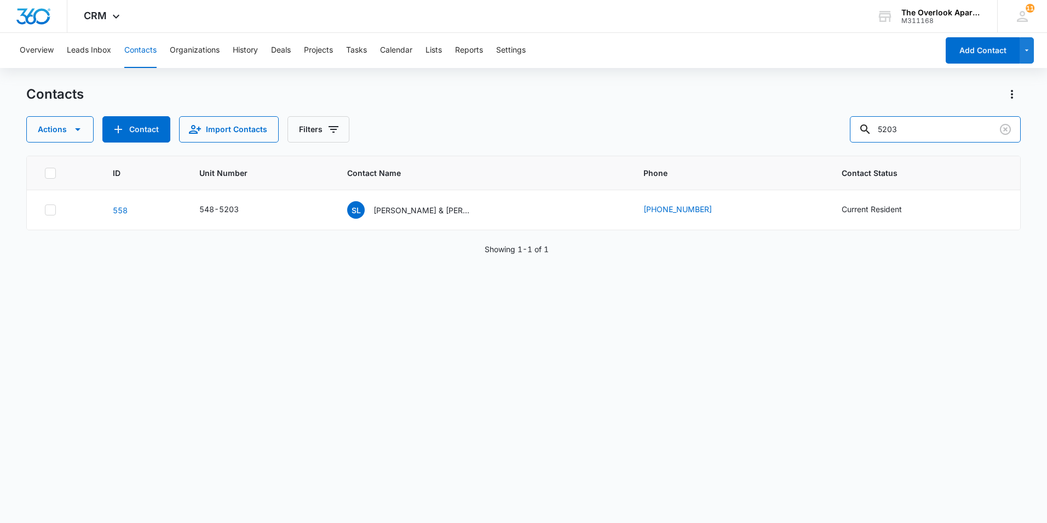
drag, startPoint x: 939, startPoint y: 118, endPoint x: 702, endPoint y: 145, distance: 238.7
click at [698, 149] on div "Contacts Actions Contact Import Contacts Filters 5203 ID Unit Number Contact Na…" at bounding box center [523, 303] width 995 height 436
type input "5204"
click at [446, 209] on p "[PERSON_NAME] & [PERSON_NAME]" at bounding box center [423, 210] width 99 height 12
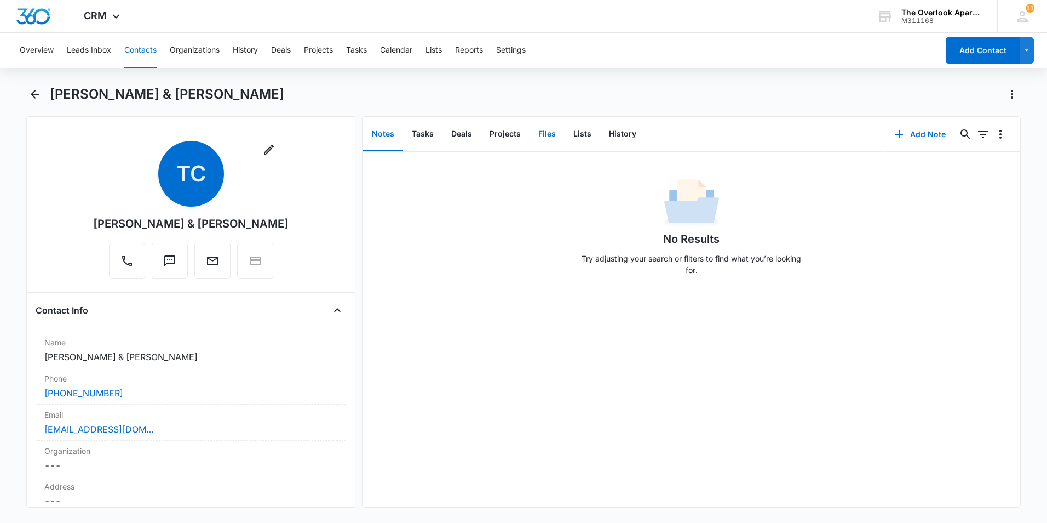
click at [552, 134] on button "Files" at bounding box center [547, 134] width 35 height 34
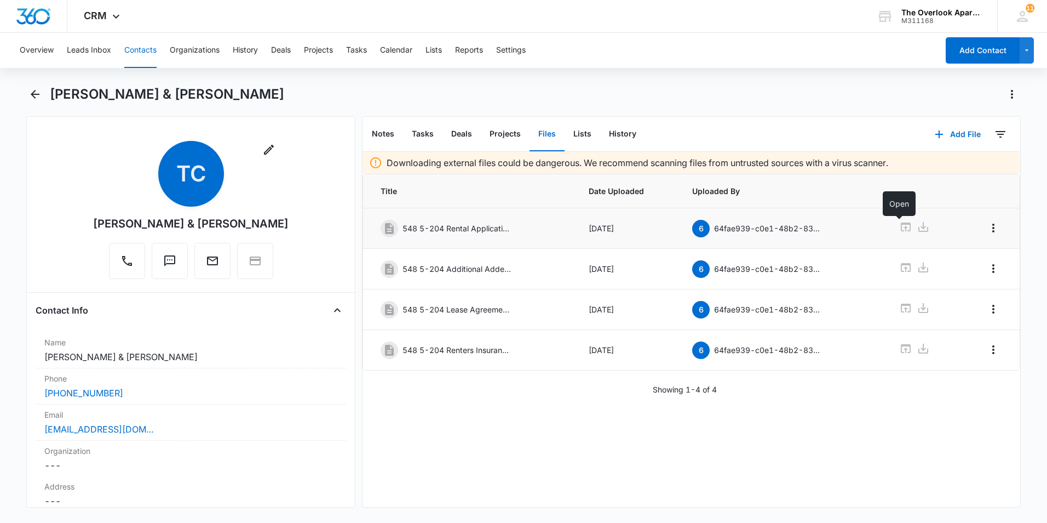
click at [773, 229] on icon at bounding box center [905, 226] width 13 height 13
click at [773, 264] on icon at bounding box center [906, 267] width 10 height 9
click at [147, 42] on button "Contacts" at bounding box center [140, 50] width 32 height 35
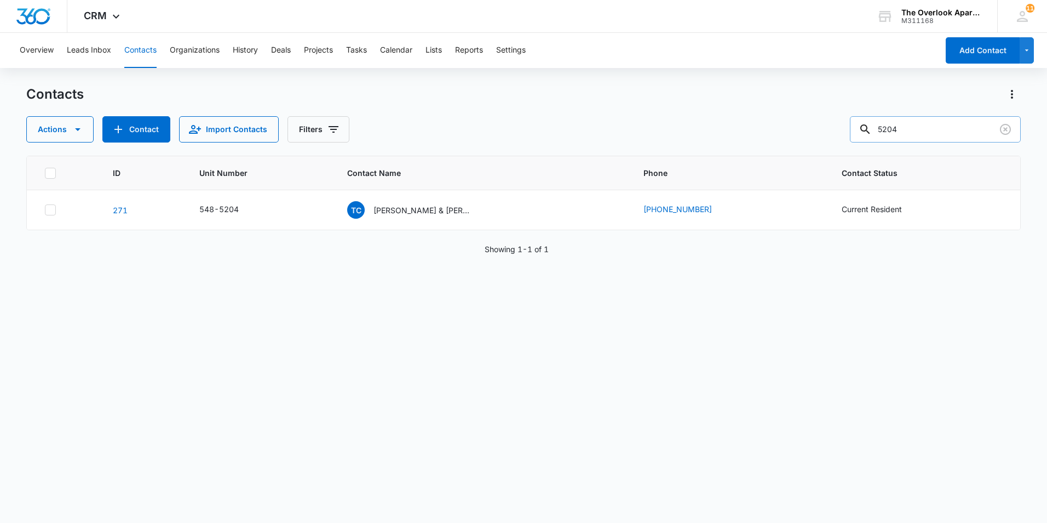
click at [773, 139] on input "5204" at bounding box center [935, 129] width 171 height 26
type input "5205"
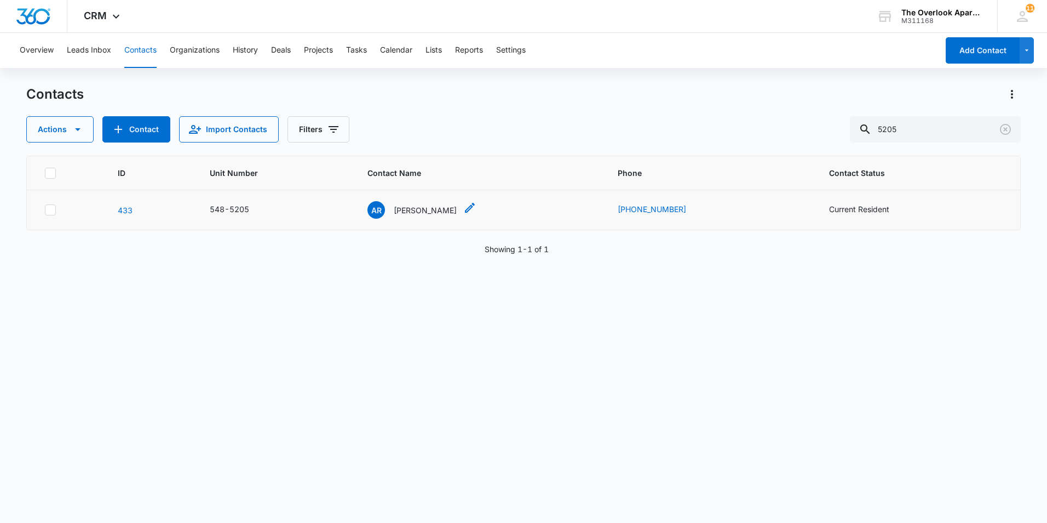
click at [402, 214] on p "[PERSON_NAME]" at bounding box center [425, 210] width 63 height 12
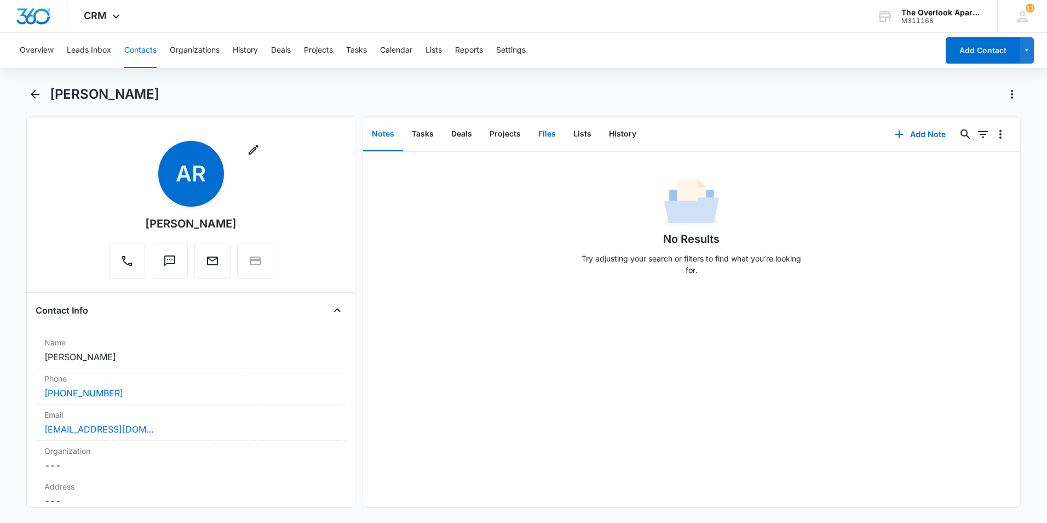
click at [549, 127] on button "Files" at bounding box center [547, 134] width 35 height 34
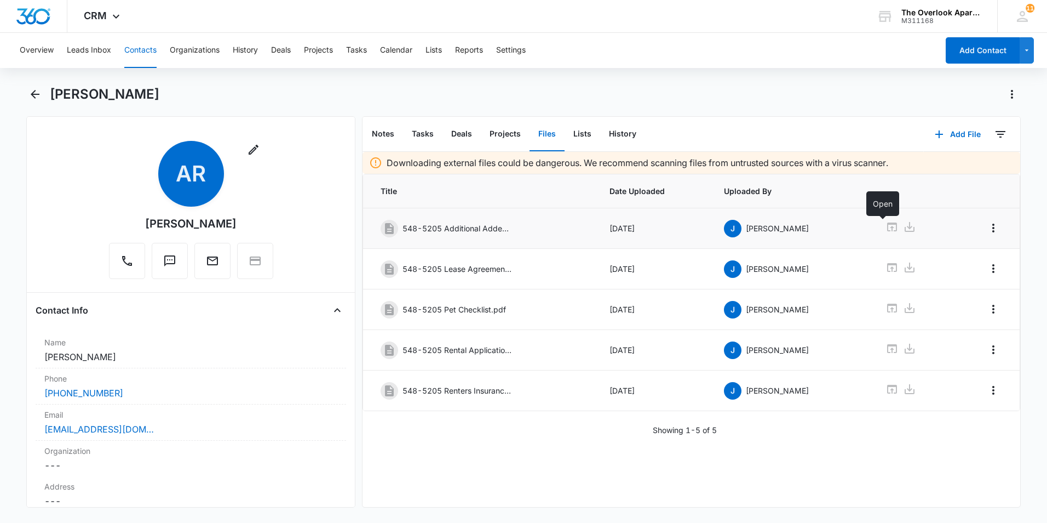
click at [773, 230] on icon at bounding box center [892, 226] width 13 height 13
click at [773, 347] on div at bounding box center [913, 350] width 54 height 16
click at [773, 345] on icon at bounding box center [892, 348] width 13 height 13
click at [145, 44] on button "Contacts" at bounding box center [140, 50] width 32 height 35
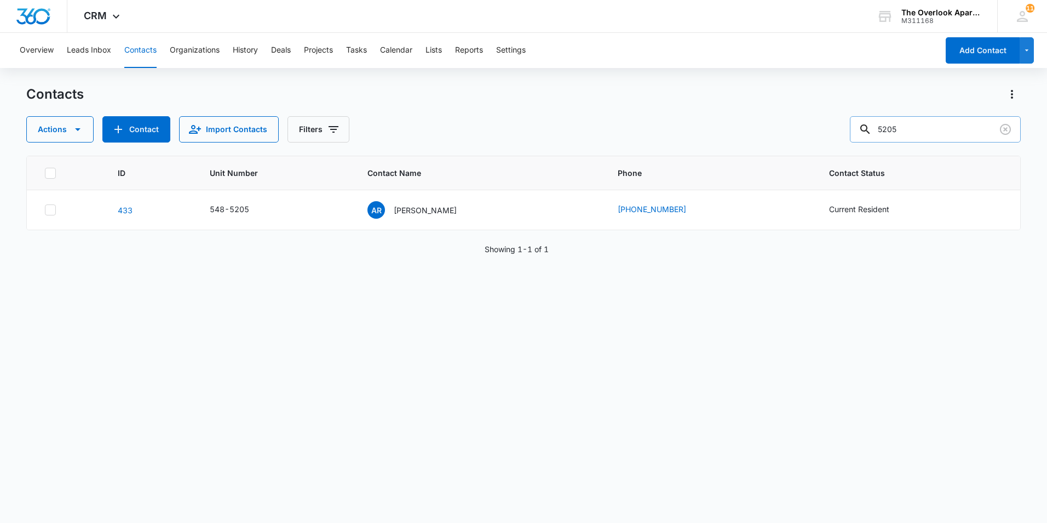
click at [773, 132] on input "5205" at bounding box center [935, 129] width 171 height 26
type input "5206"
click at [405, 205] on p "[PERSON_NAME]" at bounding box center [425, 210] width 63 height 12
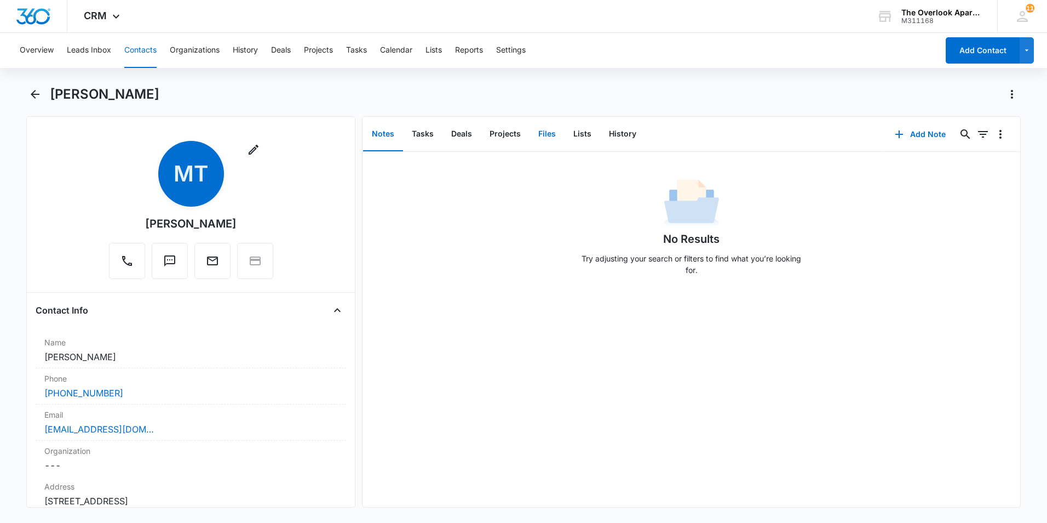
click at [537, 127] on button "Files" at bounding box center [547, 134] width 35 height 34
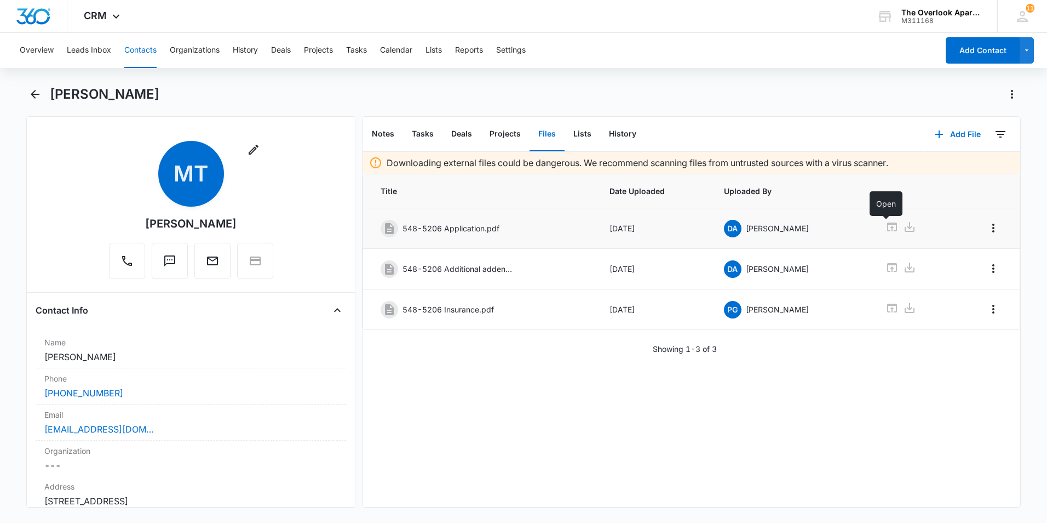
click at [773, 225] on icon at bounding box center [892, 226] width 10 height 9
click at [773, 262] on icon at bounding box center [892, 267] width 13 height 13
click at [145, 45] on button "Contacts" at bounding box center [140, 50] width 32 height 35
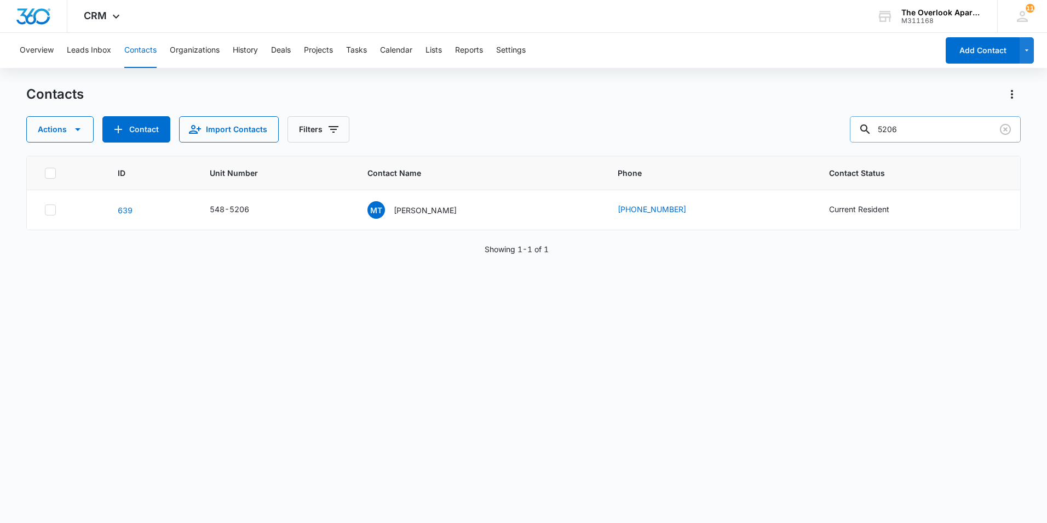
click at [773, 135] on input "5206" at bounding box center [935, 129] width 171 height 26
type input "5207"
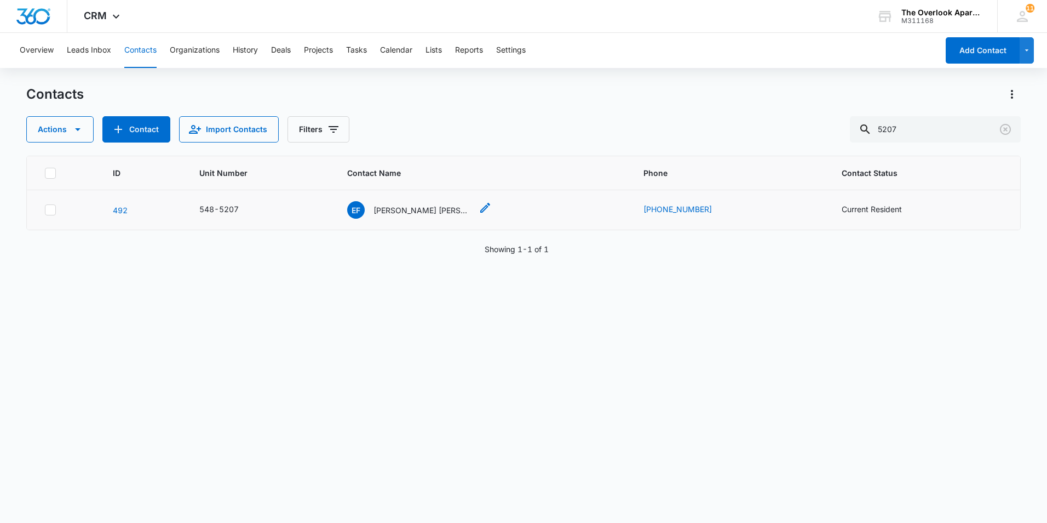
click at [440, 206] on p "[PERSON_NAME] [PERSON_NAME] & [PERSON_NAME]" at bounding box center [423, 210] width 99 height 12
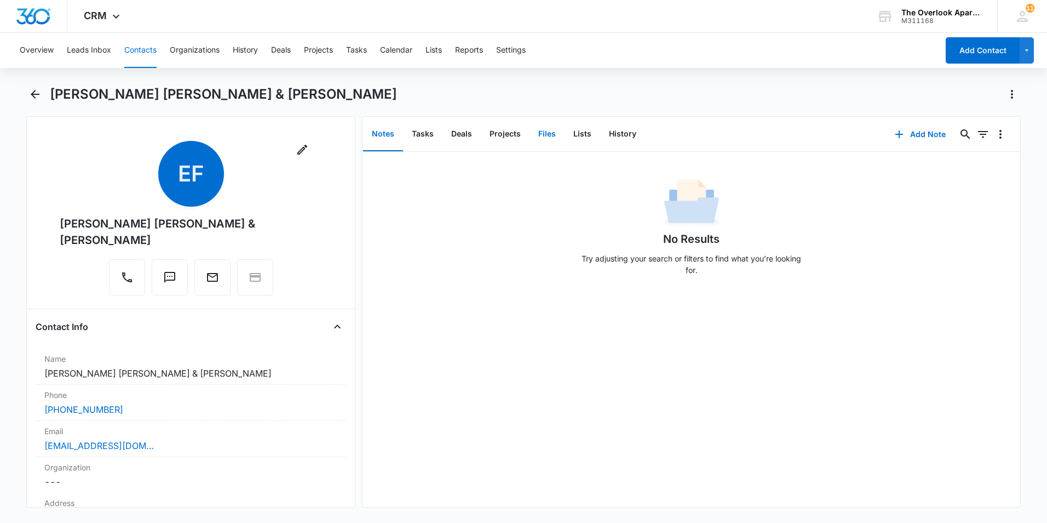
click at [549, 128] on button "Files" at bounding box center [547, 134] width 35 height 34
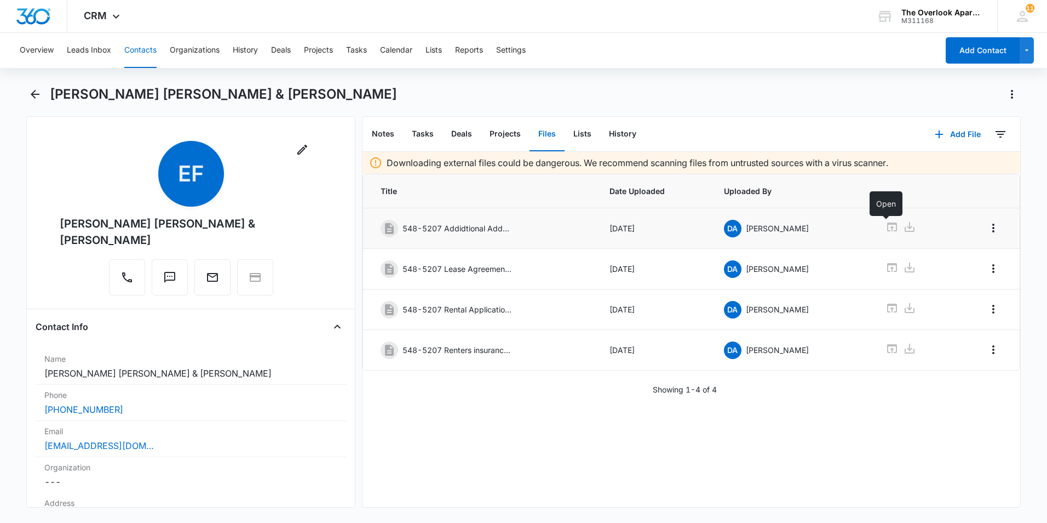
click at [773, 227] on icon at bounding box center [892, 226] width 13 height 13
click at [773, 306] on icon at bounding box center [892, 307] width 13 height 13
drag, startPoint x: 133, startPoint y: 44, endPoint x: 139, endPoint y: 44, distance: 6.0
click at [134, 44] on button "Contacts" at bounding box center [140, 50] width 32 height 35
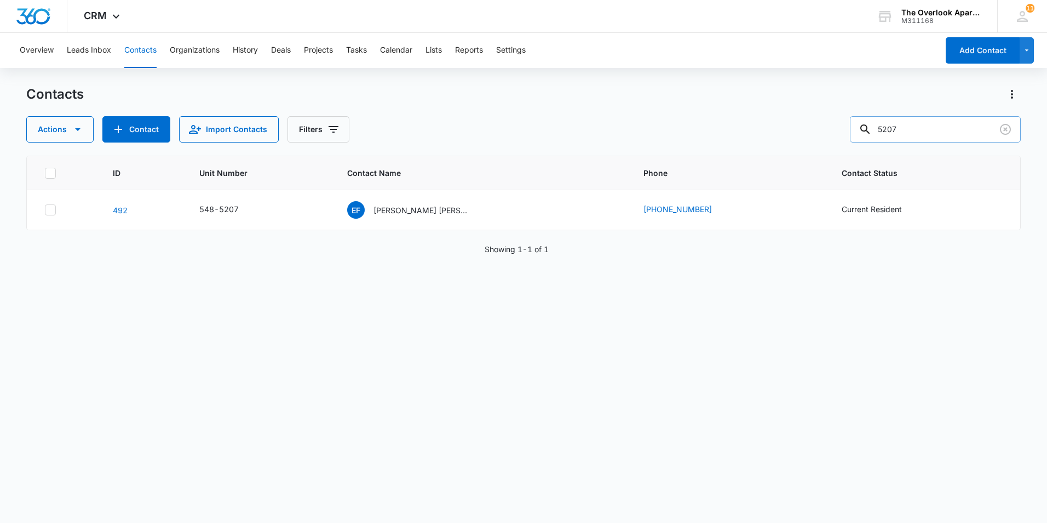
click at [773, 124] on input "5207" at bounding box center [935, 129] width 171 height 26
type input "5208"
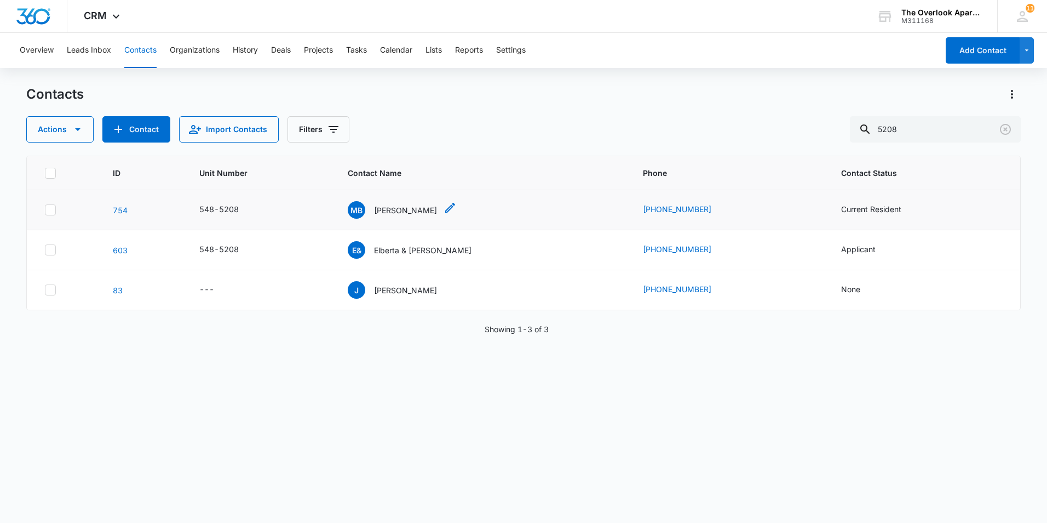
click at [402, 218] on td "MB [PERSON_NAME]" at bounding box center [482, 210] width 295 height 40
drag, startPoint x: 402, startPoint y: 218, endPoint x: 398, endPoint y: 204, distance: 14.4
click at [398, 204] on p "[PERSON_NAME]" at bounding box center [405, 210] width 63 height 12
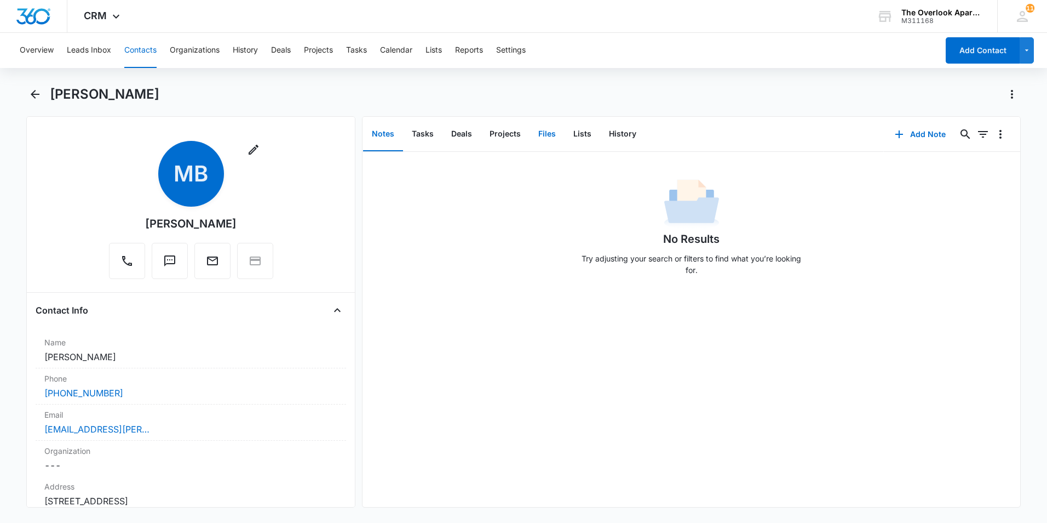
click at [553, 139] on button "Files" at bounding box center [547, 134] width 35 height 34
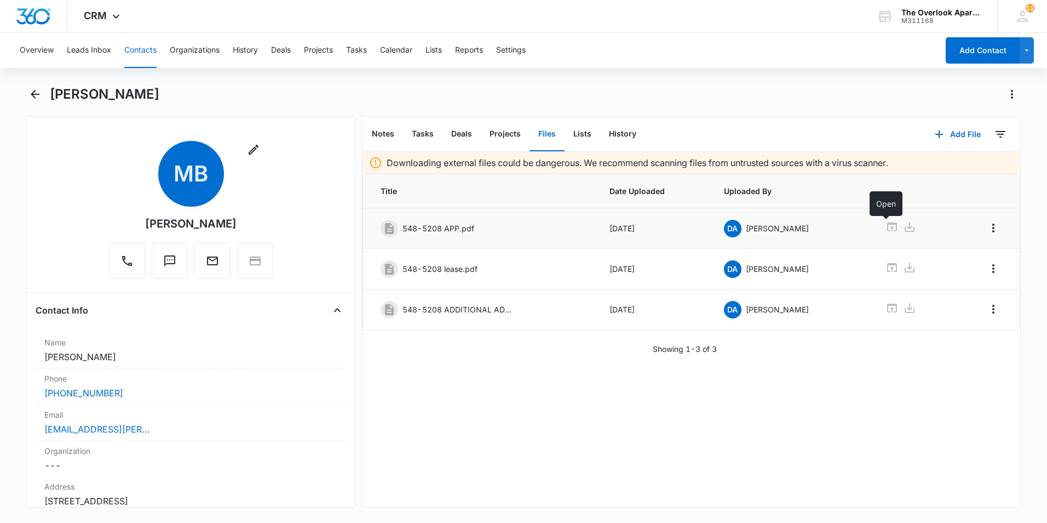
click at [773, 226] on icon at bounding box center [892, 226] width 13 height 13
click at [773, 310] on icon at bounding box center [892, 307] width 13 height 13
click at [142, 53] on button "Contacts" at bounding box center [140, 50] width 32 height 35
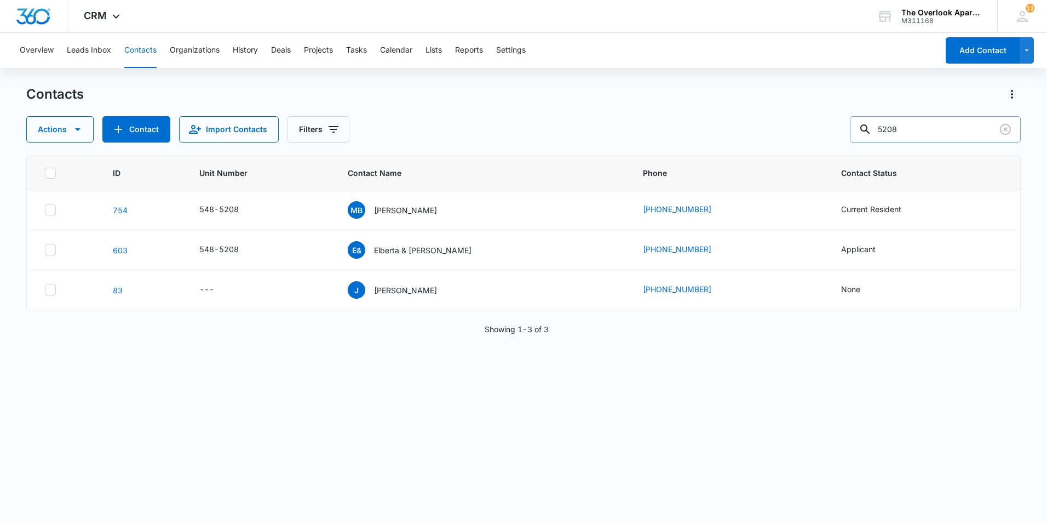
click at [773, 122] on input "5208" at bounding box center [935, 129] width 171 height 26
type input "5301"
click at [438, 203] on div "CM [PERSON_NAME] [PERSON_NAME] & [PERSON_NAME]" at bounding box center [409, 210] width 125 height 18
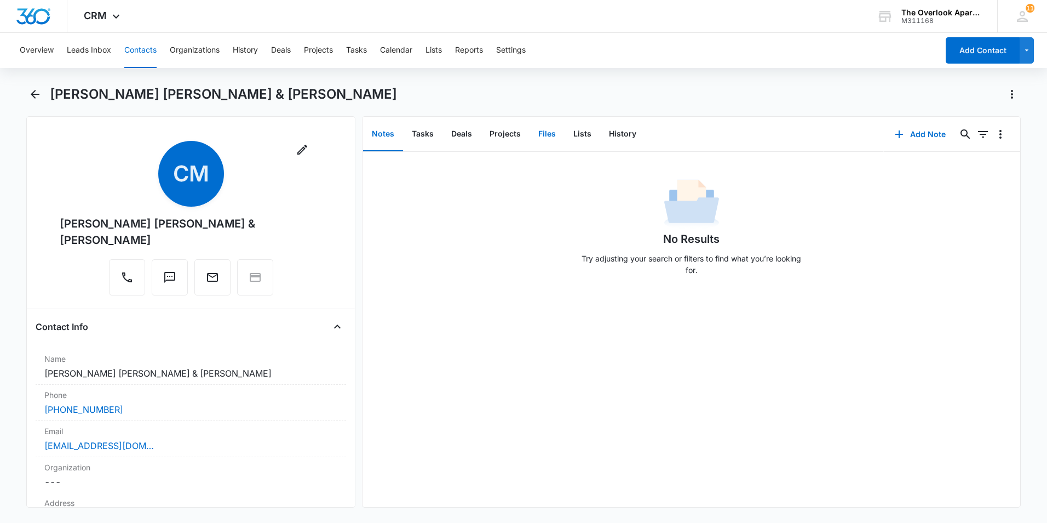
click at [540, 139] on button "Files" at bounding box center [547, 134] width 35 height 34
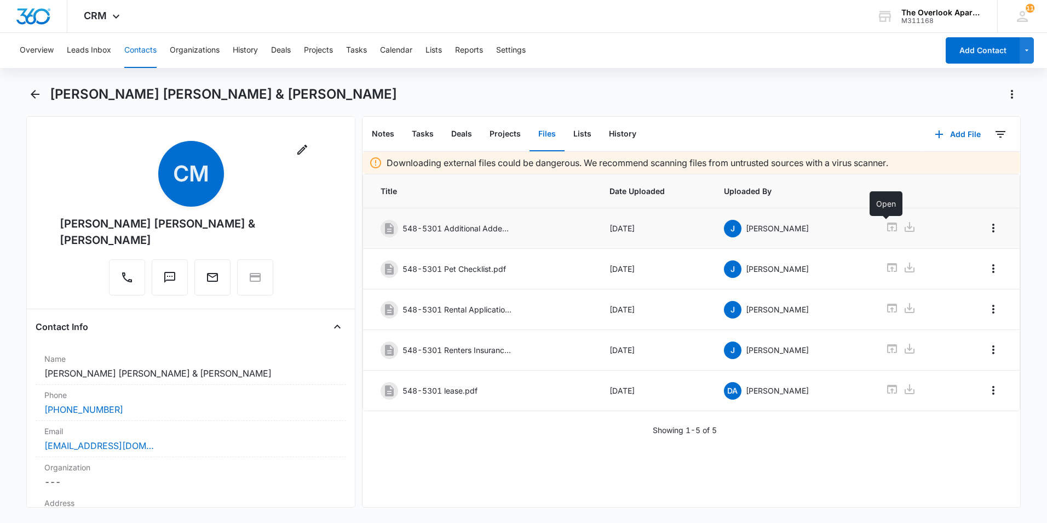
click at [773, 222] on icon at bounding box center [892, 226] width 10 height 9
click at [773, 307] on icon at bounding box center [892, 307] width 10 height 9
click at [144, 57] on button "Contacts" at bounding box center [140, 50] width 32 height 35
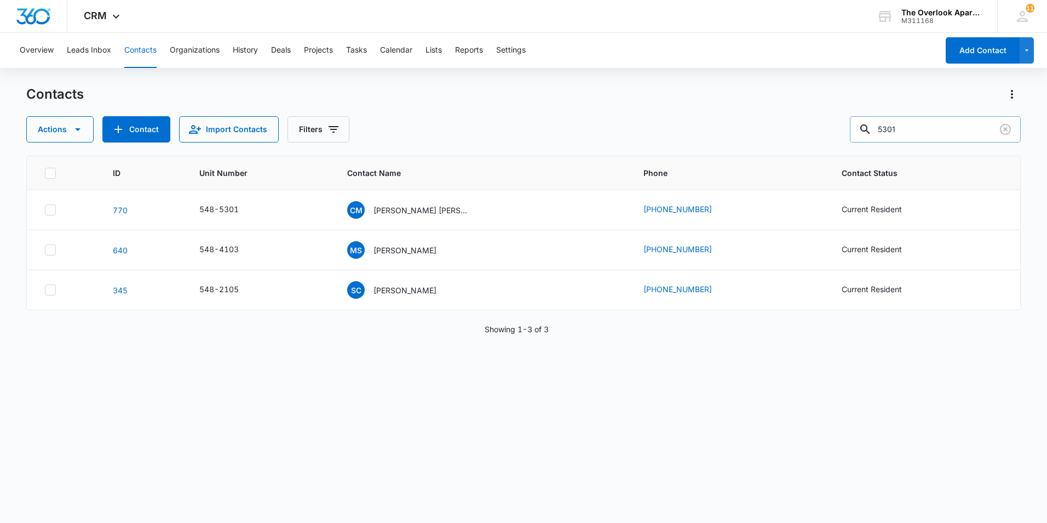
click at [773, 131] on input "5301" at bounding box center [935, 129] width 171 height 26
click at [392, 211] on p "[PERSON_NAME] [PERSON_NAME] & [PERSON_NAME]" at bounding box center [423, 210] width 99 height 12
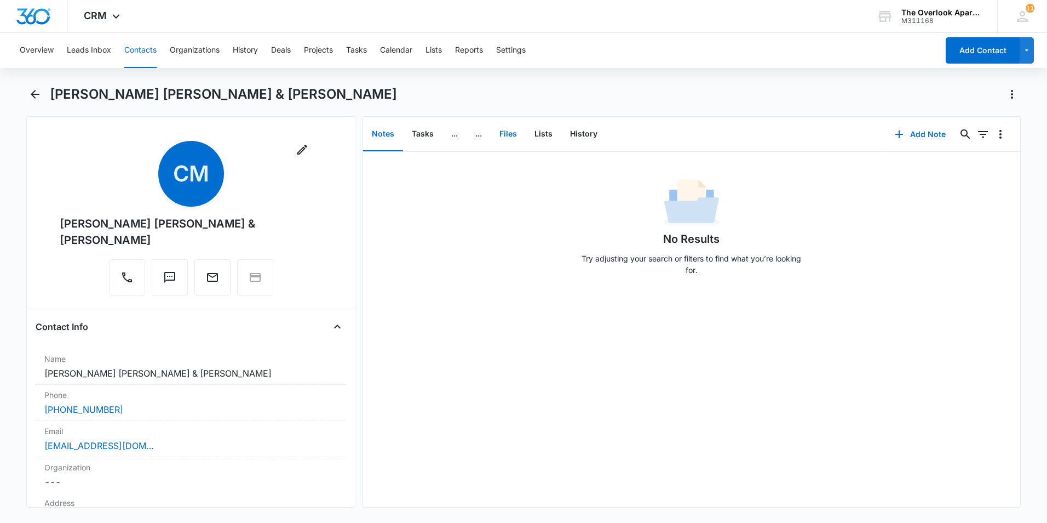
click at [503, 131] on button "Files" at bounding box center [508, 134] width 35 height 34
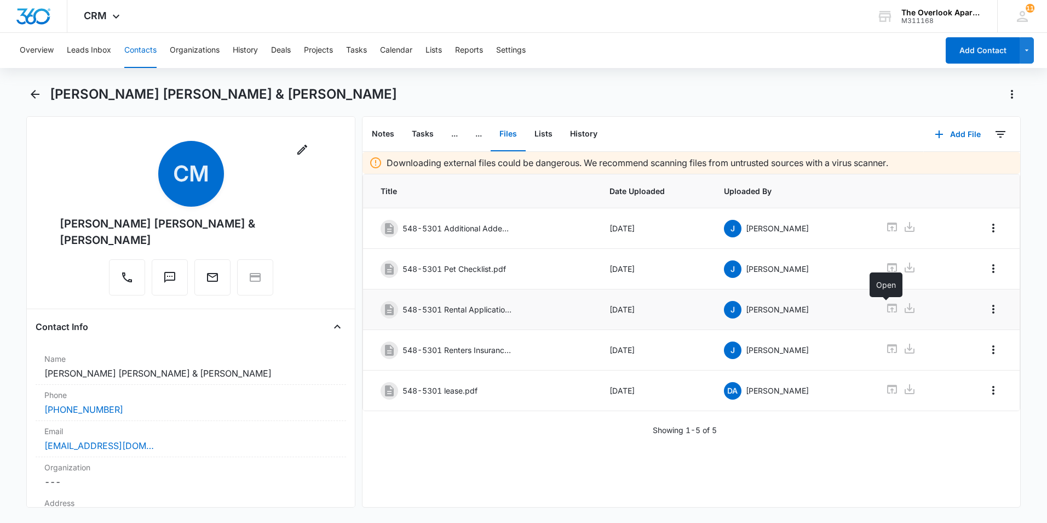
click at [773, 308] on icon at bounding box center [892, 307] width 10 height 9
click at [144, 58] on button "Contacts" at bounding box center [140, 50] width 32 height 35
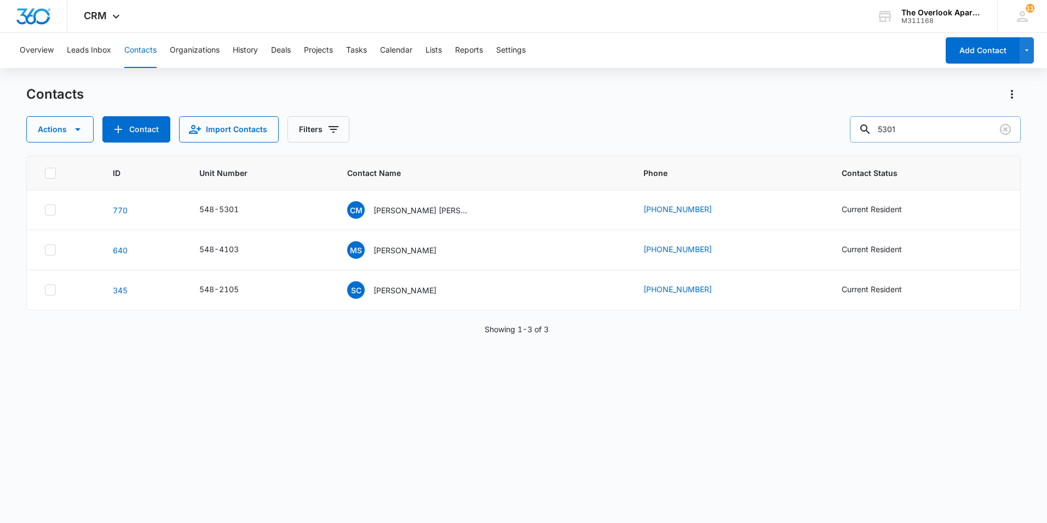
click at [773, 133] on input "5301" at bounding box center [935, 129] width 171 height 26
type input "5302"
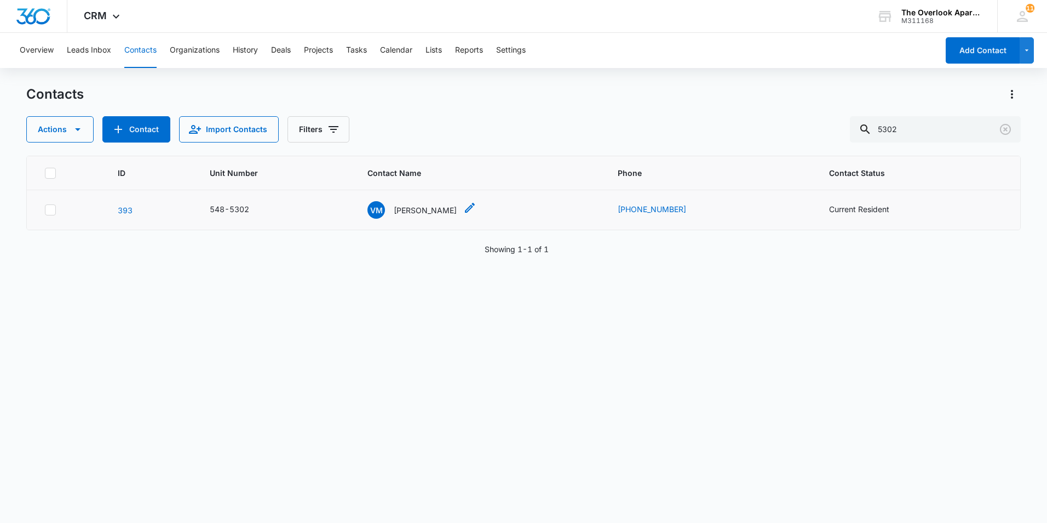
click at [431, 206] on p "[PERSON_NAME]" at bounding box center [425, 210] width 63 height 12
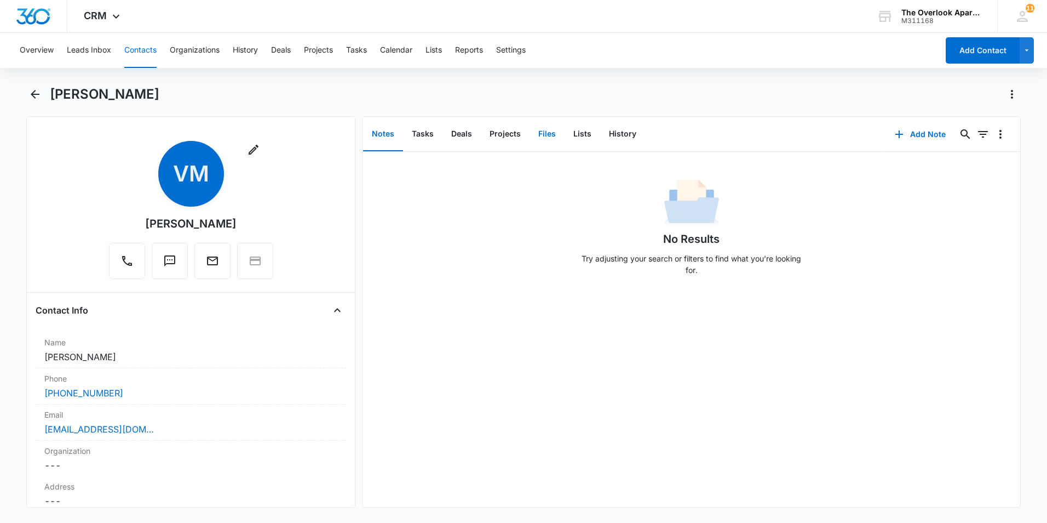
click at [549, 137] on button "Files" at bounding box center [547, 134] width 35 height 34
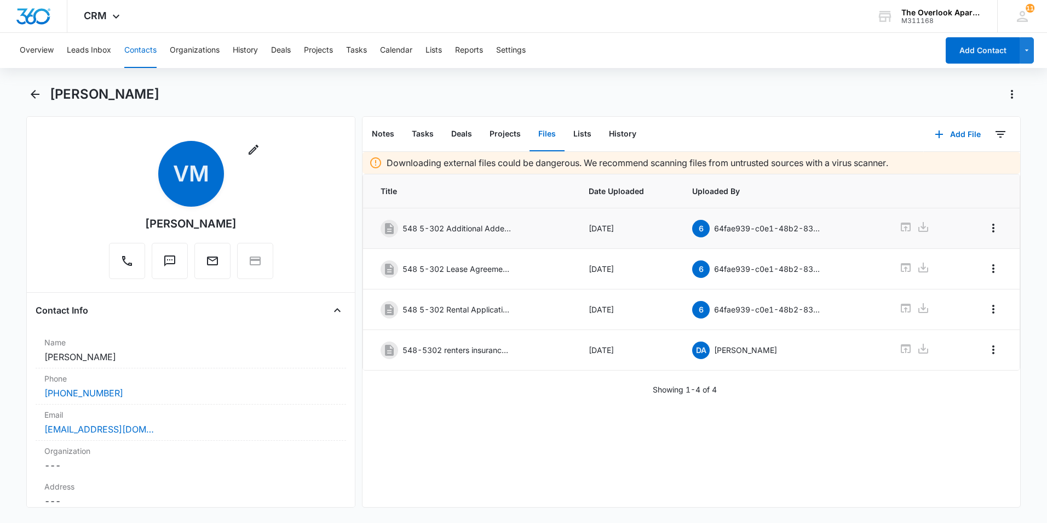
click at [773, 225] on icon at bounding box center [905, 226] width 13 height 13
click at [773, 307] on icon at bounding box center [905, 307] width 13 height 13
click at [773, 227] on icon at bounding box center [905, 226] width 13 height 13
click at [135, 51] on button "Contacts" at bounding box center [140, 50] width 32 height 35
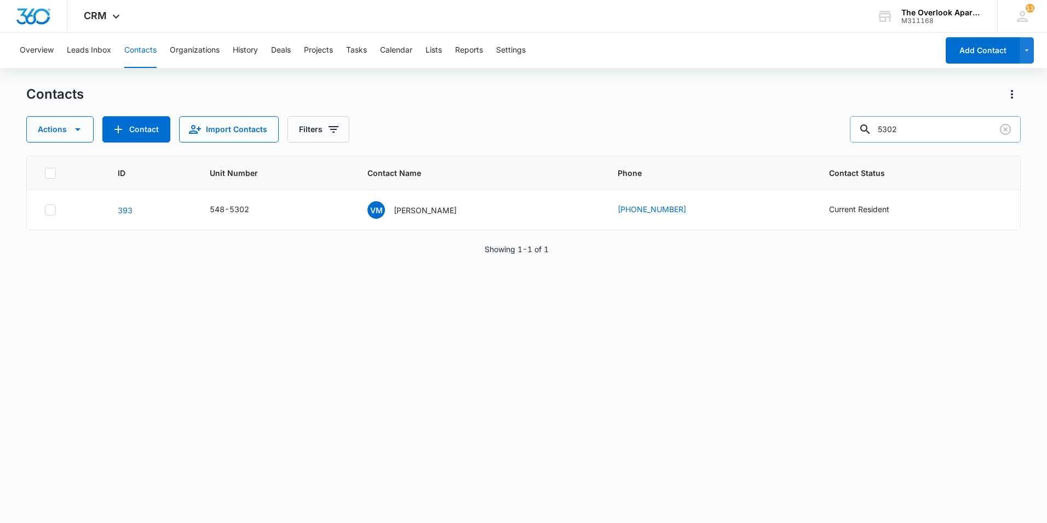
click at [773, 128] on input "5302" at bounding box center [935, 129] width 171 height 26
type input "5303"
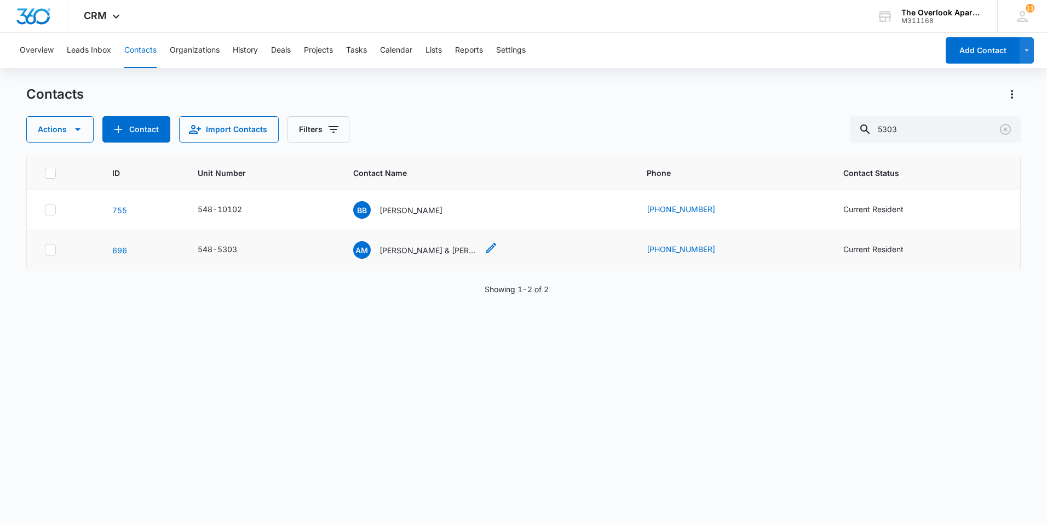
click at [417, 247] on p "[PERSON_NAME] & [PERSON_NAME]" at bounding box center [429, 250] width 99 height 12
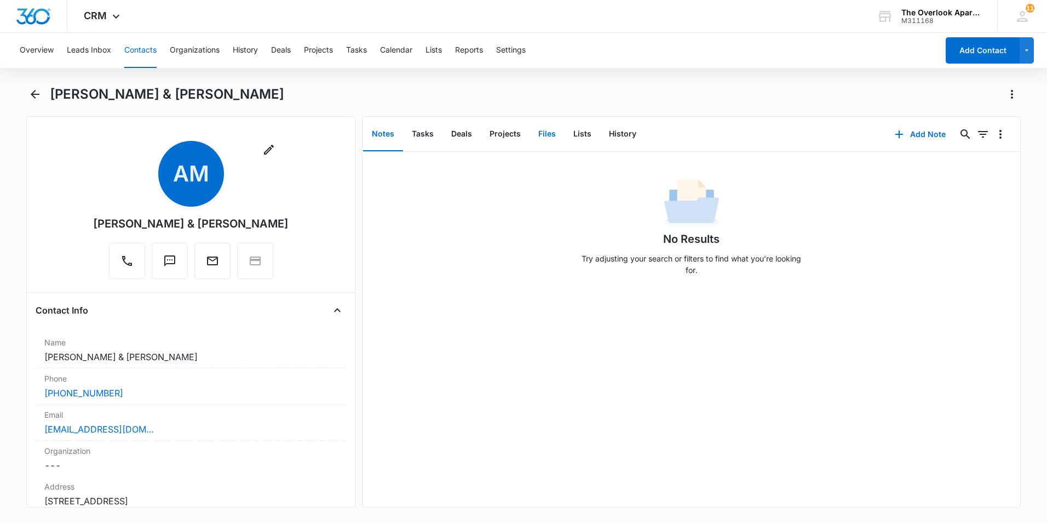
click at [556, 127] on button "Files" at bounding box center [547, 134] width 35 height 34
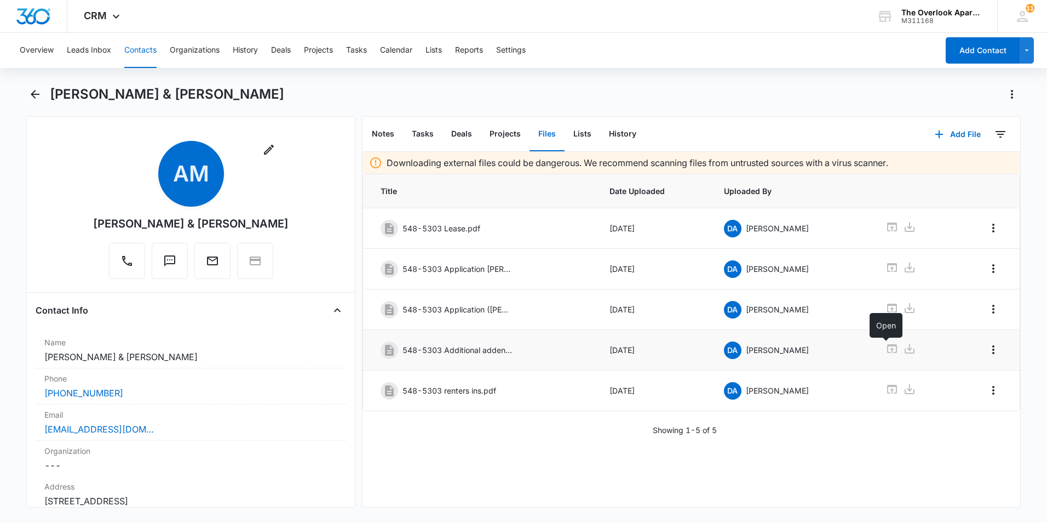
click at [773, 349] on icon at bounding box center [892, 348] width 10 height 9
click at [773, 305] on icon at bounding box center [892, 307] width 10 height 9
click at [773, 307] on icon at bounding box center [892, 307] width 13 height 13
click at [773, 262] on icon at bounding box center [892, 267] width 13 height 13
click at [773, 308] on icon at bounding box center [892, 307] width 13 height 13
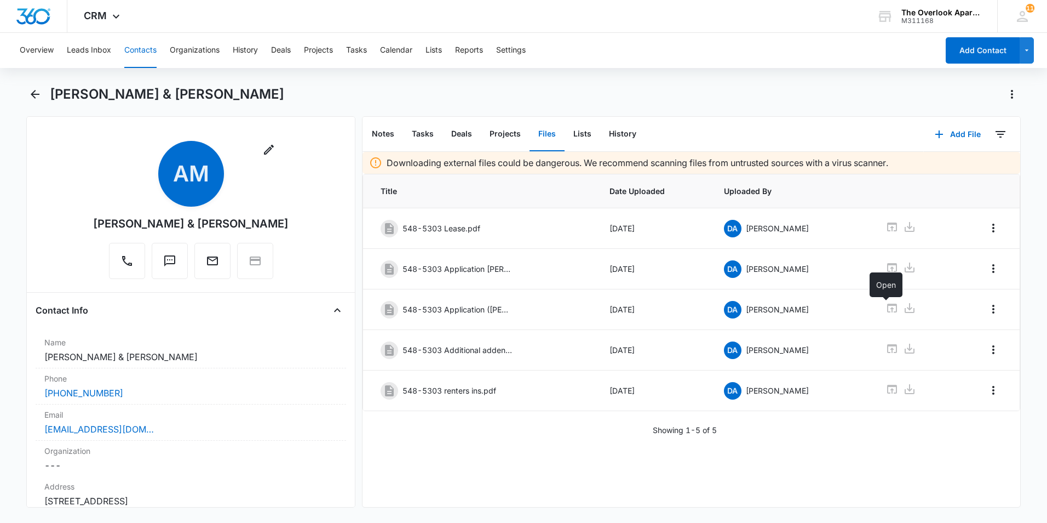
drag, startPoint x: 142, startPoint y: 49, endPoint x: 157, endPoint y: 49, distance: 14.2
click at [143, 49] on button "Contacts" at bounding box center [140, 50] width 32 height 35
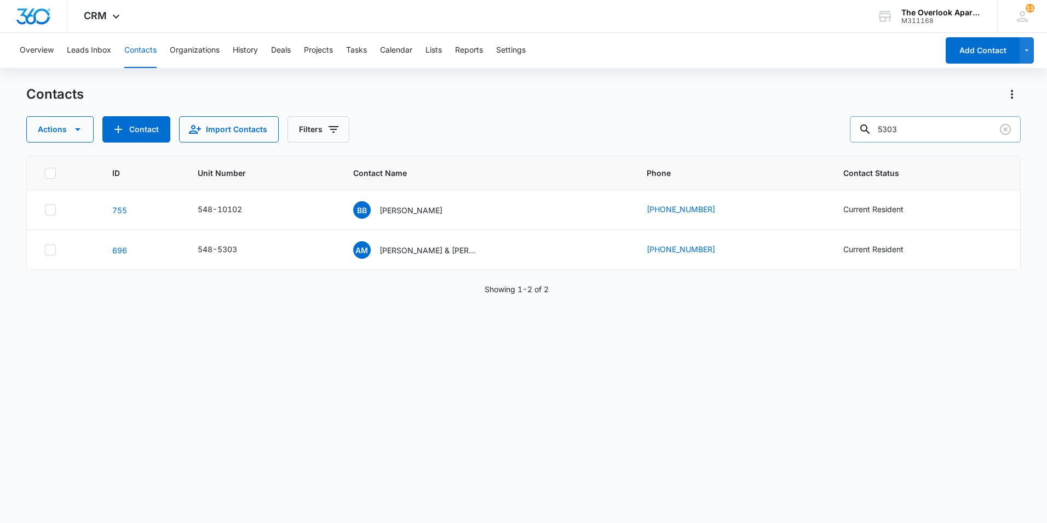
click at [773, 125] on input "5303" at bounding box center [935, 129] width 171 height 26
type input "5304"
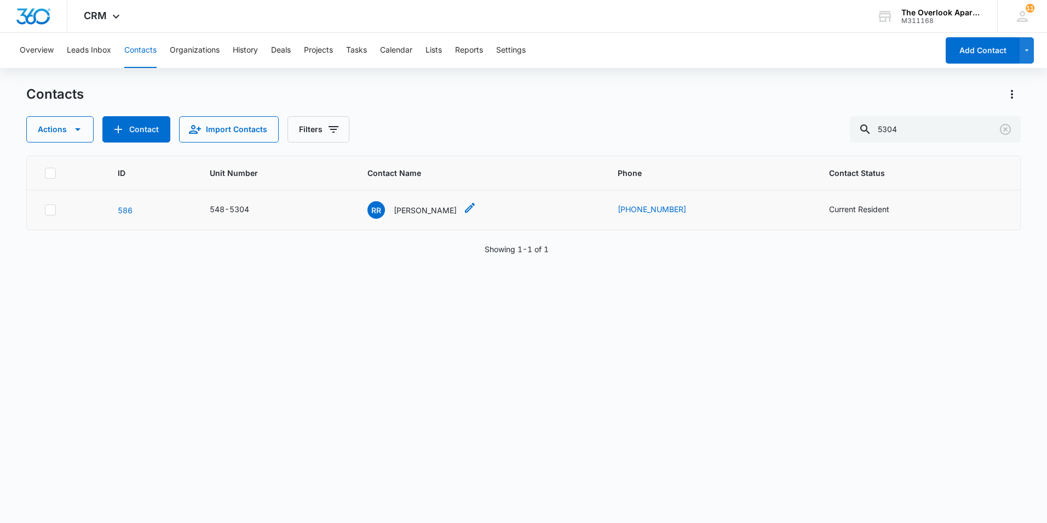
click at [416, 207] on p "[PERSON_NAME]" at bounding box center [425, 210] width 63 height 12
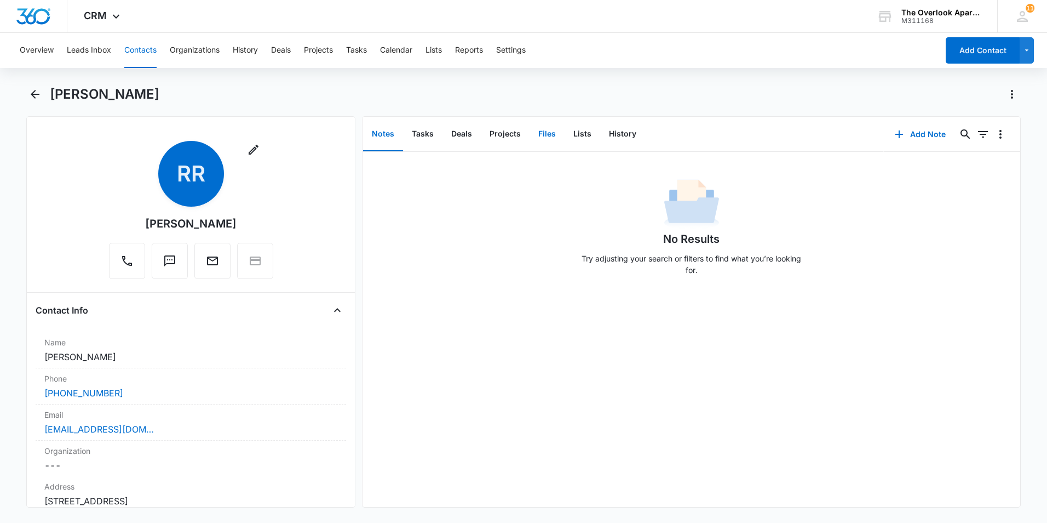
click at [558, 133] on button "Files" at bounding box center [547, 134] width 35 height 34
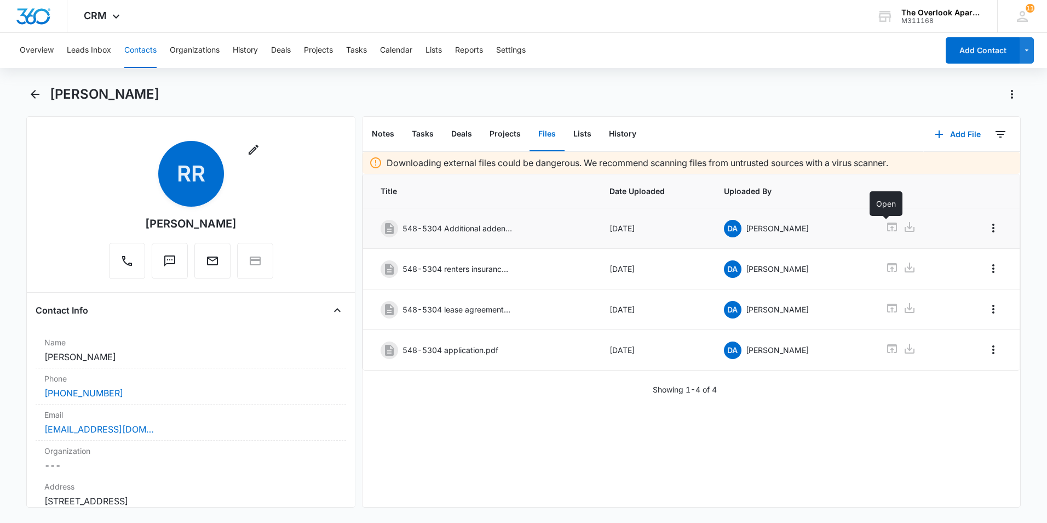
click at [773, 227] on icon at bounding box center [892, 226] width 10 height 9
click at [773, 351] on icon at bounding box center [892, 348] width 13 height 13
click at [160, 47] on div "Overview Leads Inbox Contacts Organizations History Deals Projects Tasks Calend…" at bounding box center [475, 50] width 925 height 35
click at [135, 51] on button "Contacts" at bounding box center [140, 50] width 32 height 35
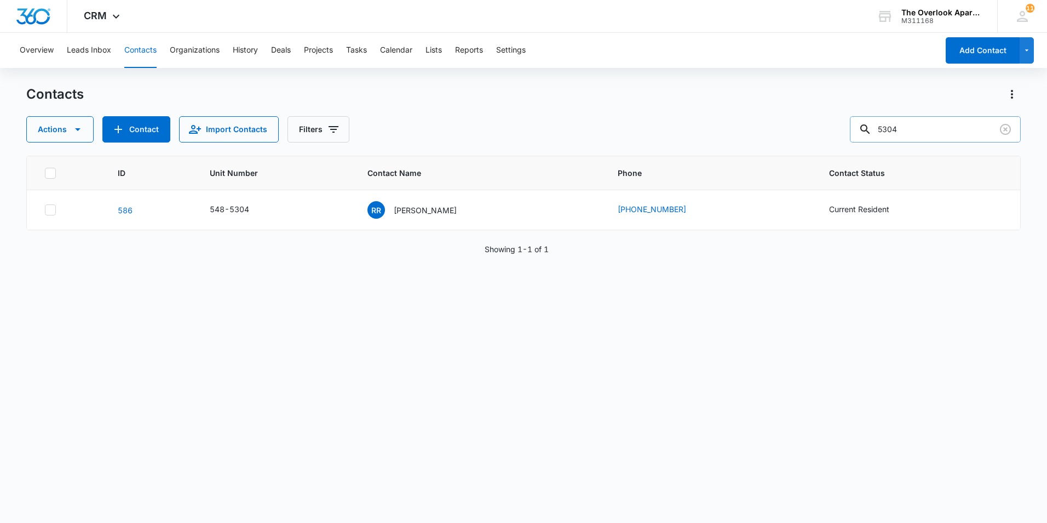
click at [773, 124] on input "5304" at bounding box center [935, 129] width 171 height 26
type input "5305"
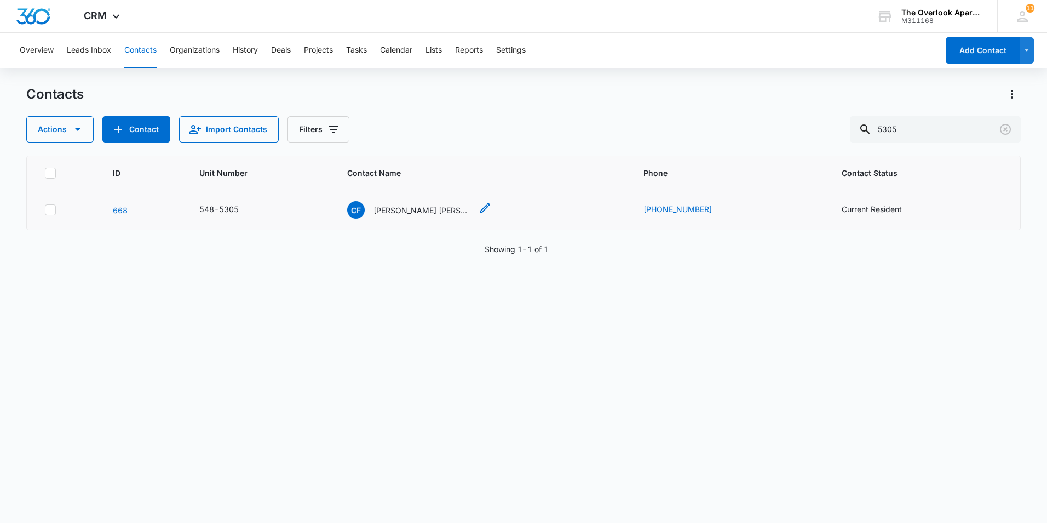
click at [400, 206] on p "[PERSON_NAME] [PERSON_NAME]" at bounding box center [423, 210] width 99 height 12
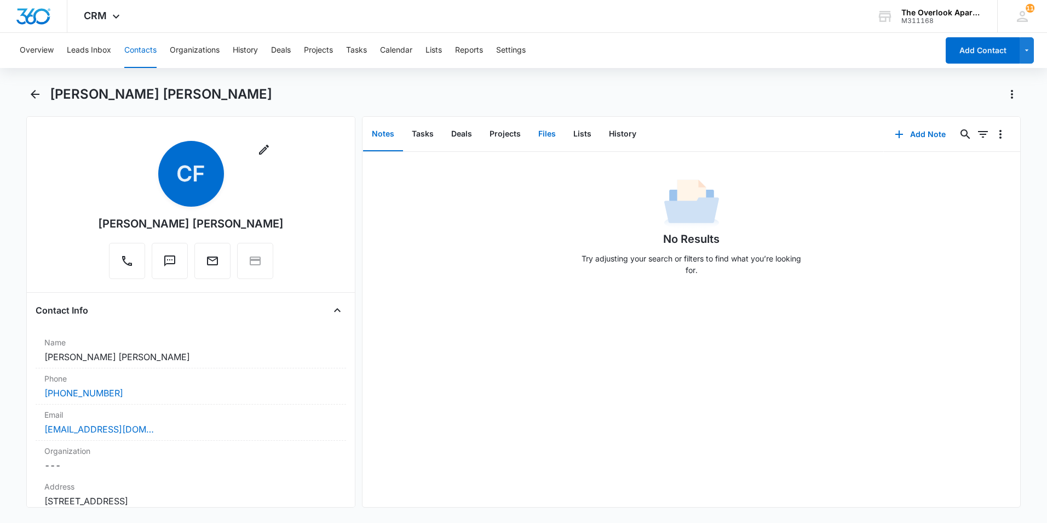
click at [555, 134] on button "Files" at bounding box center [547, 134] width 35 height 34
